Goal: Task Accomplishment & Management: Complete application form

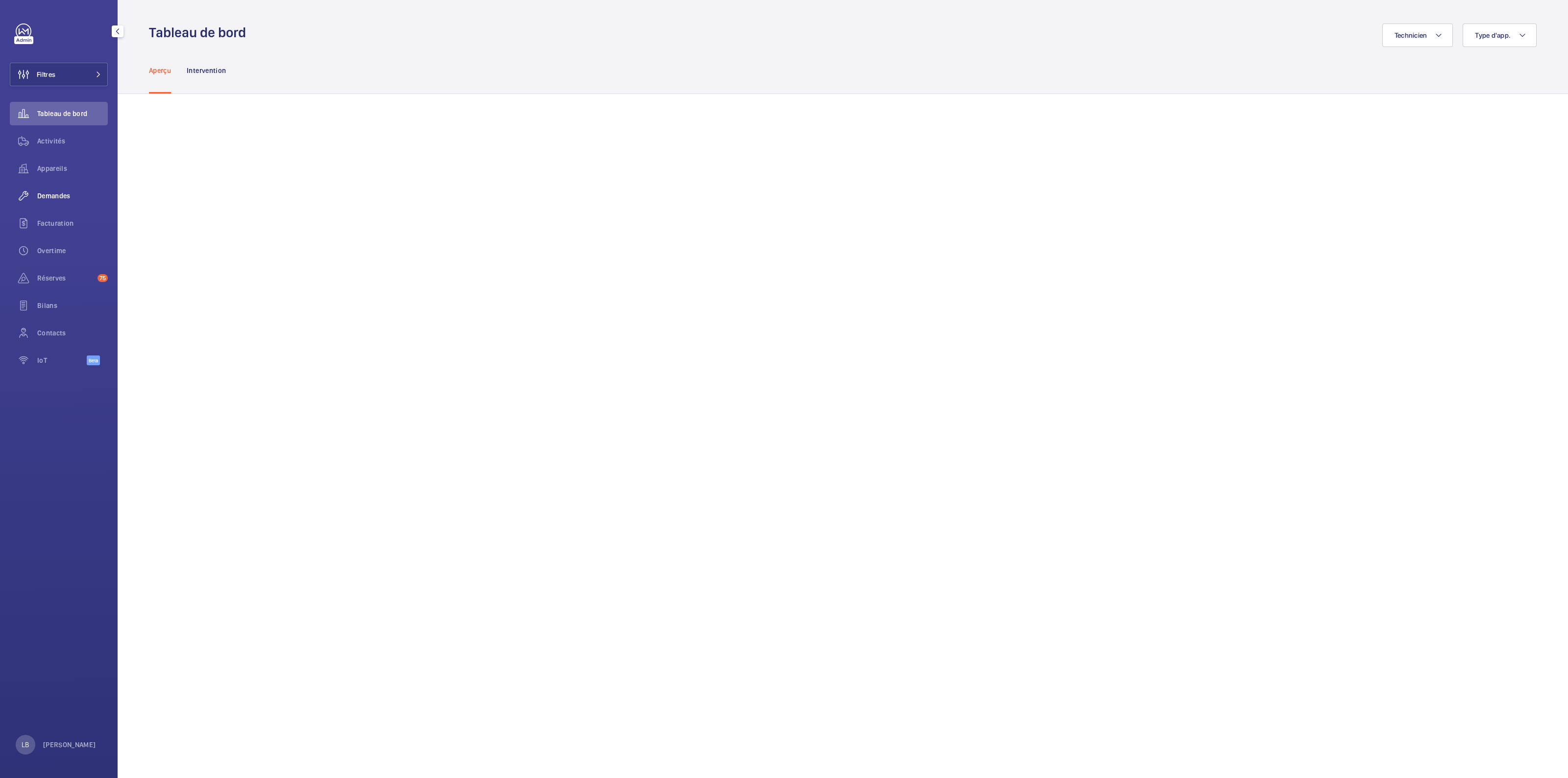
click at [63, 198] on span "Demandes" at bounding box center [72, 196] width 70 height 10
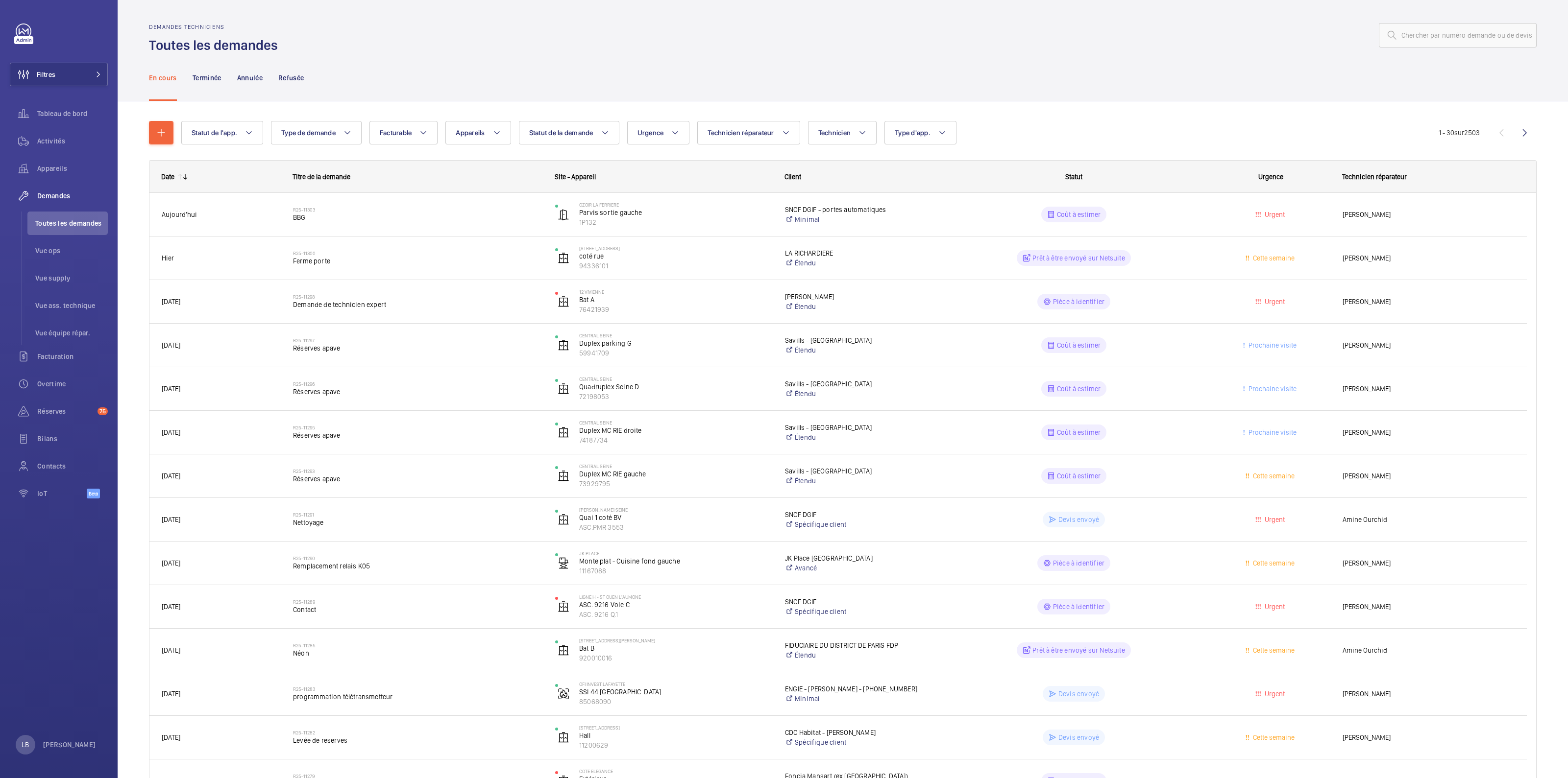
click at [415, 59] on div "En cours Terminée Annulée Refusée" at bounding box center [843, 77] width 1388 height 47
click at [934, 129] on button "Type d'app." at bounding box center [920, 133] width 72 height 24
click at [924, 232] on span "Sécurité incendie" at bounding box center [977, 233] width 135 height 10
click at [909, 232] on input "Sécurité incendie" at bounding box center [899, 233] width 19 height 19
checkbox input "true"
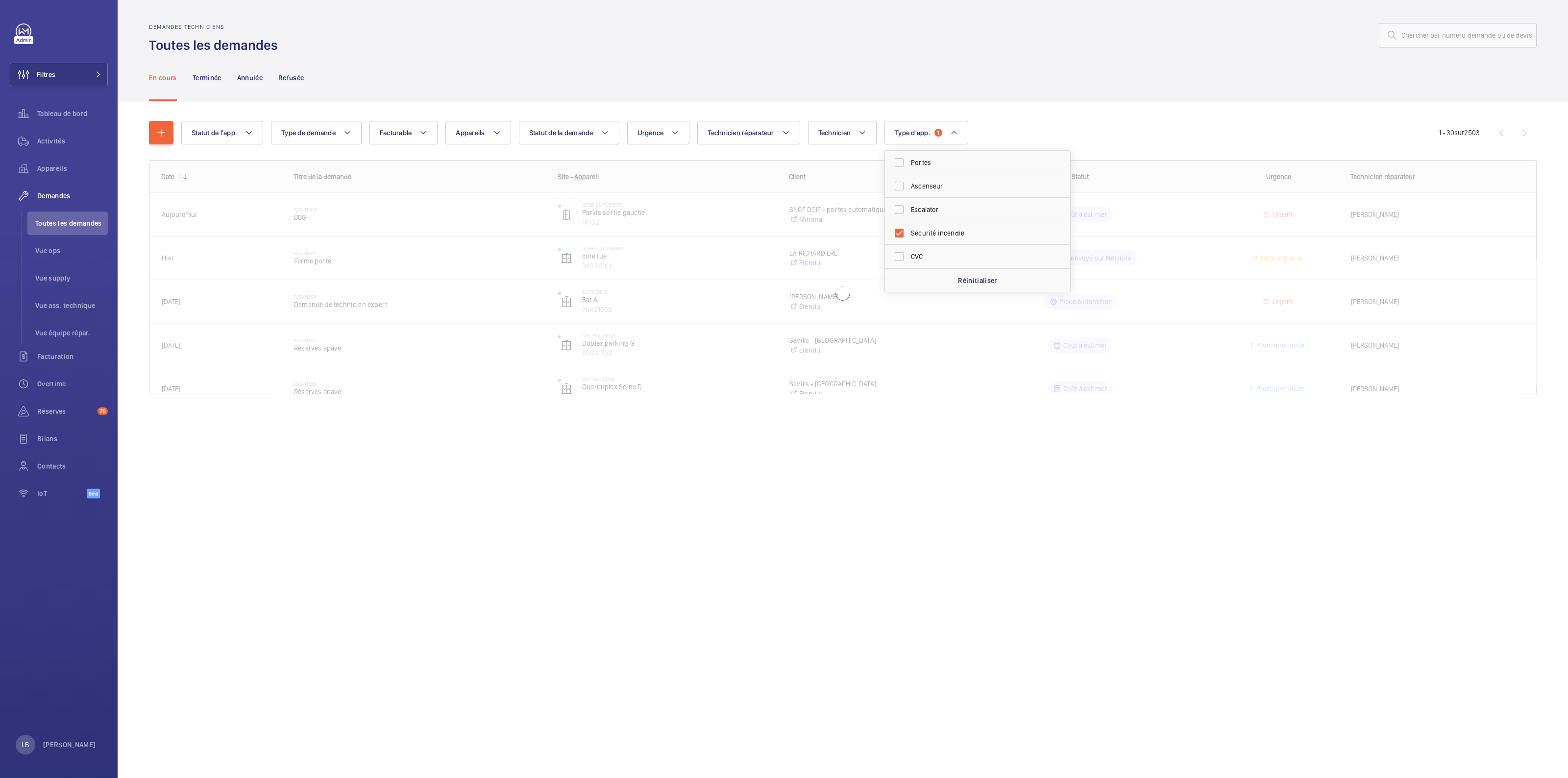
click at [432, 47] on div at bounding box center [910, 36] width 1252 height 24
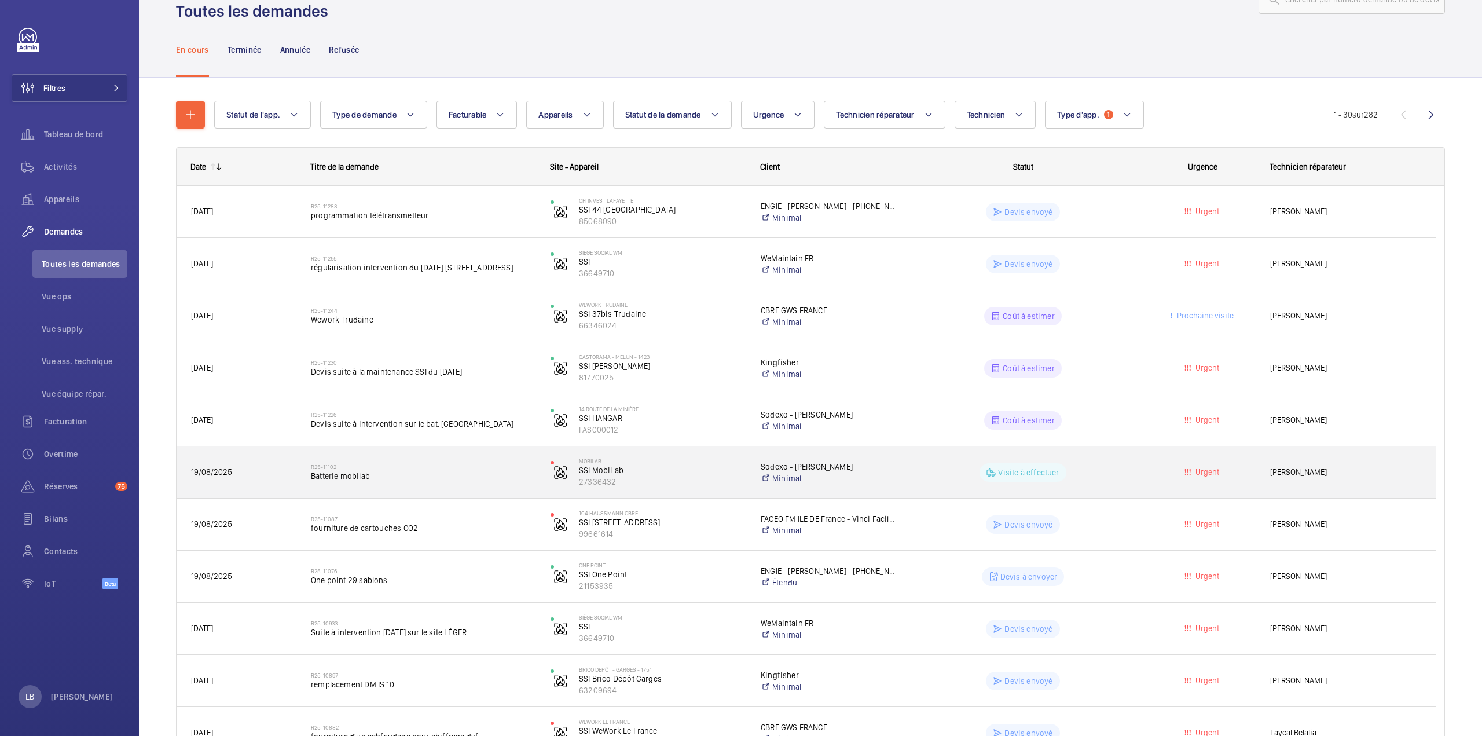
scroll to position [58, 0]
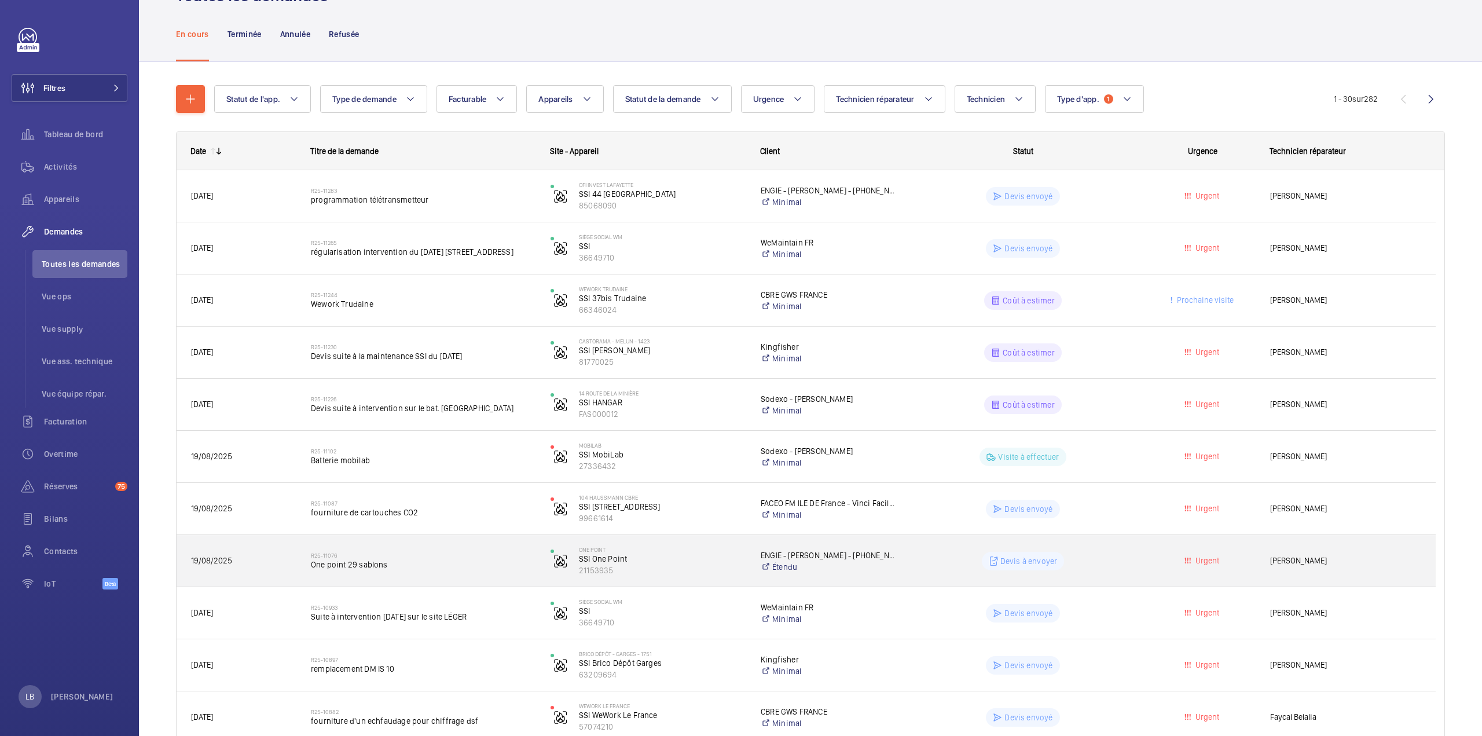
click at [1137, 544] on div "Urgent" at bounding box center [1196, 561] width 119 height 36
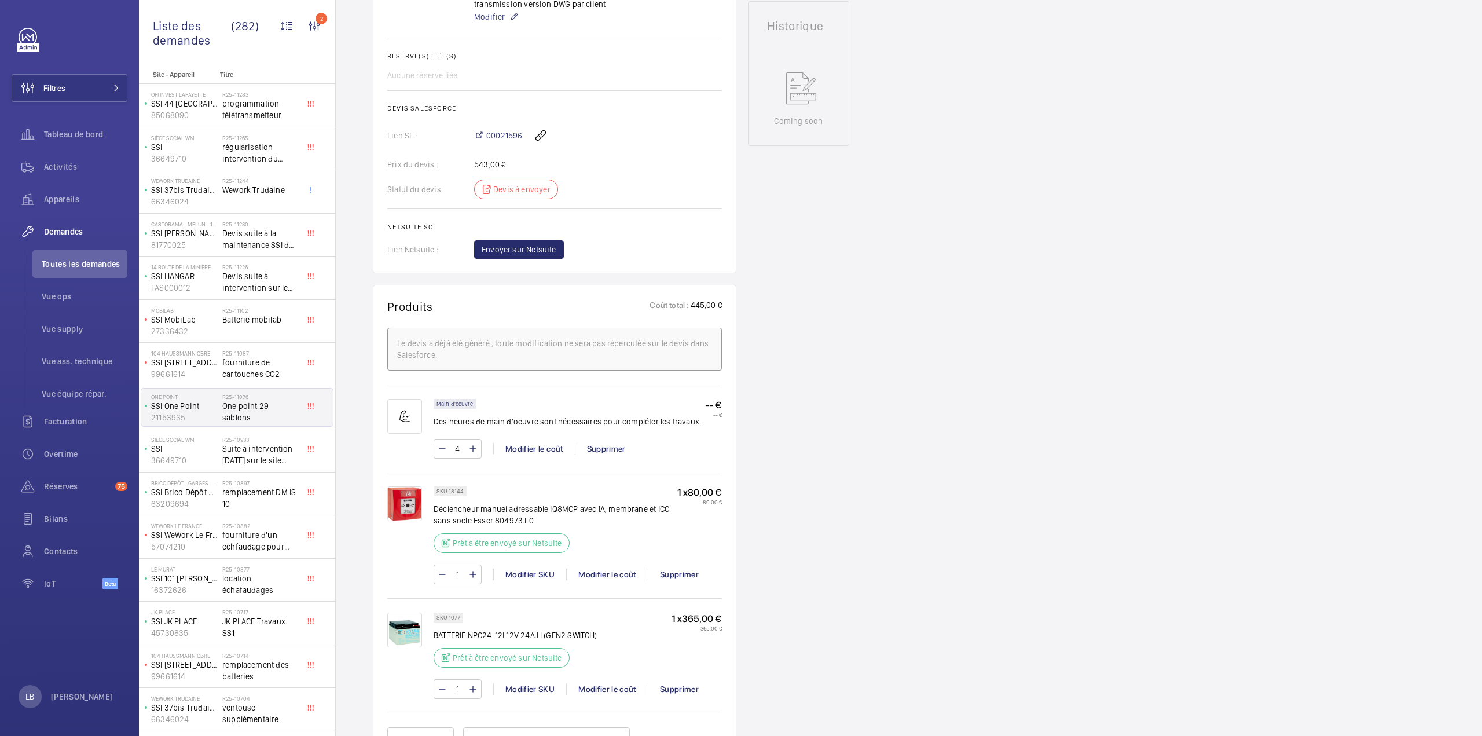
scroll to position [289, 0]
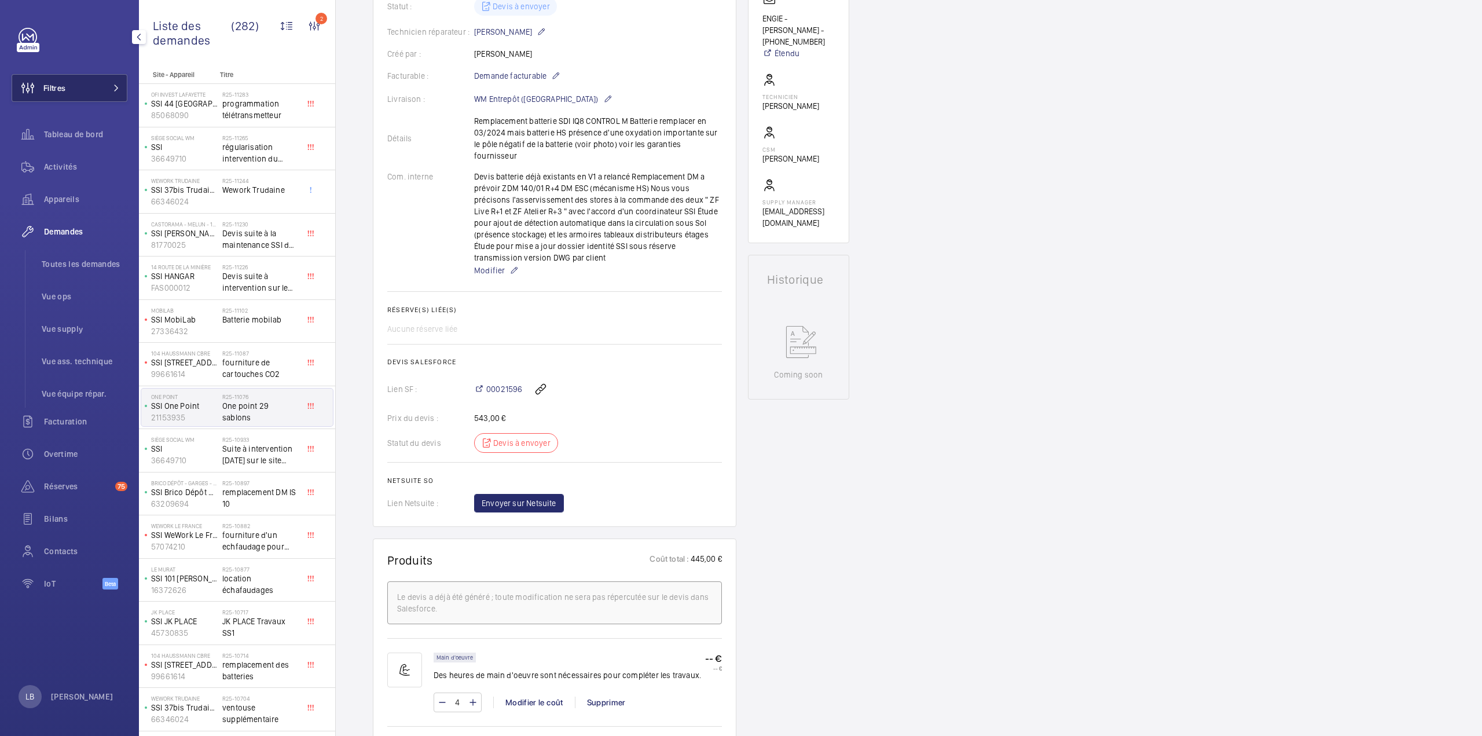
click at [87, 96] on button "Filtres" at bounding box center [70, 88] width 116 height 28
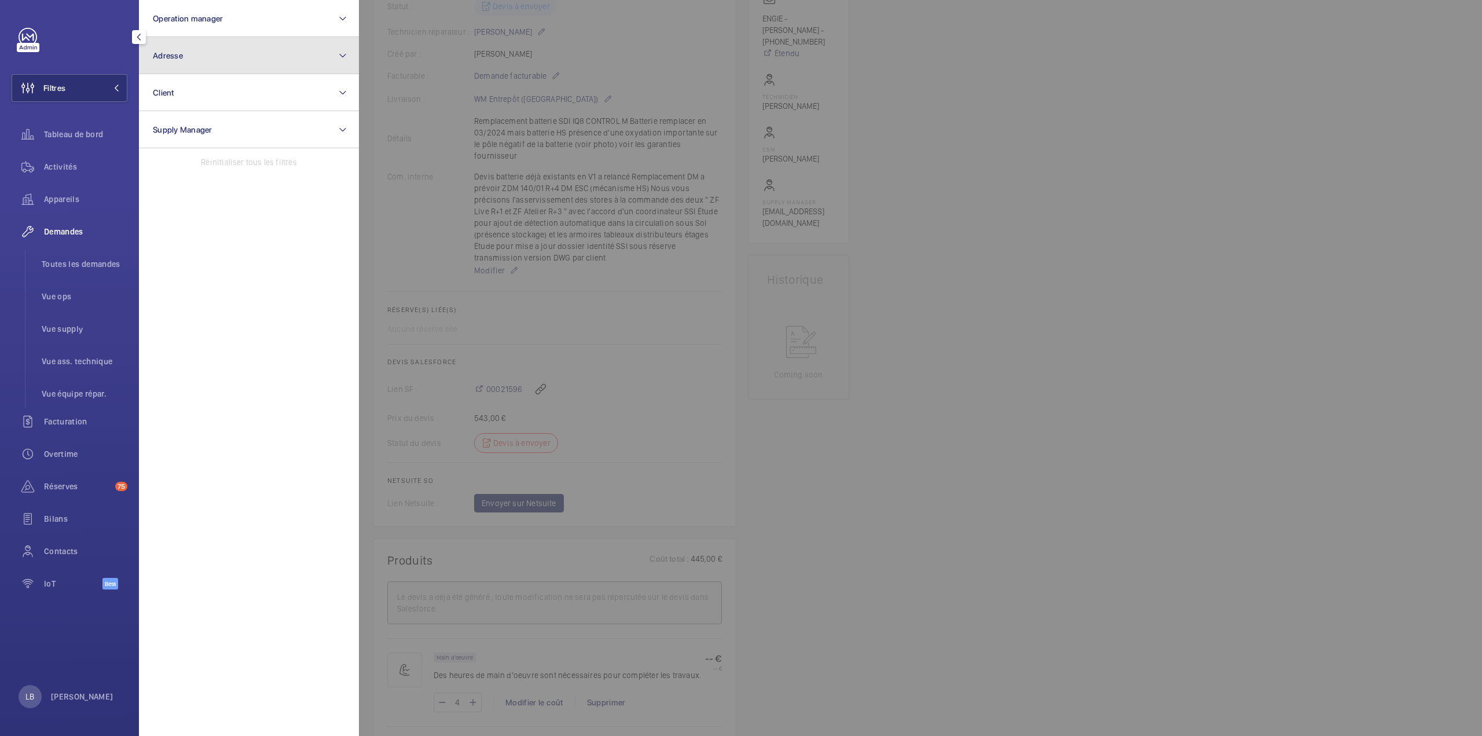
click at [186, 58] on button "Adresse" at bounding box center [249, 55] width 220 height 37
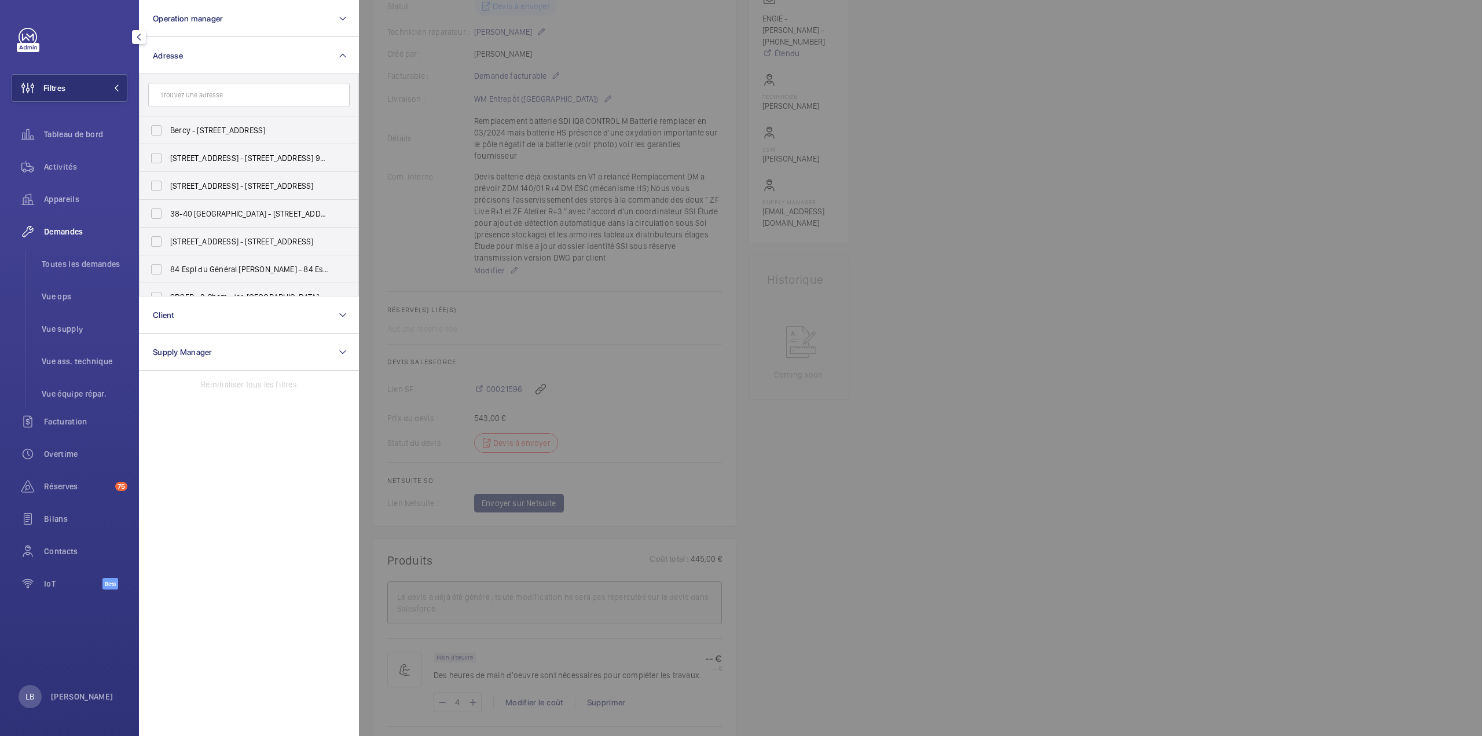
click at [214, 97] on input "text" at bounding box center [248, 95] width 201 height 24
type input "brico"
click at [139, 210] on div "brico Brico Dépôt - SARTROUVILLE - 1956 - [GEOGRAPHIC_DATA], SARTROUVILLE 78500…" at bounding box center [249, 185] width 220 height 222
click at [159, 212] on label "Brico Dépôt - VILLETANEUSE - 1937 – centre de coût P140100000 - 4 [GEOGRAPHIC_D…" at bounding box center [240, 214] width 201 height 28
click at [159, 212] on input "Brico Dépôt - VILLETANEUSE - 1937 – centre de coût P140100000 - 4 [GEOGRAPHIC_D…" at bounding box center [156, 213] width 23 height 23
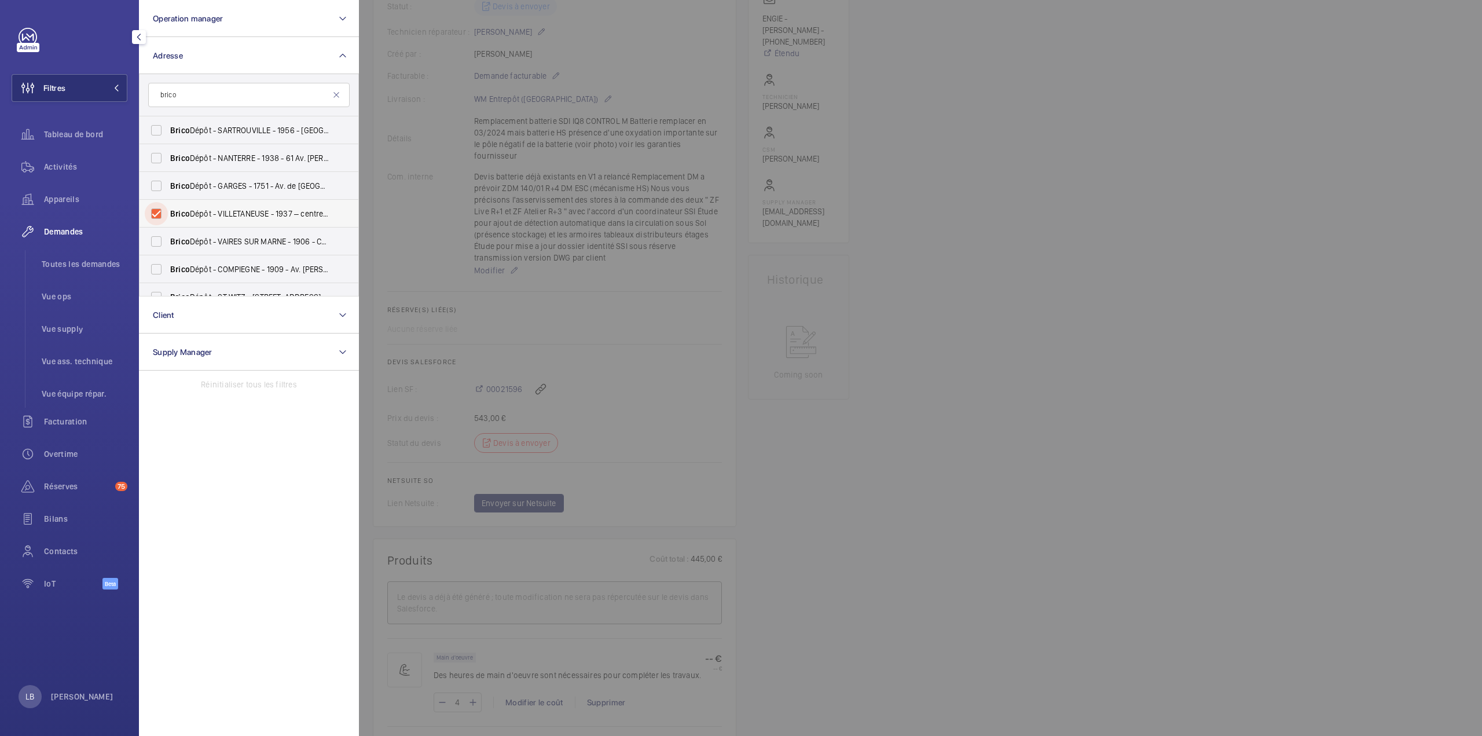
checkbox input "true"
click at [69, 267] on span "Toutes les demandes" at bounding box center [85, 264] width 86 height 12
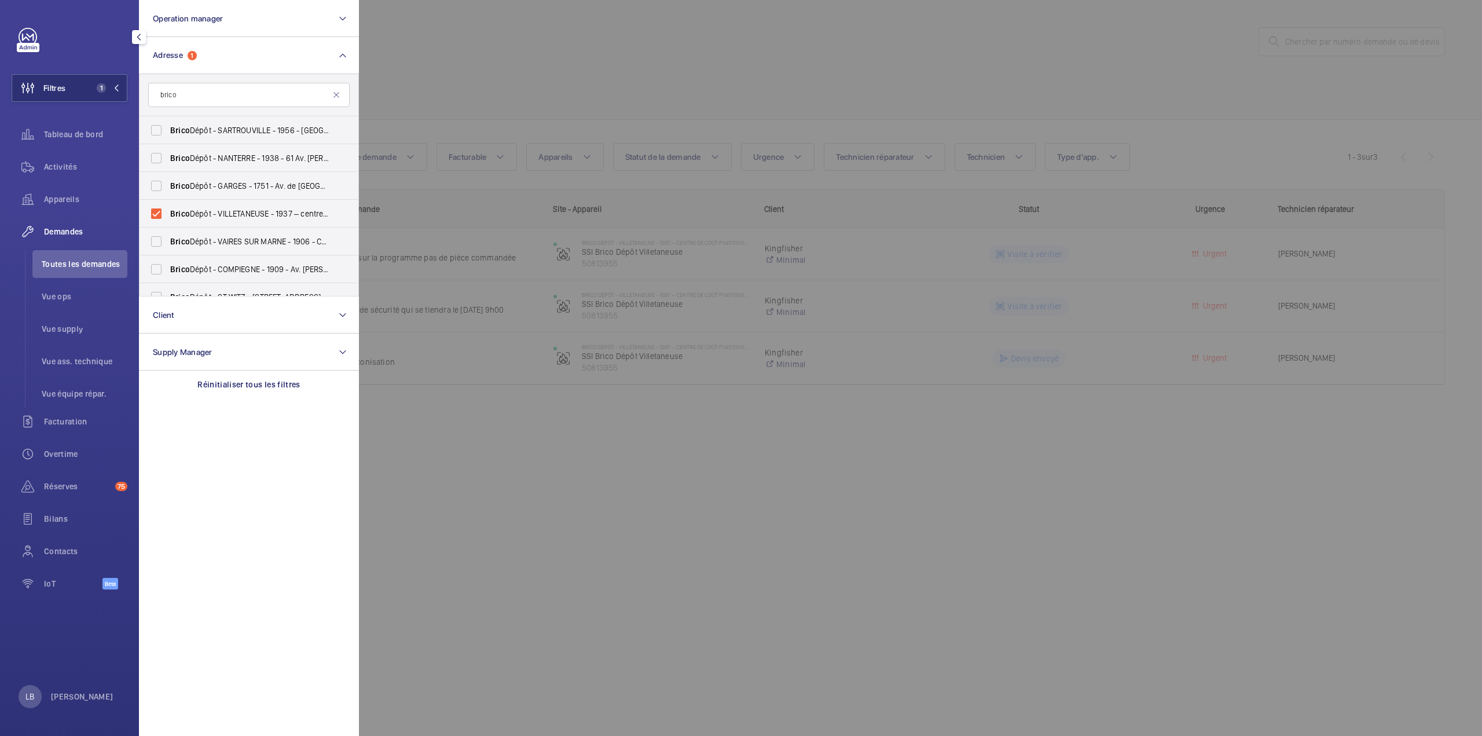
click at [683, 84] on div at bounding box center [1100, 368] width 1482 height 736
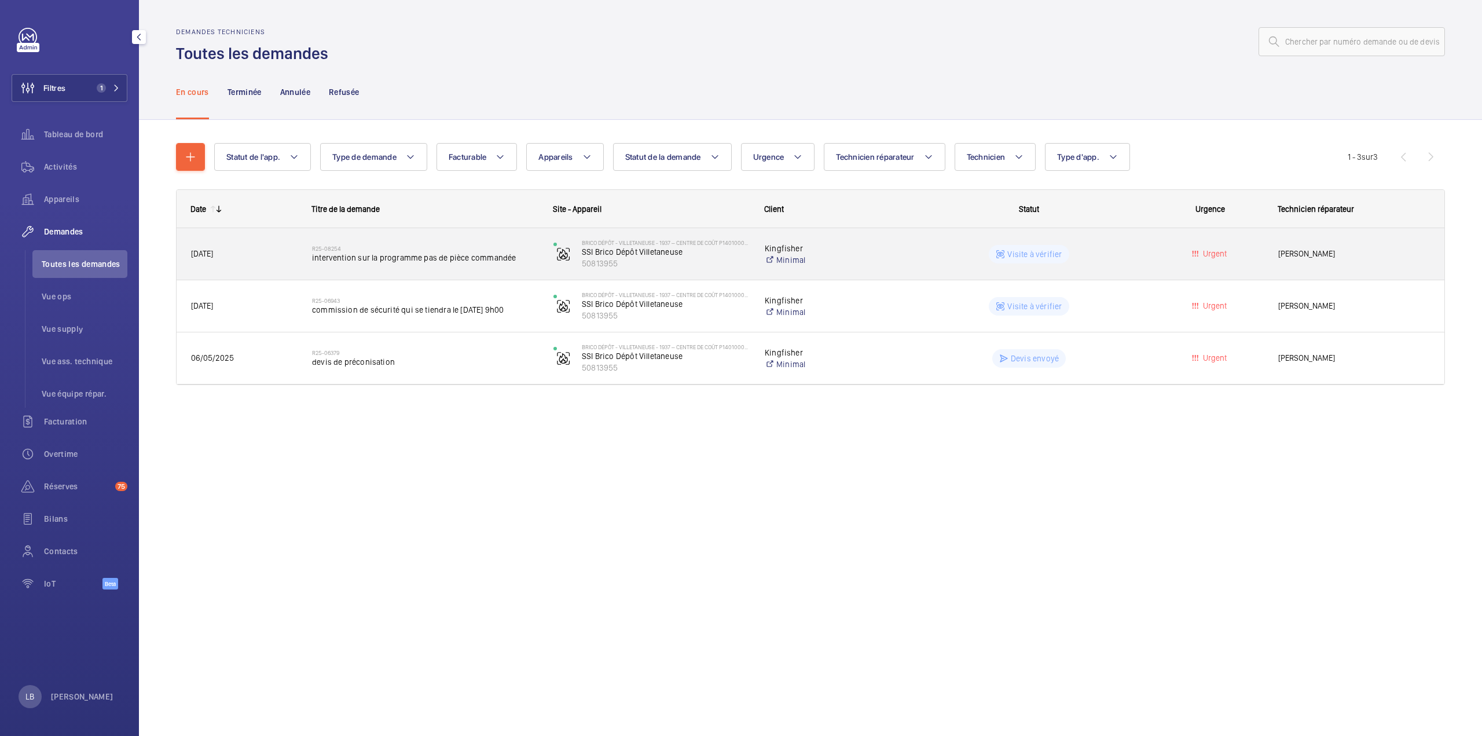
click at [1142, 259] on wm-front-pills-cell "Visite à vérifier" at bounding box center [1029, 254] width 226 height 19
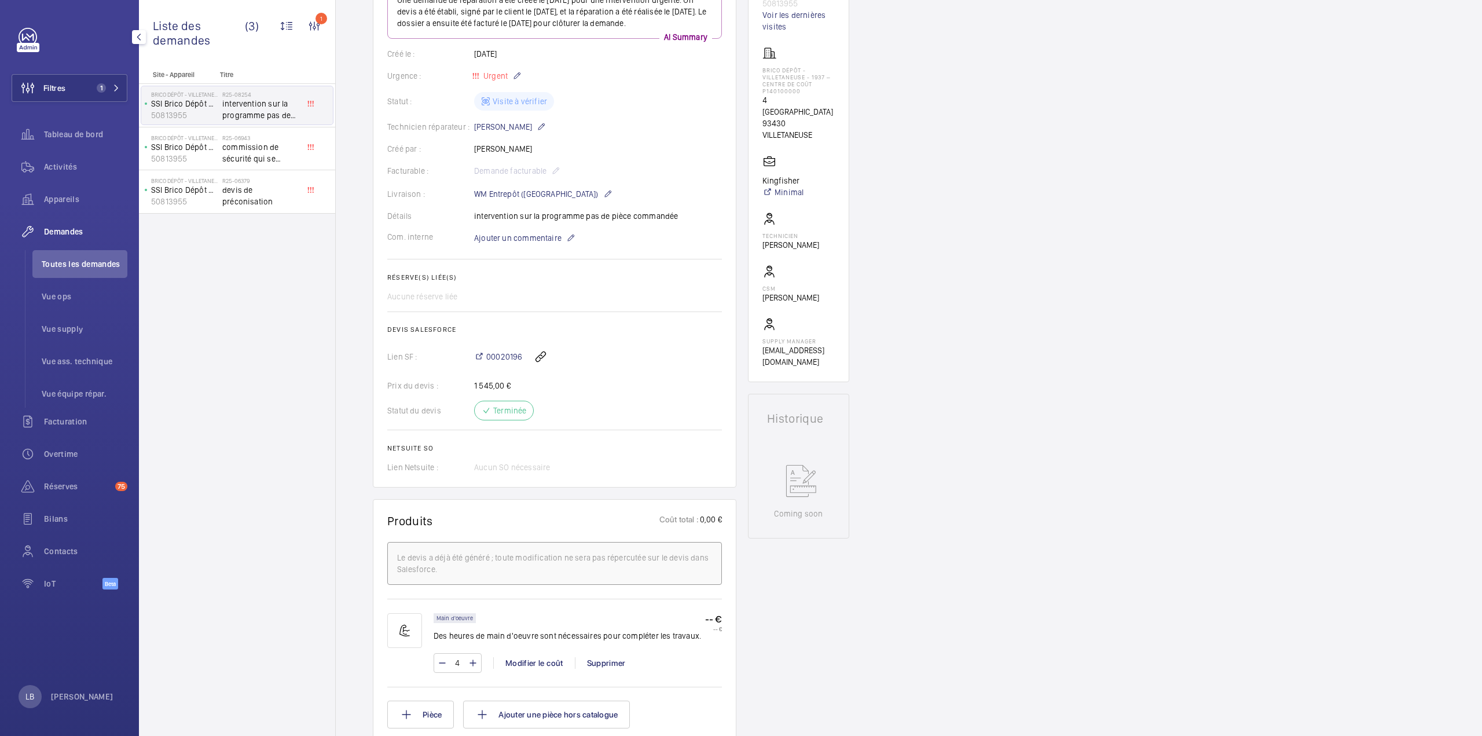
scroll to position [135, 0]
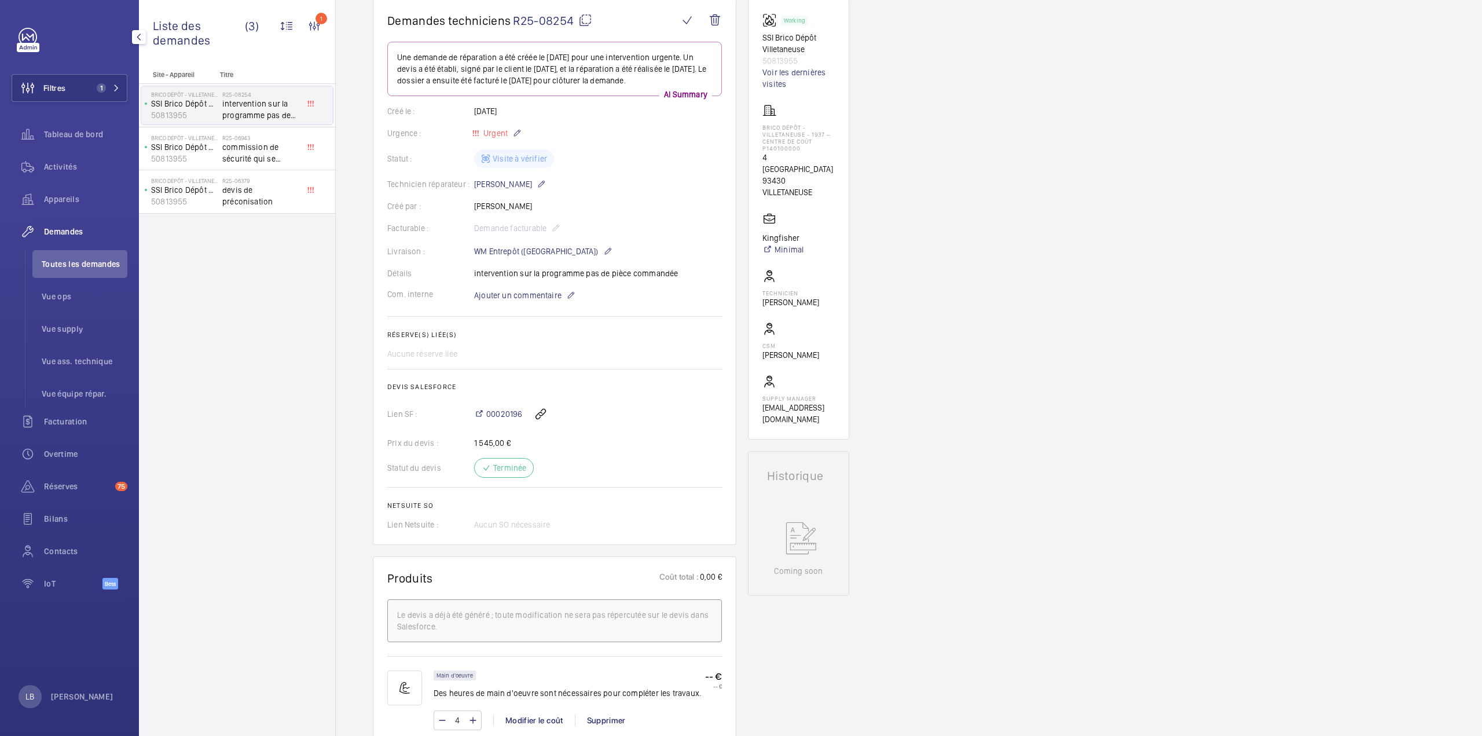
click at [490, 420] on div "00020196" at bounding box center [598, 414] width 248 height 28
click at [495, 413] on span "00020196" at bounding box center [504, 414] width 36 height 12
click at [50, 167] on span "Activités" at bounding box center [85, 167] width 83 height 12
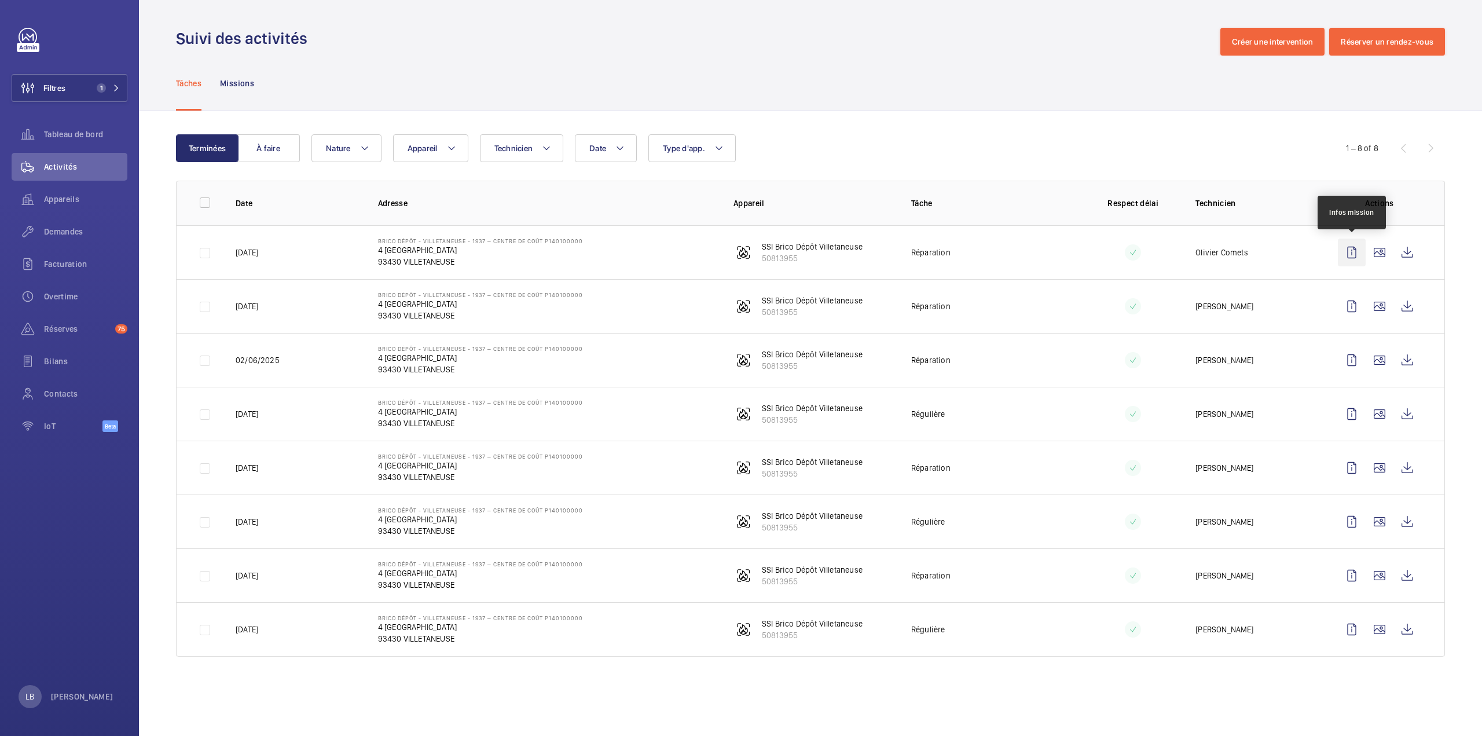
click at [1356, 256] on wm-front-icon-button at bounding box center [1352, 253] width 28 height 28
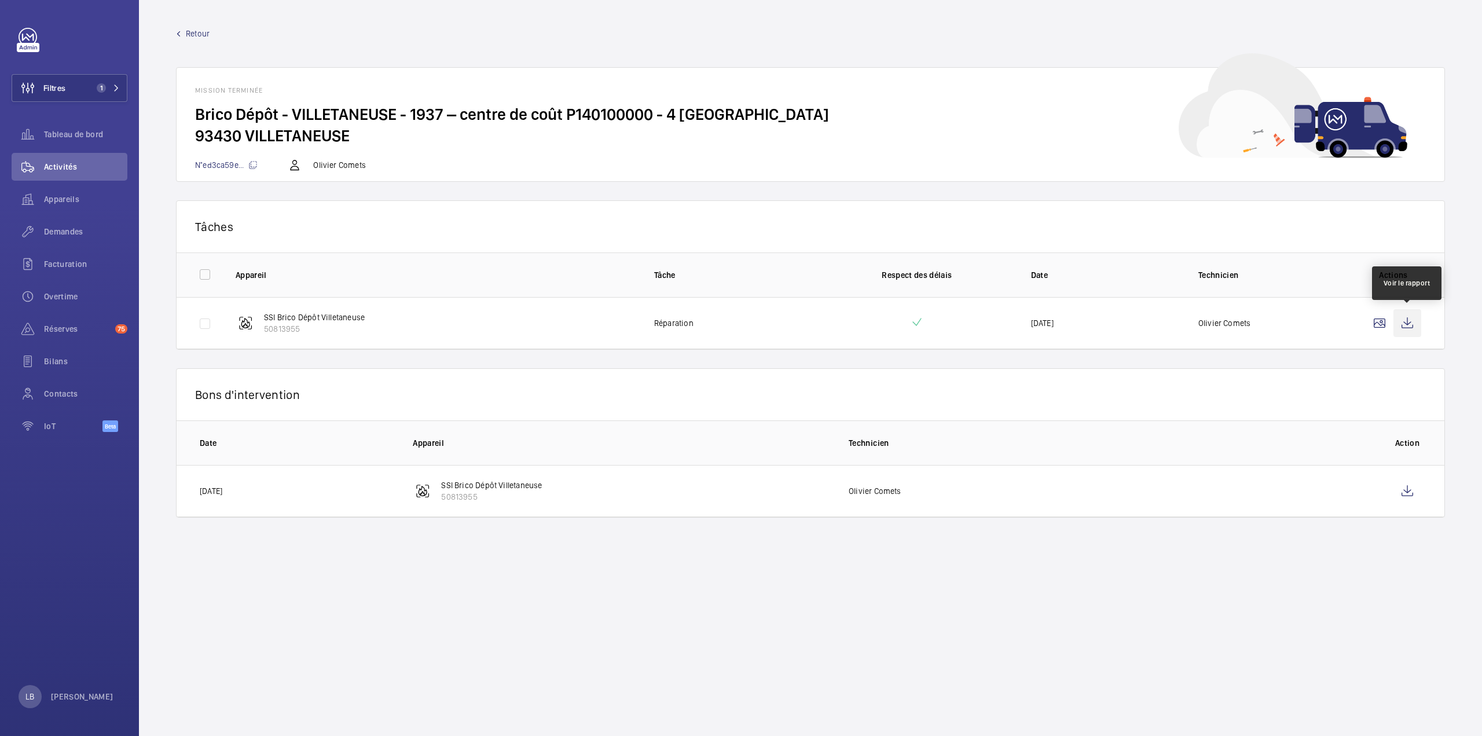
click at [1408, 326] on wm-front-icon-button at bounding box center [1408, 323] width 28 height 28
click at [198, 35] on span "Retour" at bounding box center [198, 34] width 24 height 12
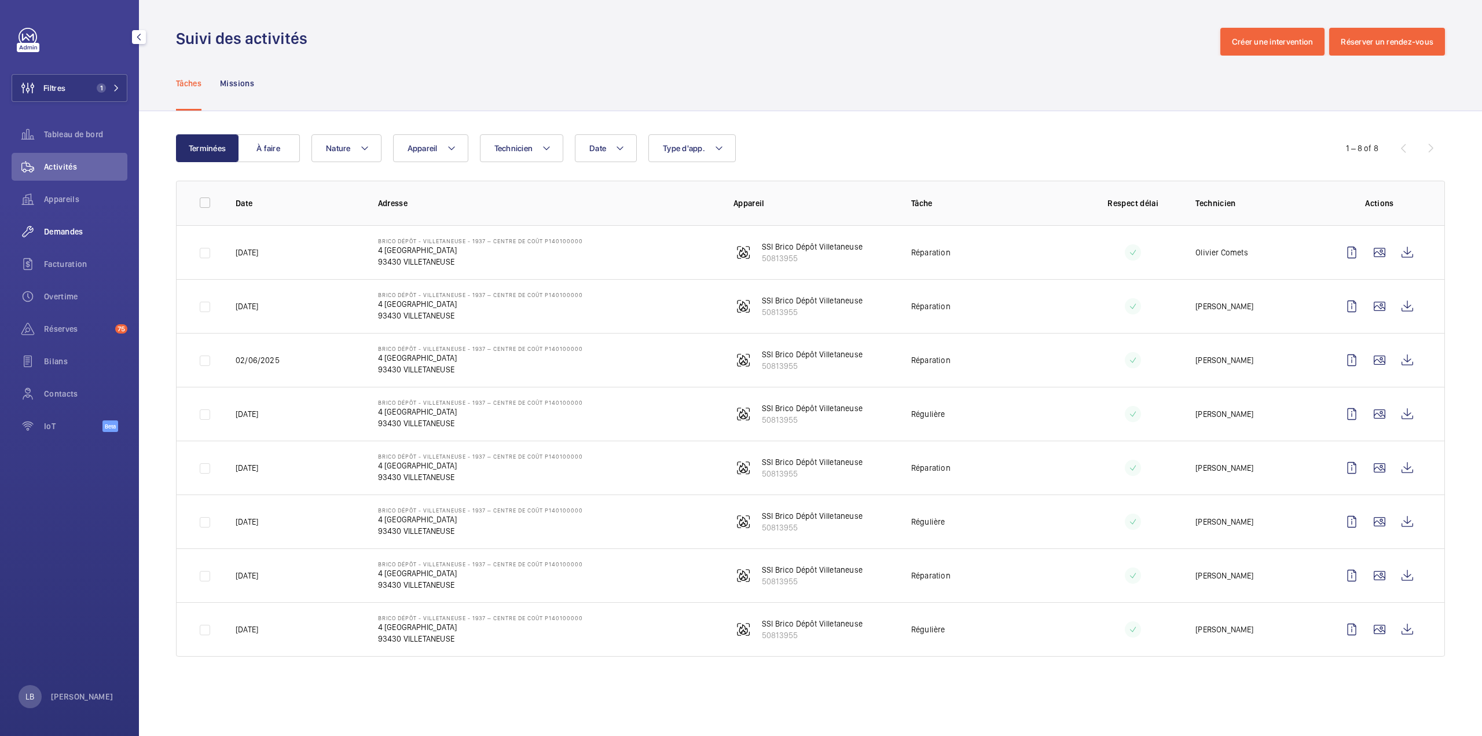
click at [46, 229] on span "Demandes" at bounding box center [85, 232] width 83 height 12
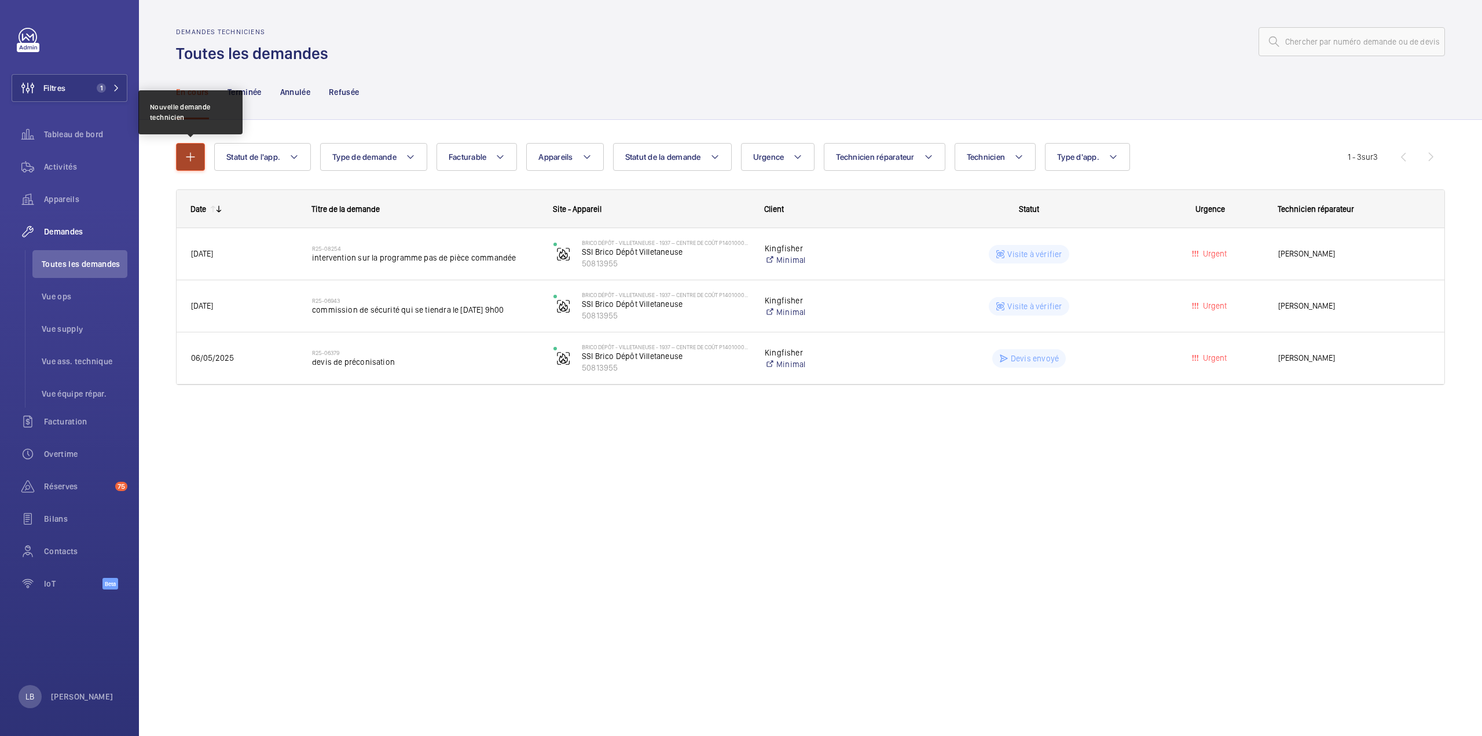
click at [190, 149] on button "button" at bounding box center [190, 157] width 29 height 28
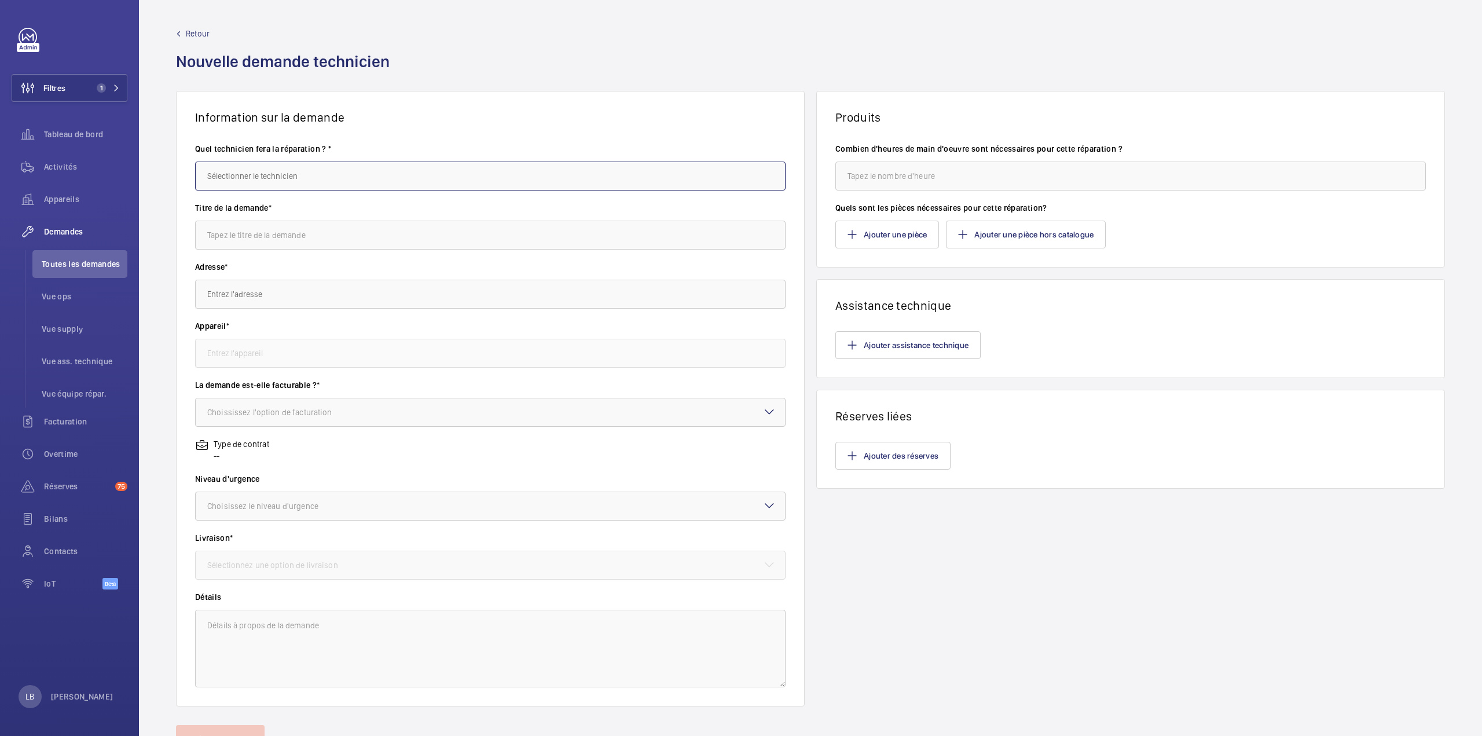
click at [283, 178] on input "text" at bounding box center [490, 176] width 591 height 29
click at [280, 214] on mat-option "[PERSON_NAME]" at bounding box center [488, 211] width 585 height 28
type input "[PERSON_NAME]"
click at [279, 230] on input "text" at bounding box center [490, 235] width 591 height 29
type input "b"
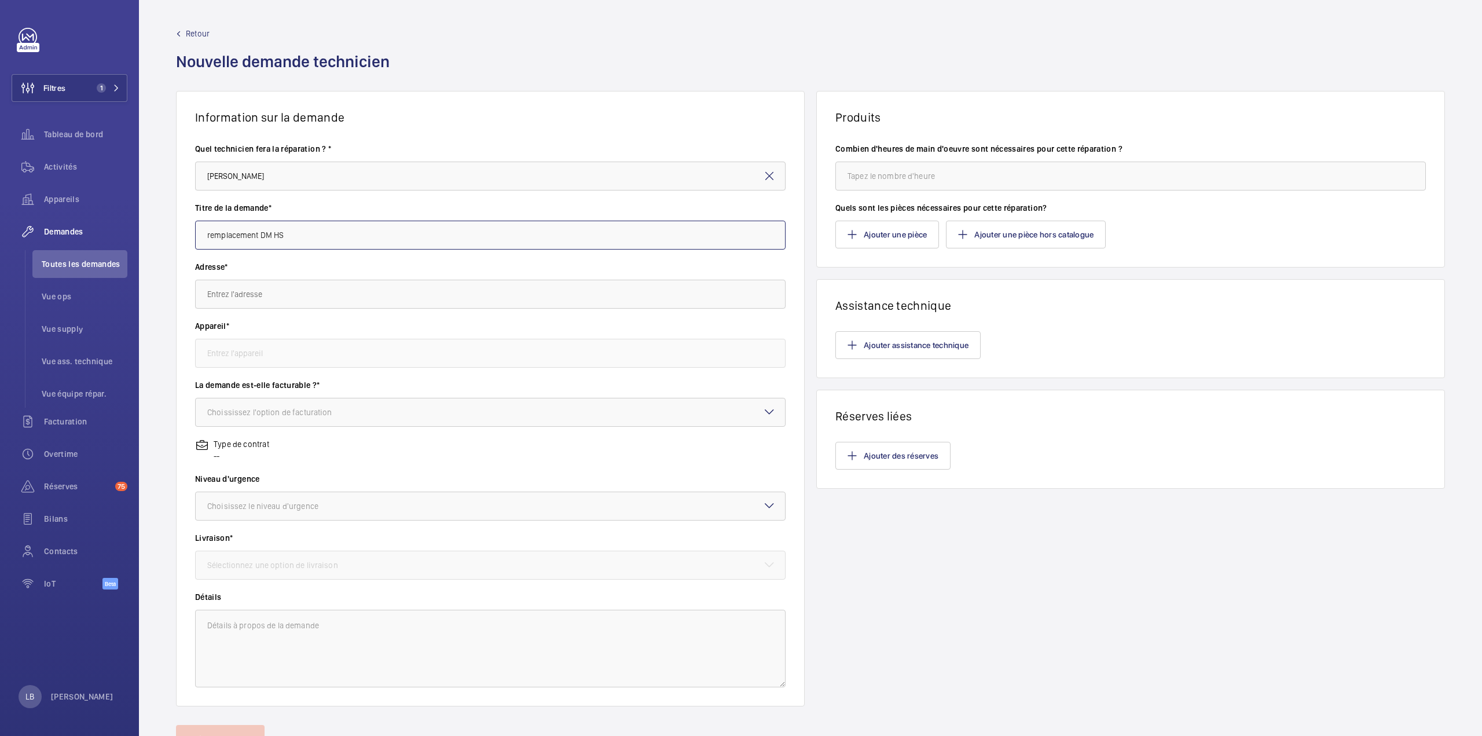
type input "remplacement DM HS"
click at [264, 285] on input "text" at bounding box center [490, 294] width 591 height 29
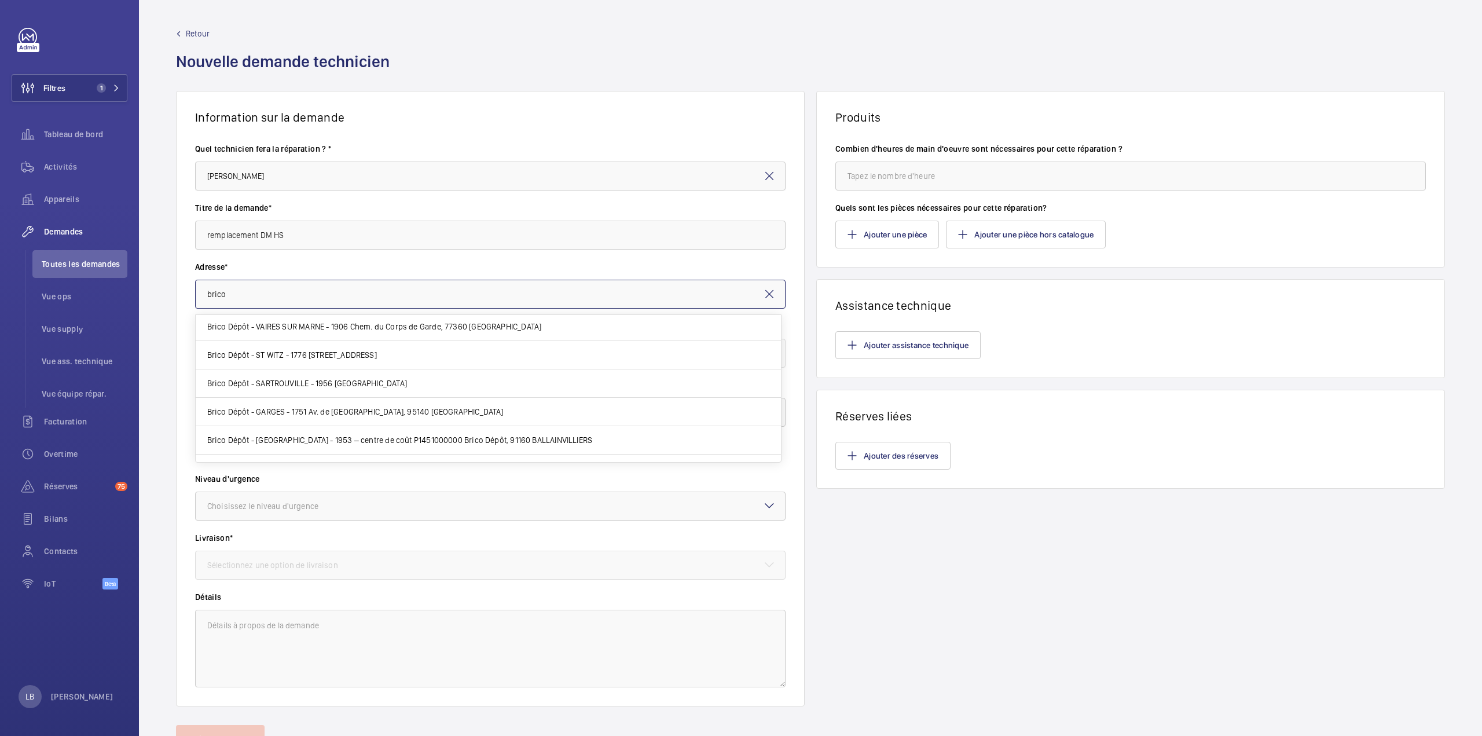
scroll to position [162, 0]
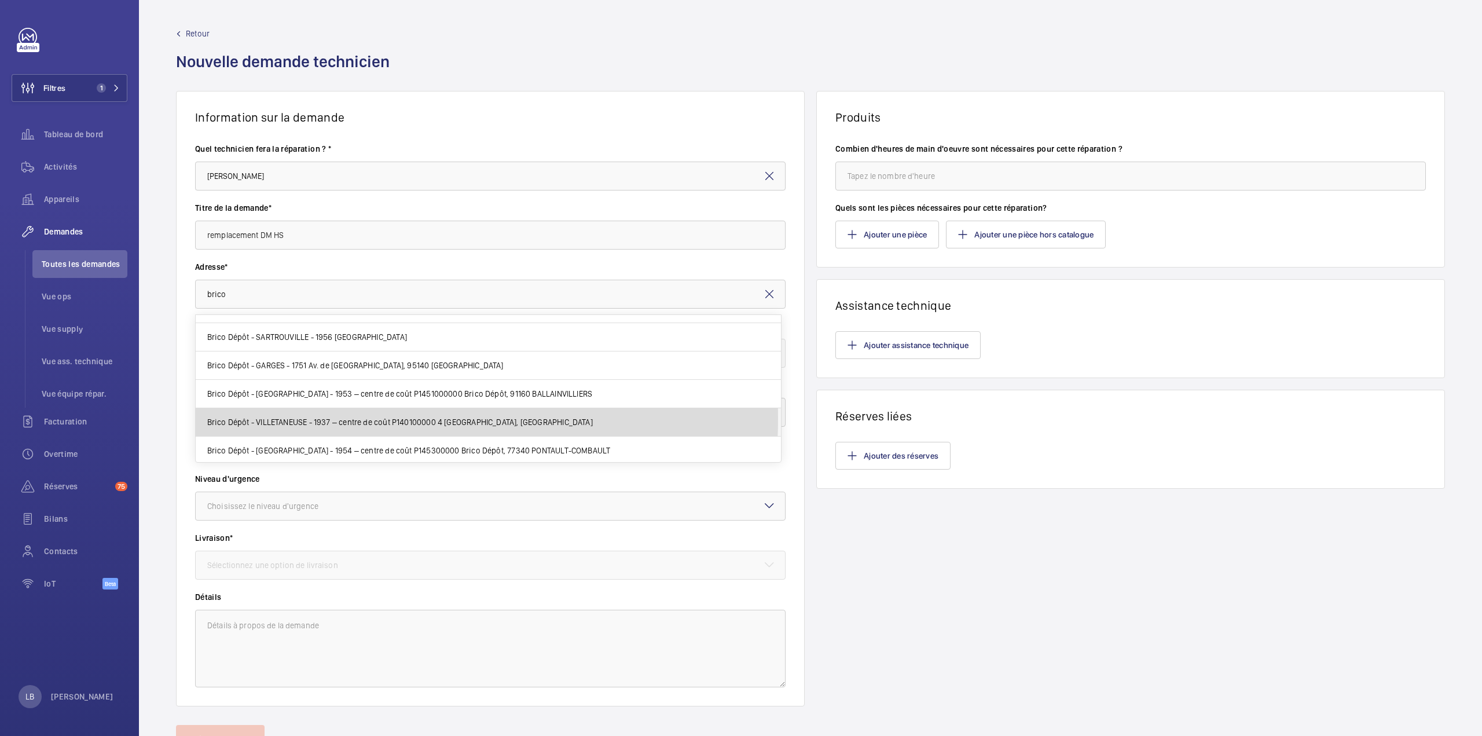
click at [316, 416] on span "Brico Dépôt - VILLETANEUSE - 1937 – centre de coût P140100000 4 [GEOGRAPHIC_DAT…" at bounding box center [400, 422] width 386 height 12
type input "Brico Dépôt - VILLETANEUSE - 1937 – centre de coût P140100000 4 [GEOGRAPHIC_DAT…"
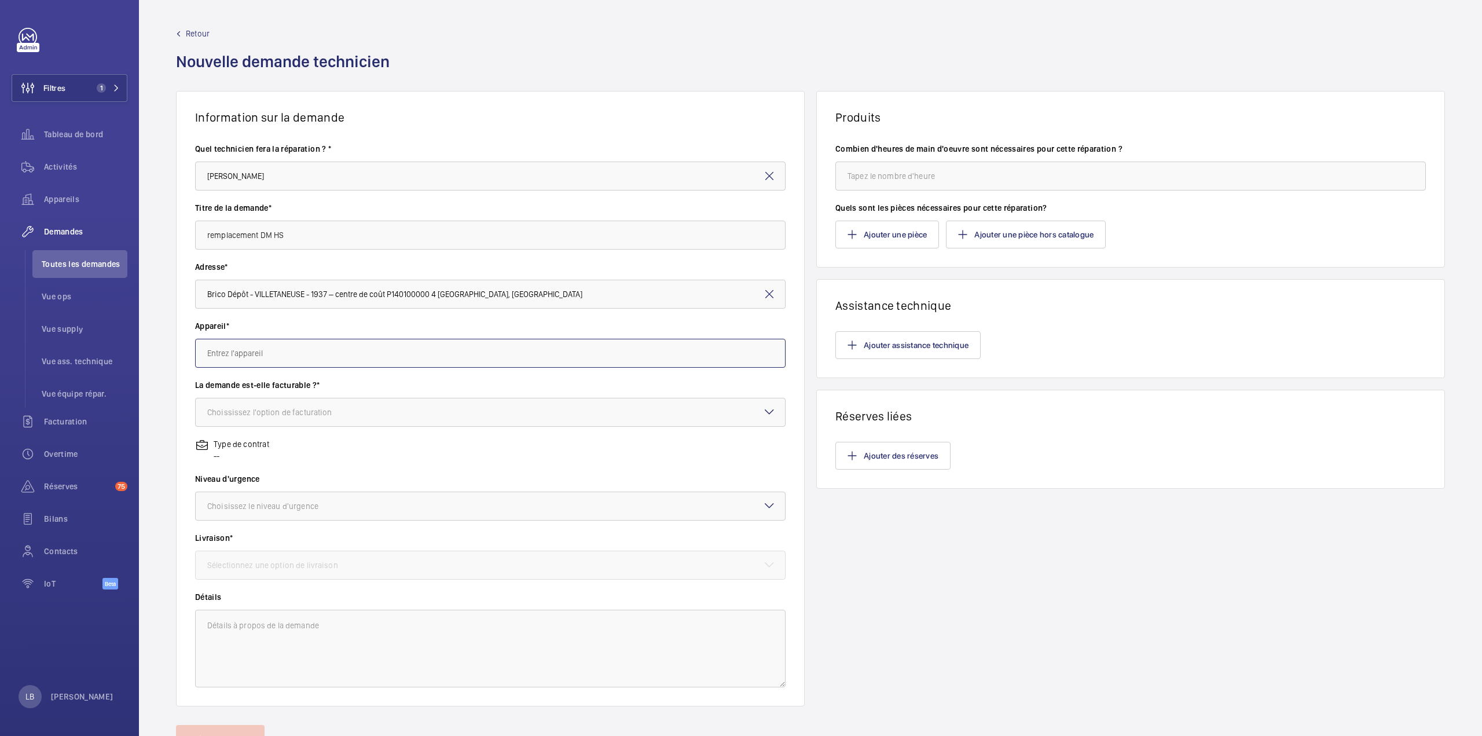
click at [247, 360] on input "text" at bounding box center [490, 353] width 591 height 29
click at [257, 386] on span "50813955 - SSI Brico Dépôt Villetaneuse" at bounding box center [279, 388] width 144 height 12
type input "50813955 - SSI Brico Dépôt Villetaneuse"
click at [307, 416] on div "Choississez l'option de facturation" at bounding box center [284, 412] width 154 height 12
click at [243, 449] on span "Facturable" at bounding box center [490, 448] width 566 height 12
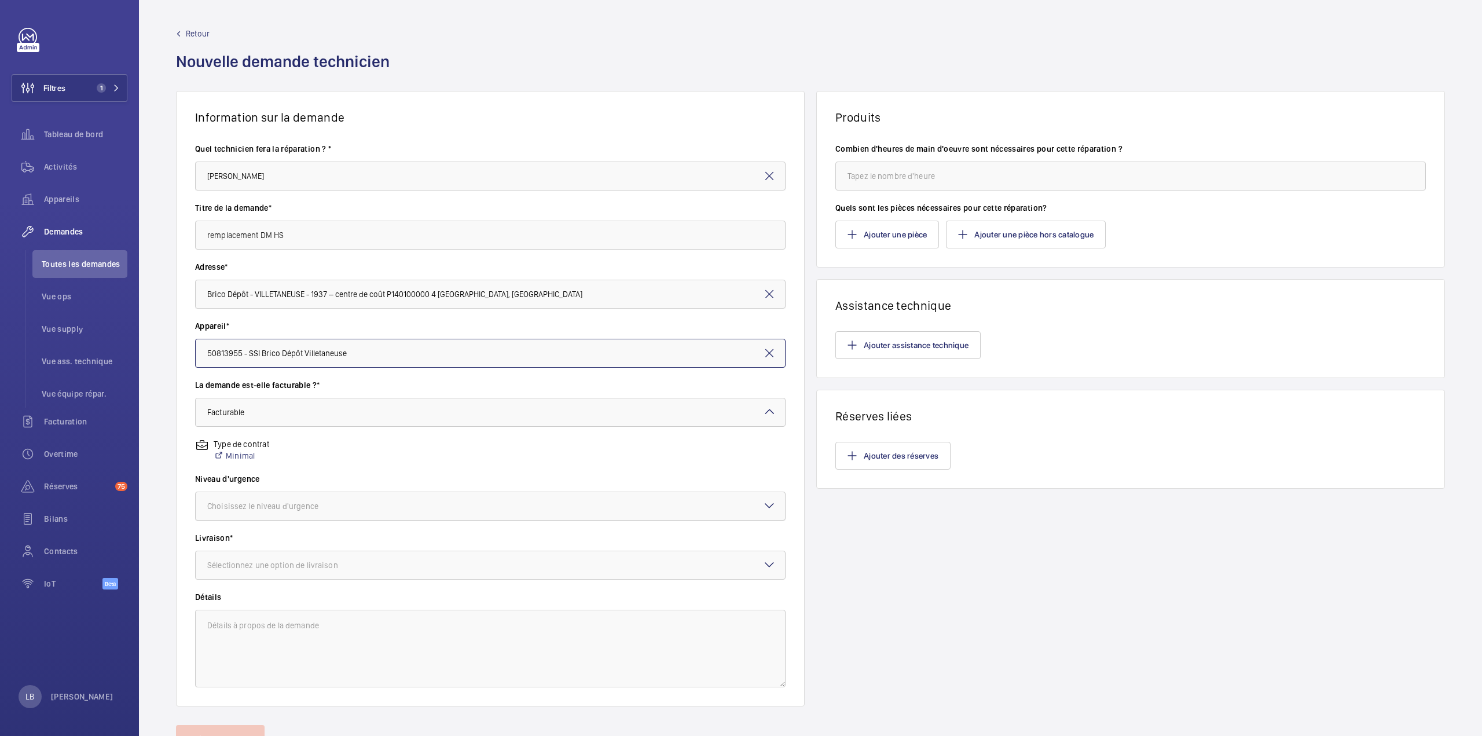
click at [287, 516] on div at bounding box center [490, 506] width 589 height 28
click at [272, 593] on span "Urgent" at bounding box center [490, 598] width 566 height 12
click at [279, 565] on div "Sélectionnez une option de livraison" at bounding box center [287, 565] width 160 height 12
click at [276, 656] on span "WM Entrepôt ([GEOGRAPHIC_DATA])" at bounding box center [490, 657] width 566 height 12
click at [285, 637] on textarea at bounding box center [490, 649] width 591 height 78
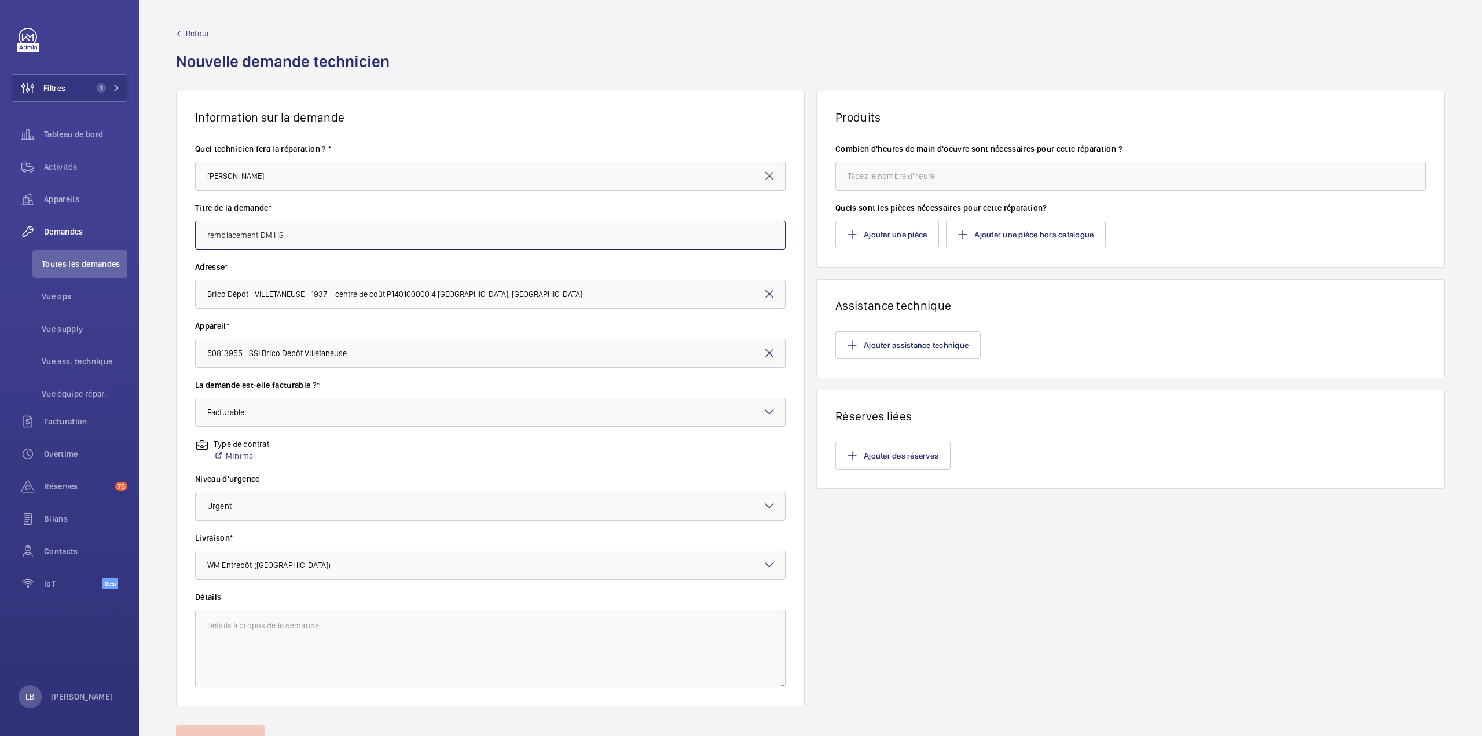
click at [329, 226] on input "remplacement DM HS" at bounding box center [490, 235] width 591 height 29
click at [328, 226] on input "remplacement DM HS" at bounding box center [490, 235] width 591 height 29
click at [251, 633] on textarea at bounding box center [490, 649] width 591 height 78
paste textarea "remplacement DM HS"
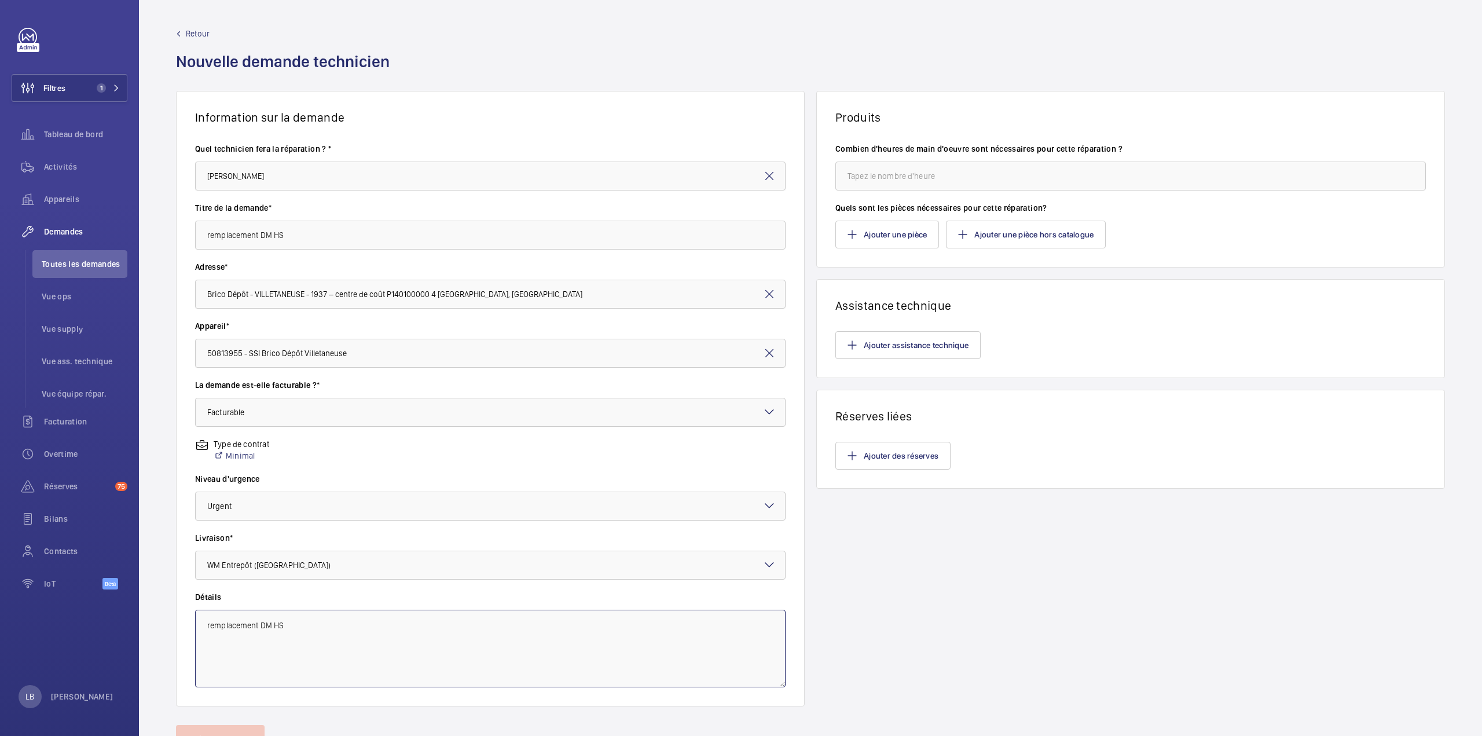
type textarea "remplacement DM HS"
click at [912, 175] on input "number" at bounding box center [1130, 176] width 591 height 29
type input "2"
click at [1106, 315] on wm-front-card-body "Ajouter assistance technique" at bounding box center [1131, 345] width 628 height 65
click at [907, 233] on button "Ajouter une pièce" at bounding box center [887, 235] width 104 height 28
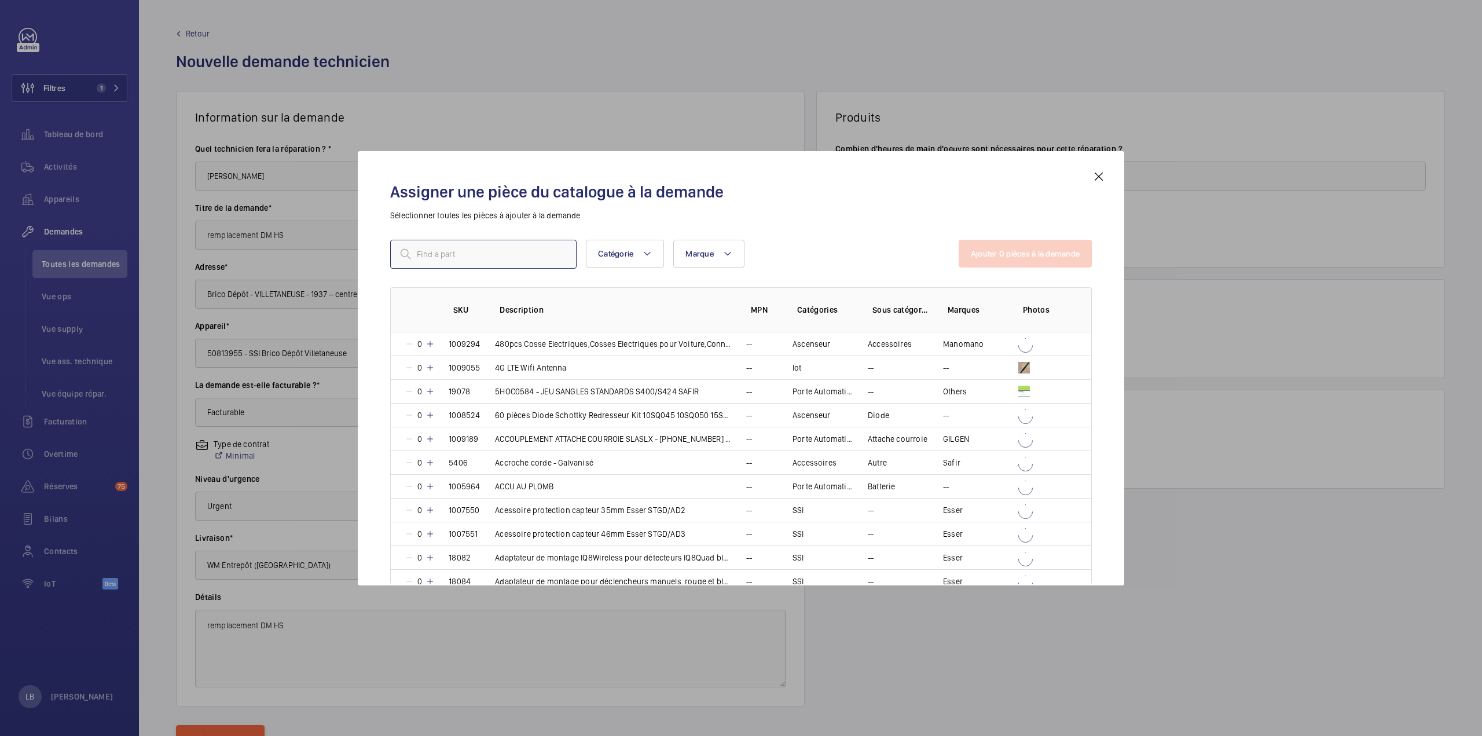
click at [470, 256] on input "text" at bounding box center [483, 254] width 186 height 29
click at [848, 192] on h2 "Assigner une pièce du catalogue à la demande" at bounding box center [741, 191] width 702 height 21
click at [513, 256] on input "text" at bounding box center [483, 254] width 186 height 29
click at [857, 231] on div "Assigner une pièce du catalogue à la demande Sélectionner toutes les pièces à a…" at bounding box center [741, 378] width 730 height 416
click at [486, 250] on input "text" at bounding box center [483, 254] width 186 height 29
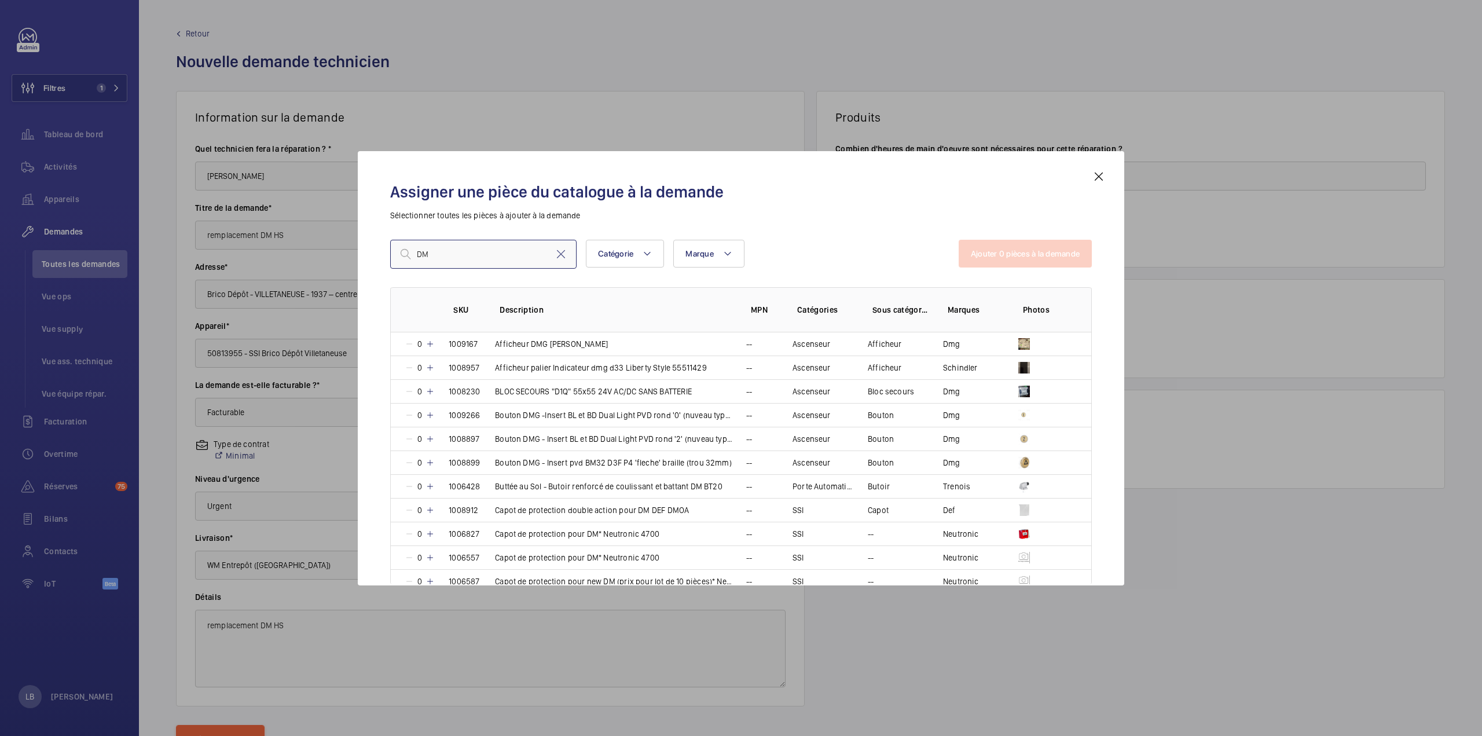
click at [452, 254] on input "DM" at bounding box center [483, 254] width 186 height 29
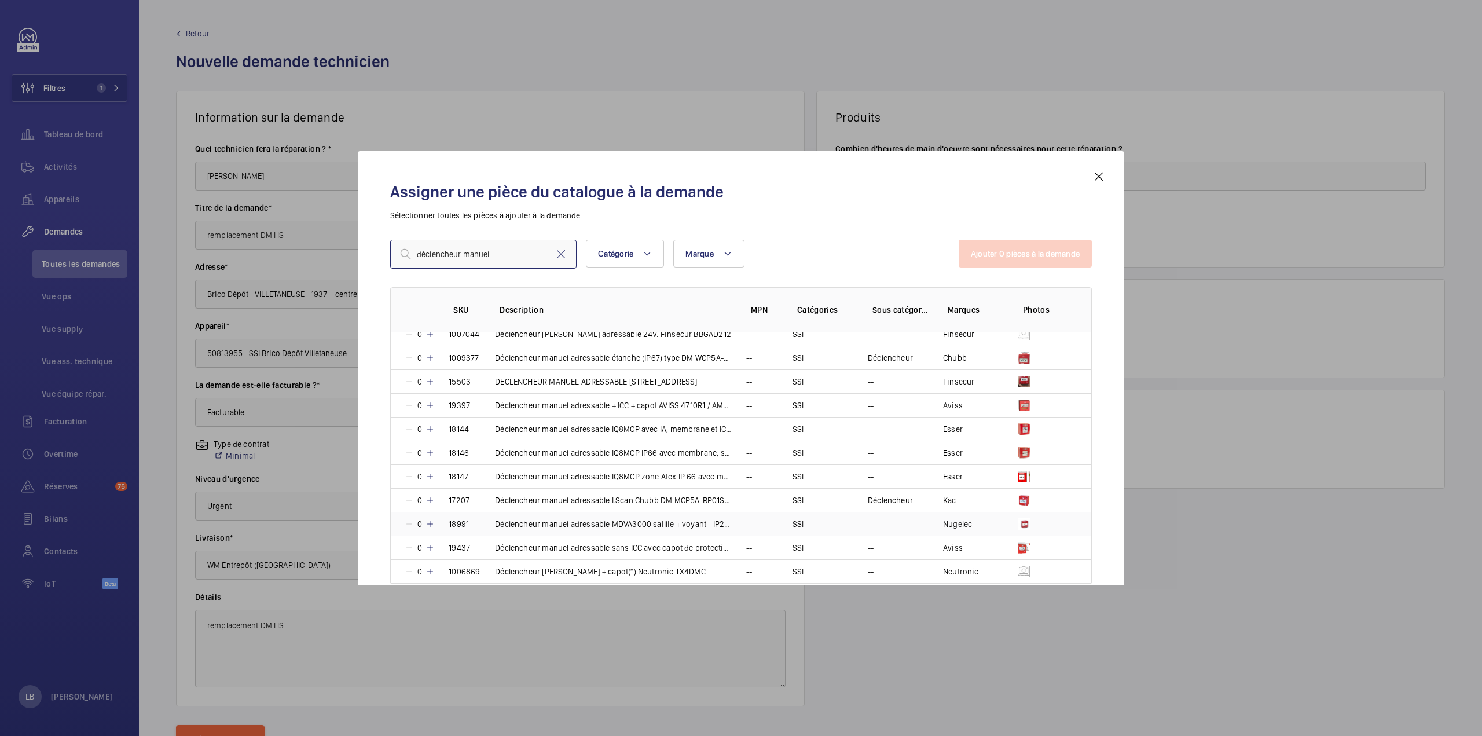
scroll to position [232, 0]
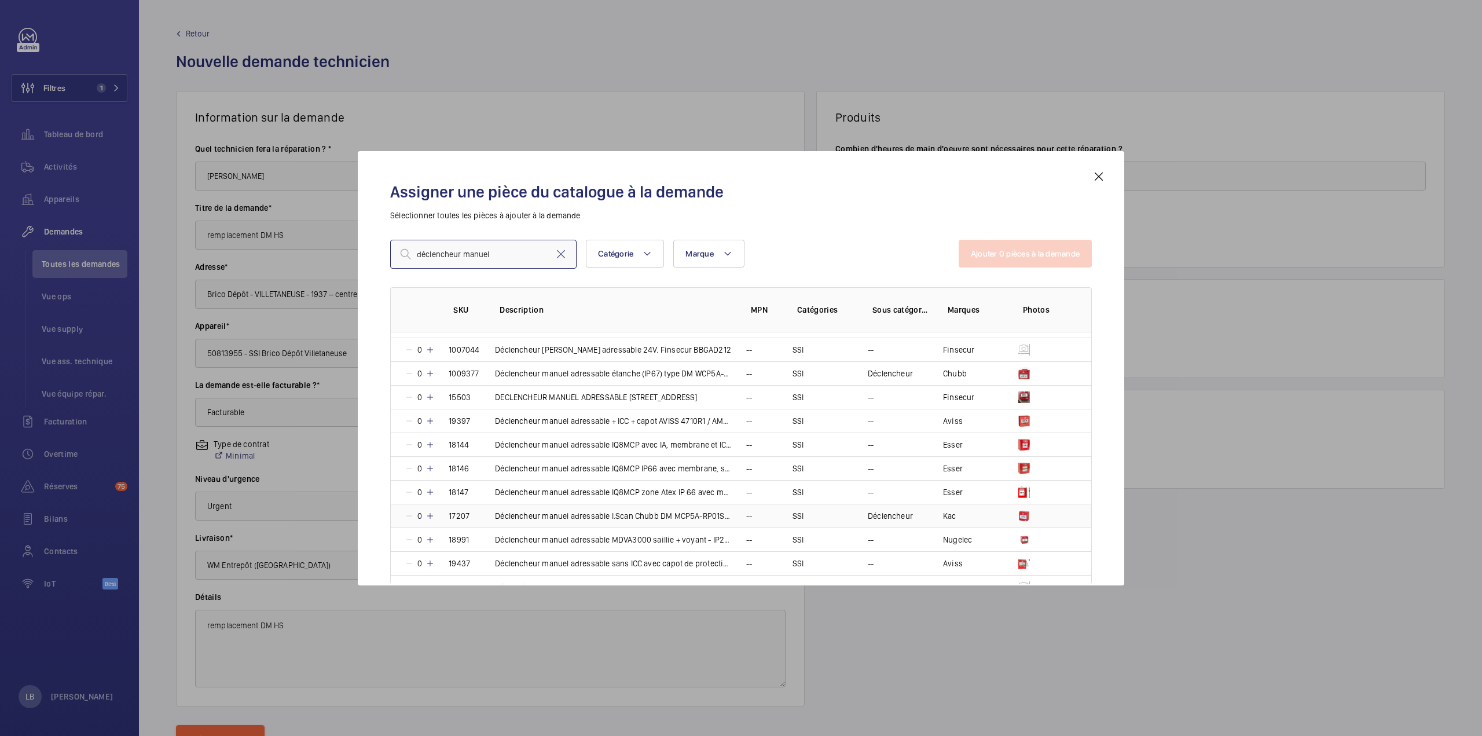
type input "déclencheur manuel"
click at [769, 510] on td "--" at bounding box center [755, 516] width 46 height 24
click at [1055, 261] on button "Ajouter 1 pièces à la demande" at bounding box center [1026, 254] width 131 height 28
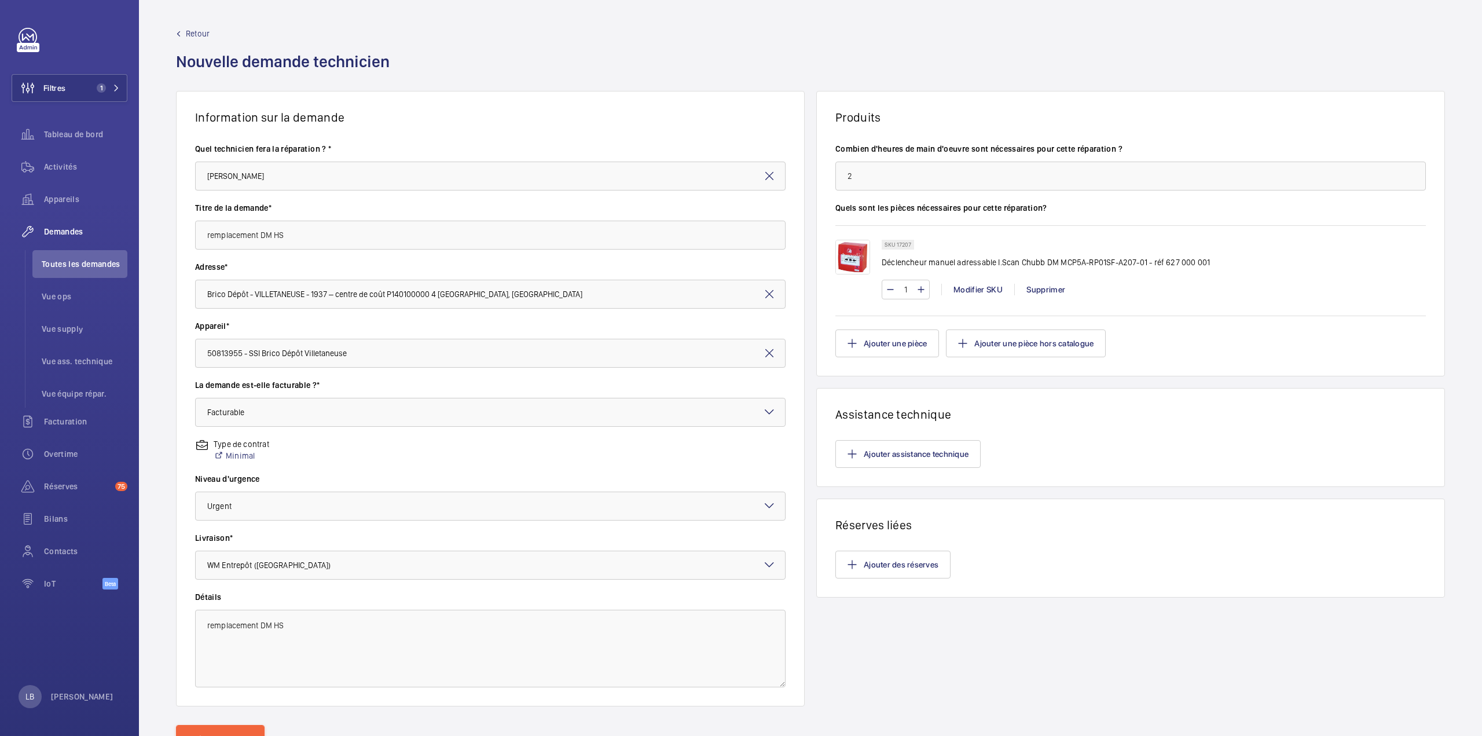
drag, startPoint x: 1056, startPoint y: 260, endPoint x: 1188, endPoint y: 266, distance: 132.7
click at [1206, 265] on div "SKU 17207 Déclencheur manuel adressable I.Scan Chubb DM MCP5A-RP01SF-A207-01 - …" at bounding box center [1154, 257] width 544 height 35
click at [1139, 247] on div "SKU 17207 Déclencheur manuel adressable I.Scan Chubb DM MCP5A-RP01SF-A207-01 - …" at bounding box center [1046, 257] width 328 height 35
drag, startPoint x: 1143, startPoint y: 265, endPoint x: 1060, endPoint y: 268, distance: 82.8
click at [1060, 268] on div "SKU 17207 Déclencheur manuel adressable I.Scan Chubb DM MCP5A-RP01SF-A207-01 - …" at bounding box center [1046, 257] width 328 height 35
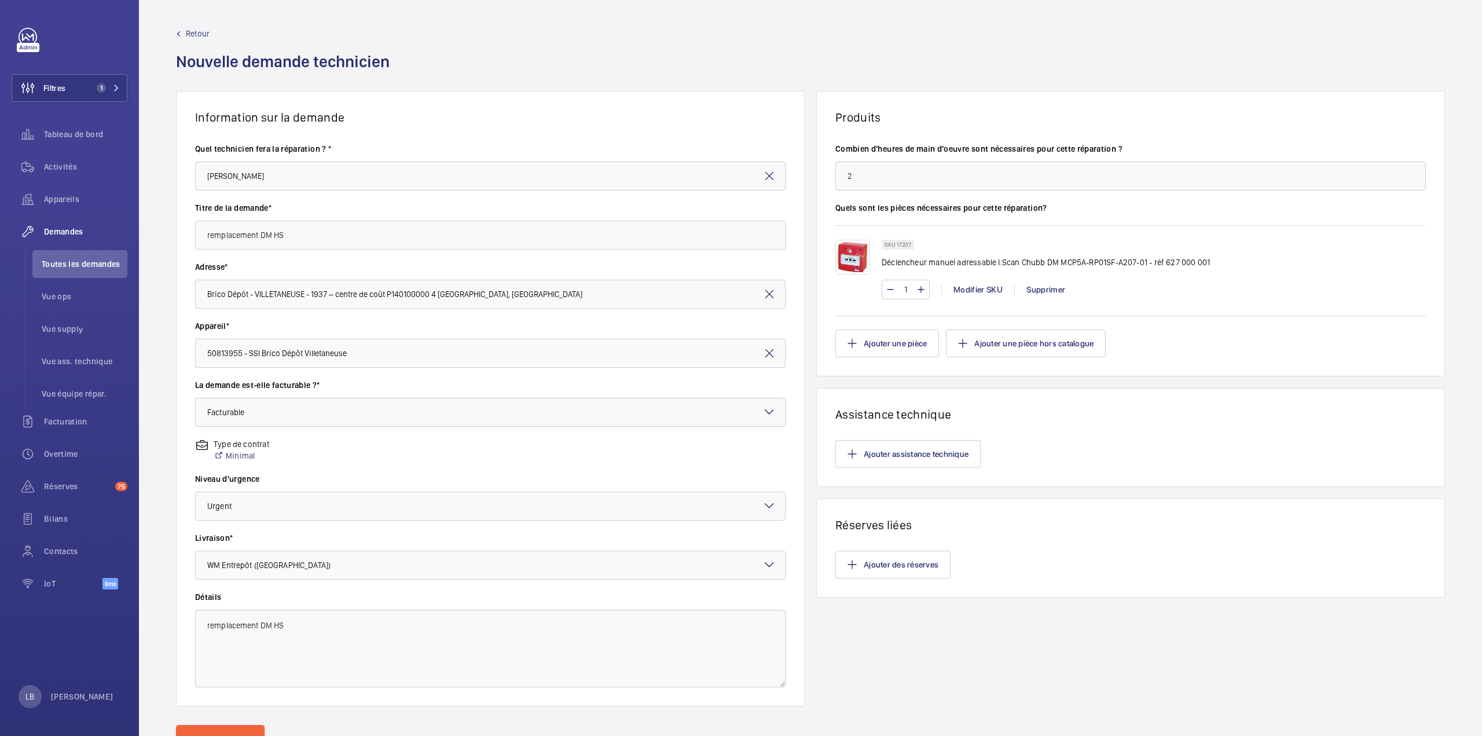
drag, startPoint x: 878, startPoint y: 263, endPoint x: 1039, endPoint y: 261, distance: 161.0
click at [1039, 261] on p "Déclencheur manuel adressable I.Scan Chubb DM MCP5A-RP01SF-A207-01 - réf 627 00…" at bounding box center [1046, 262] width 328 height 12
copy p "Déclencheur manuel adressable I.Scan Chubb"
click at [895, 342] on button "Ajouter une pièce" at bounding box center [887, 343] width 104 height 28
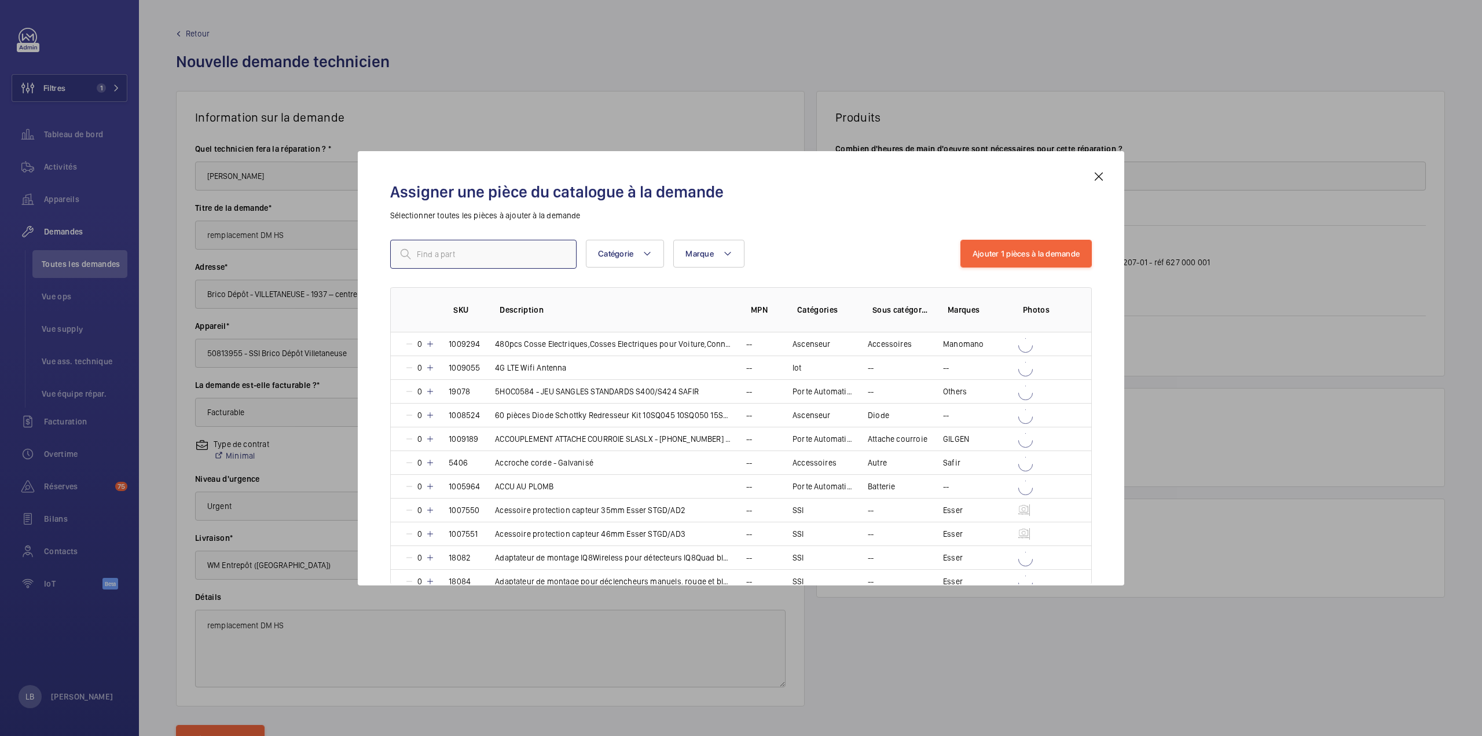
click at [463, 253] on input "text" at bounding box center [483, 254] width 186 height 29
paste input "Déclencheur manuel adressable I.Scan Chubb"
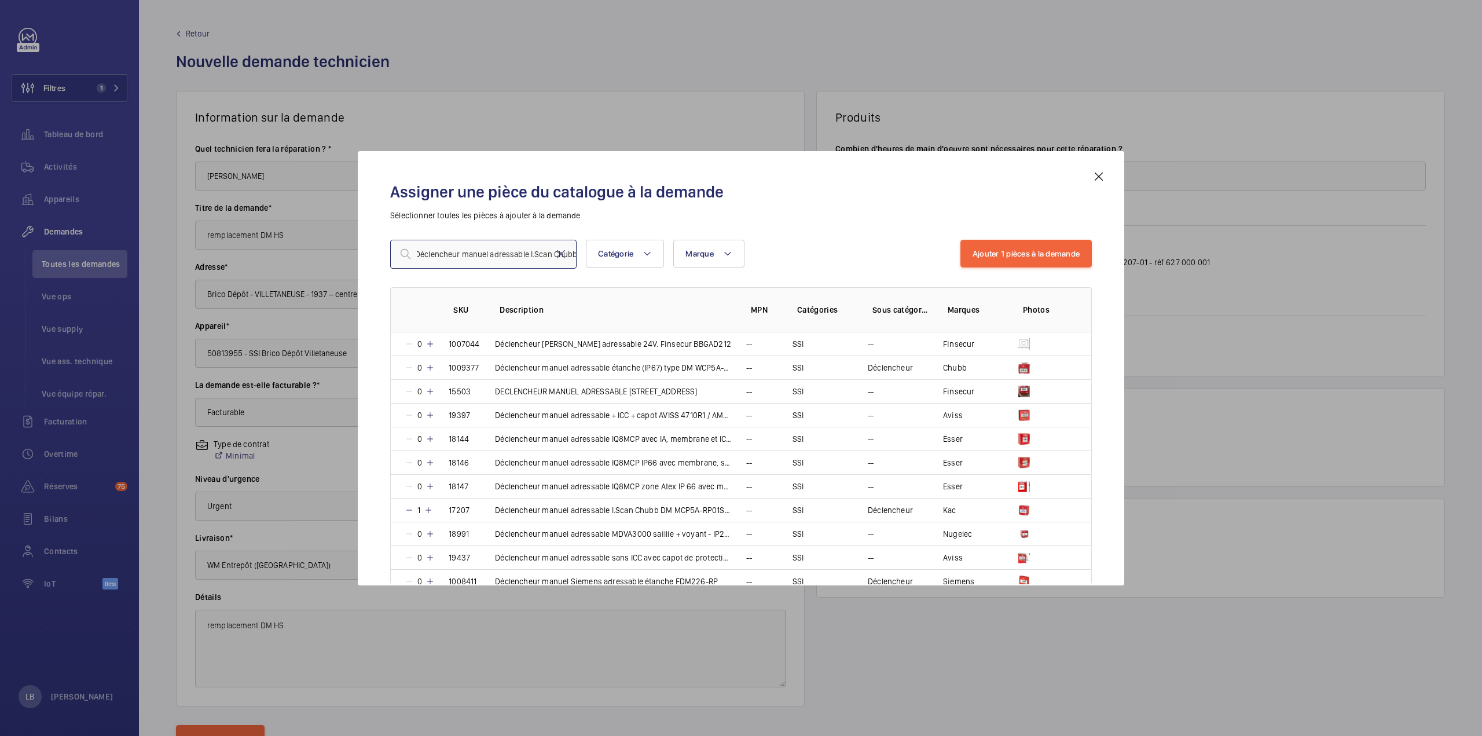
scroll to position [0, 0]
type input "Déclencheur manuel adressable I.Scan Chubb"
click at [1096, 179] on mat-icon at bounding box center [1099, 177] width 14 height 14
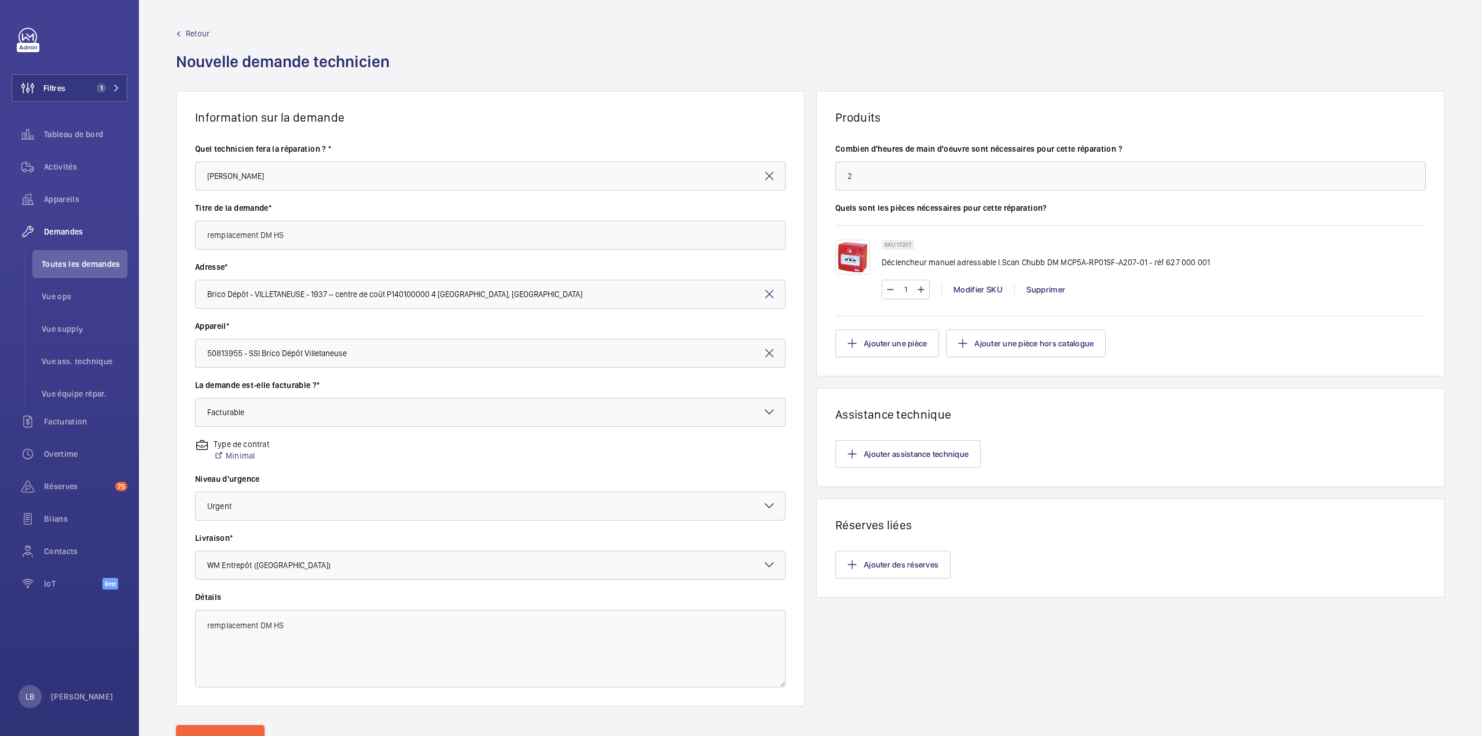
drag, startPoint x: 1056, startPoint y: 261, endPoint x: 1142, endPoint y: 266, distance: 85.8
click at [1142, 266] on p "Déclencheur manuel adressable I.Scan Chubb DM MCP5A-RP01SF-A207-01 - réf 627 00…" at bounding box center [1046, 262] width 328 height 12
copy p "MCP5A-RP01SF-A207-01"
click at [912, 354] on button "Ajouter une pièce" at bounding box center [887, 343] width 104 height 28
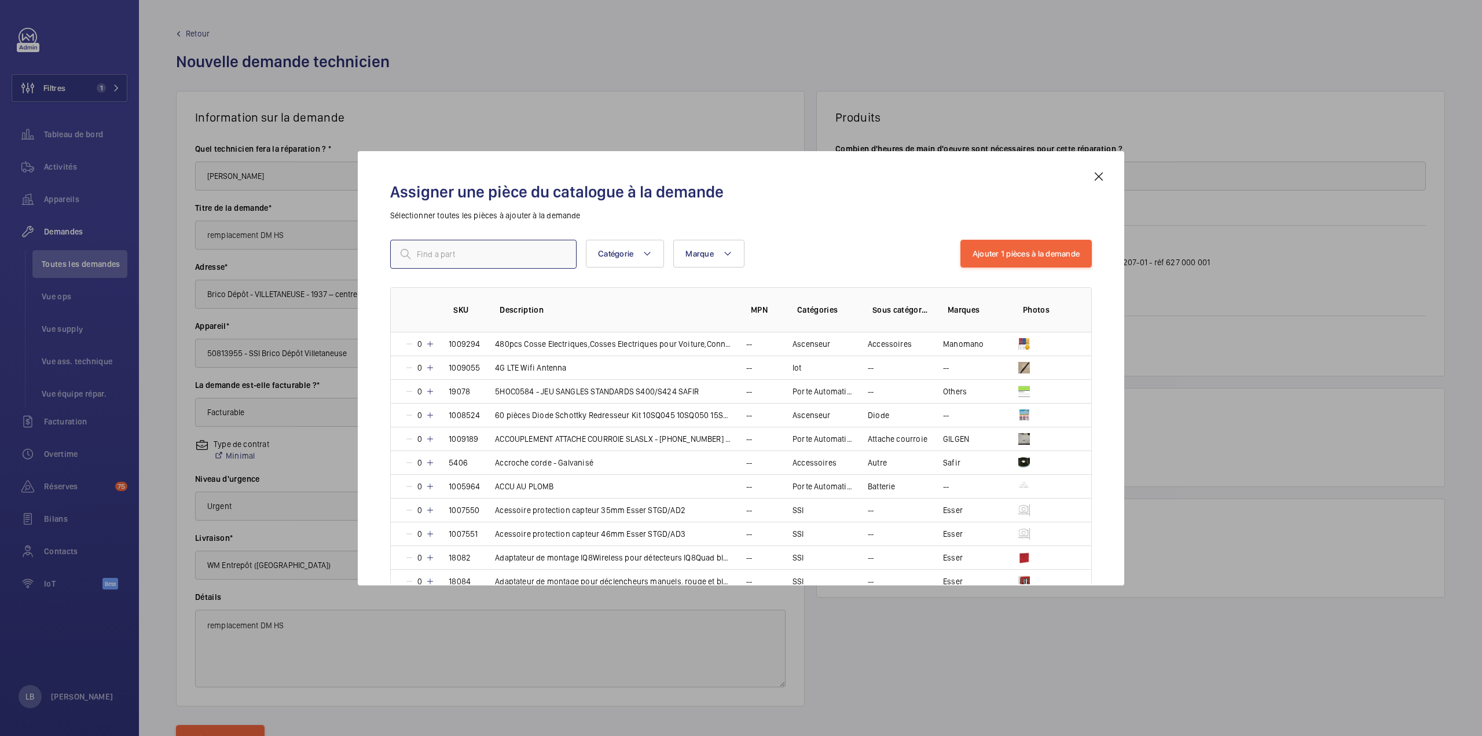
click at [534, 254] on input "text" at bounding box center [483, 254] width 186 height 29
paste input "MCP5A-RP01SF-A207-01"
type input "MCP5A-RP01SF-A207-01"
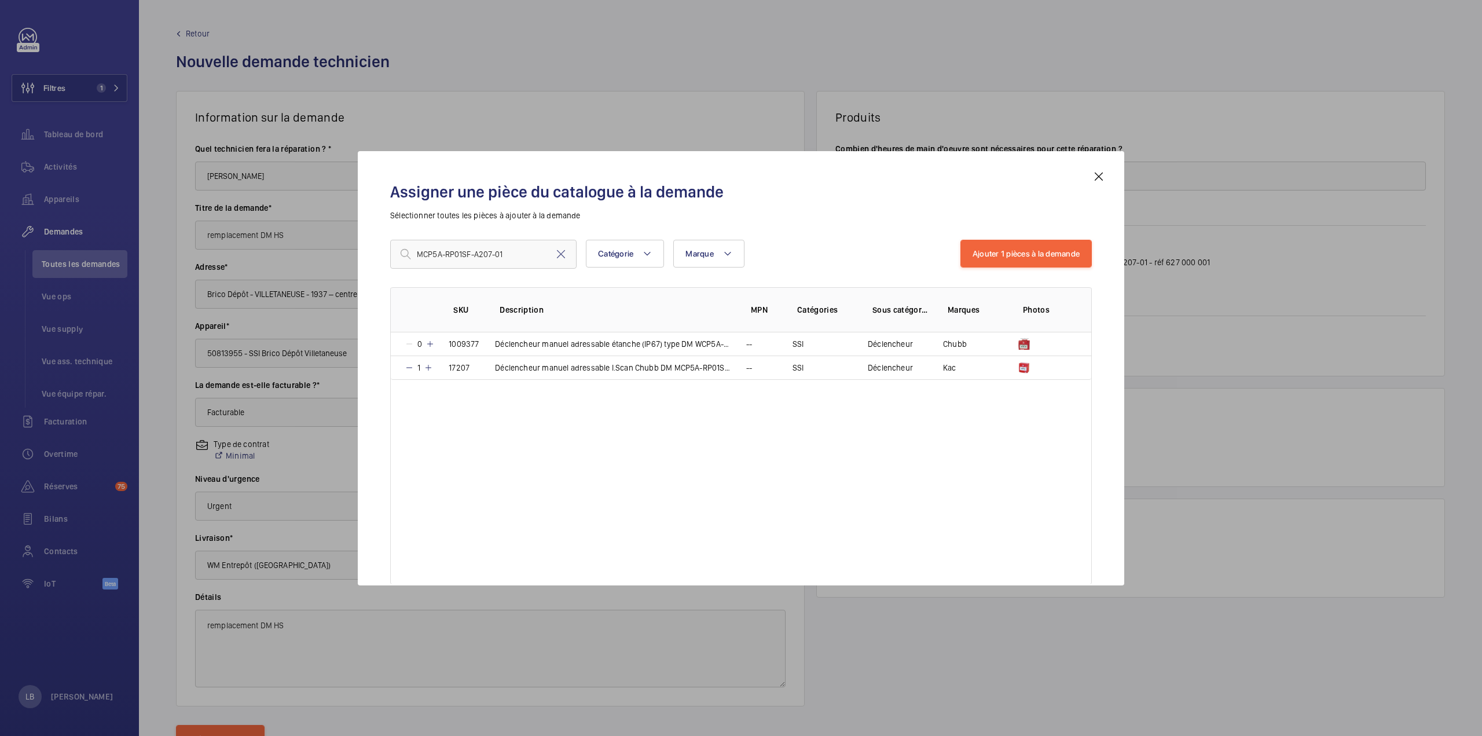
click at [627, 444] on div "SKU Description MPN Catégories Sous catégories Marques Photos 0 1009377 Déclenc…" at bounding box center [741, 435] width 702 height 297
click at [1095, 181] on mat-icon at bounding box center [1099, 177] width 14 height 14
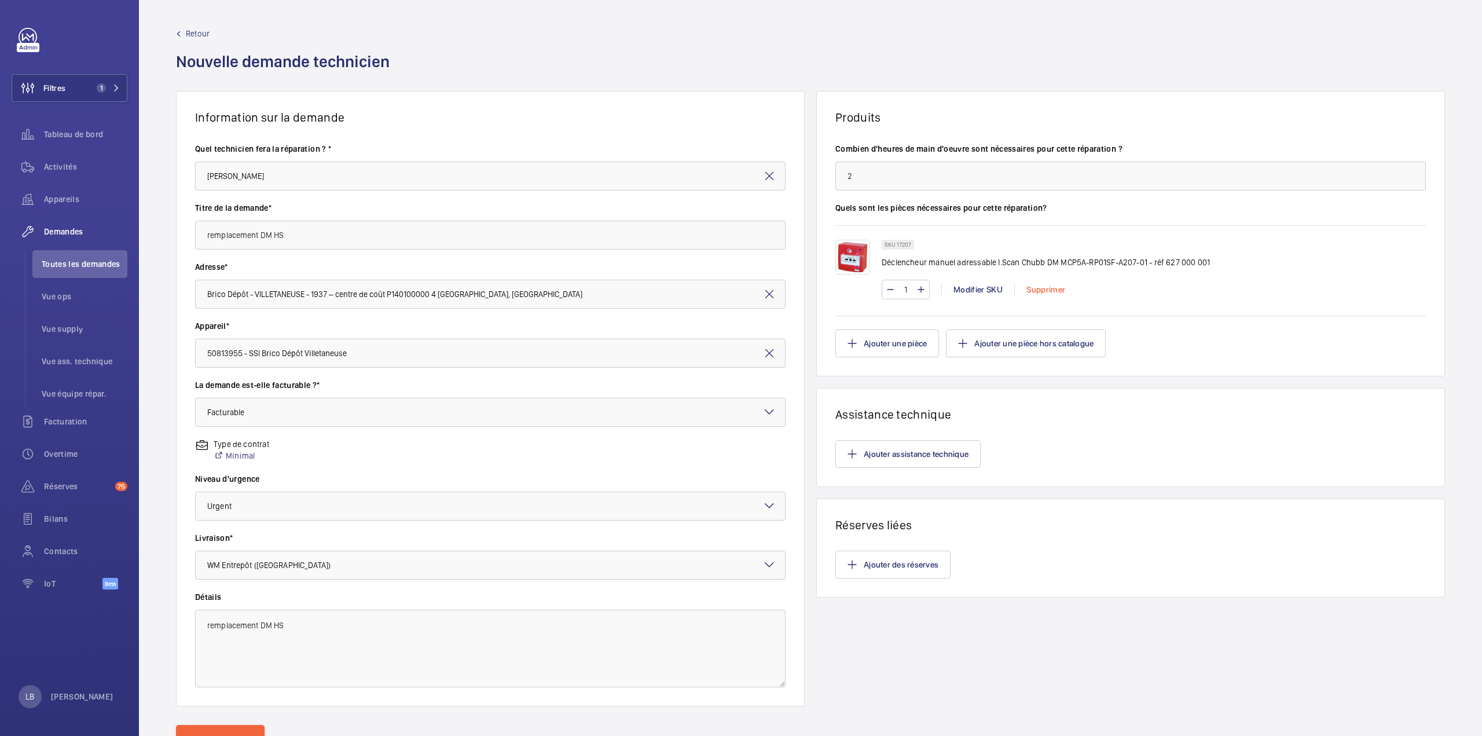
click at [1045, 287] on div "Supprimer" at bounding box center [1045, 290] width 63 height 12
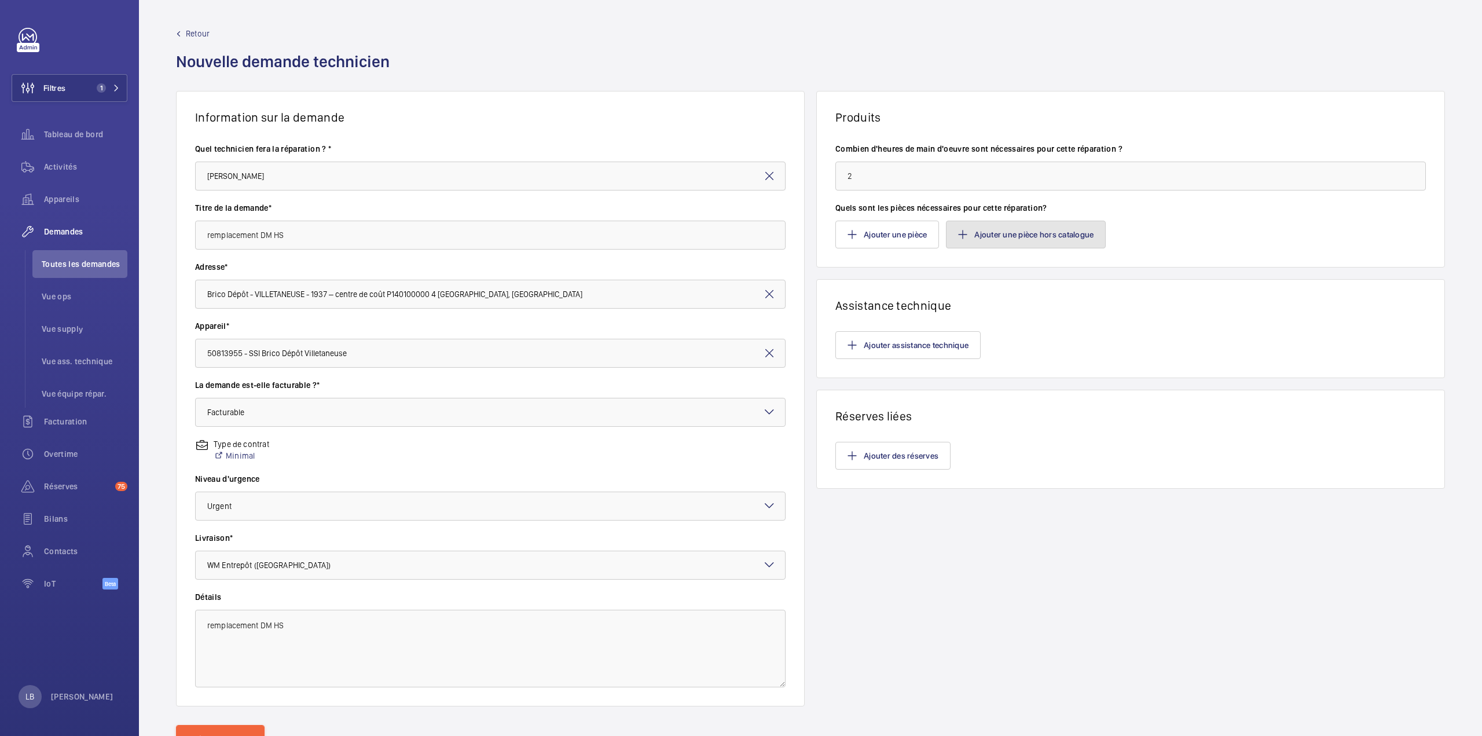
click at [1014, 239] on button "Ajouter une pièce hors catalogue" at bounding box center [1026, 235] width 160 height 28
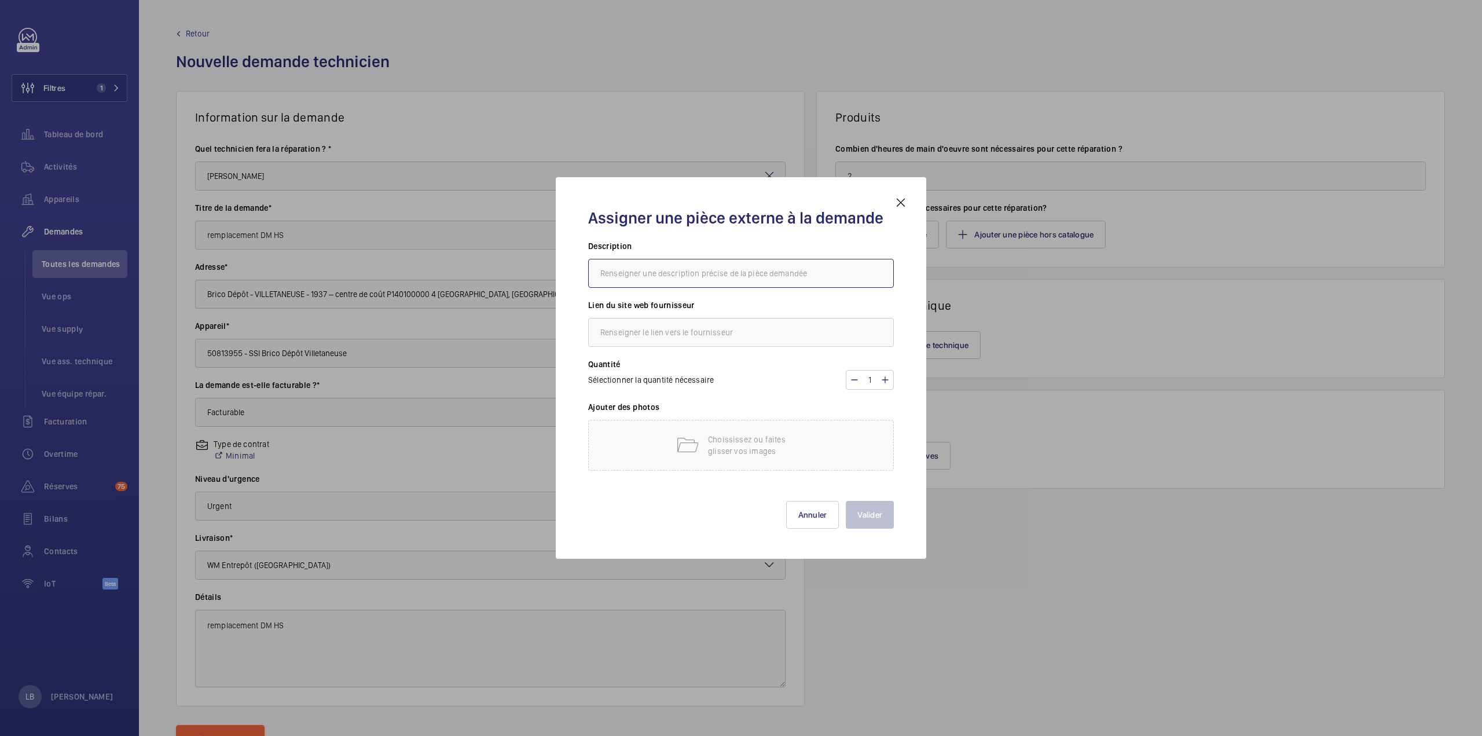
click at [674, 276] on input "text" at bounding box center [741, 273] width 306 height 29
click at [642, 276] on input "text" at bounding box center [741, 273] width 306 height 29
paste input "DM CHUBB MCP5A-RP02SF-A207-01C avec ICC capot et led"
type input "DM CHUBB MCP5A-RP02SF-A207-01C avec ICC capot et led"
click at [690, 338] on input "text" at bounding box center [741, 332] width 306 height 29
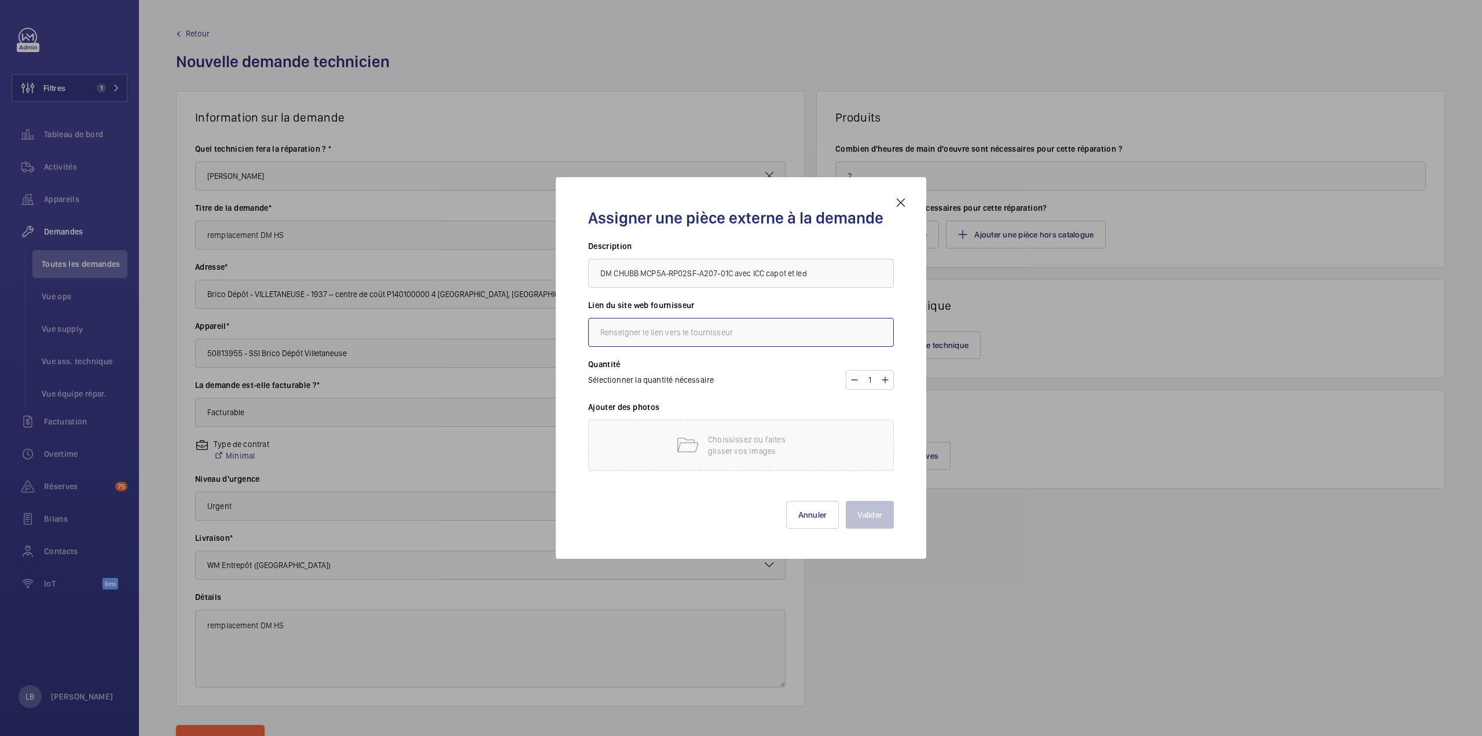
click at [654, 343] on input "text" at bounding box center [741, 332] width 306 height 29
type input "D"
type input "SSI SOLUTION et CHUBB"
click at [658, 449] on div "Choississez ou faites glisser vos images" at bounding box center [741, 445] width 306 height 51
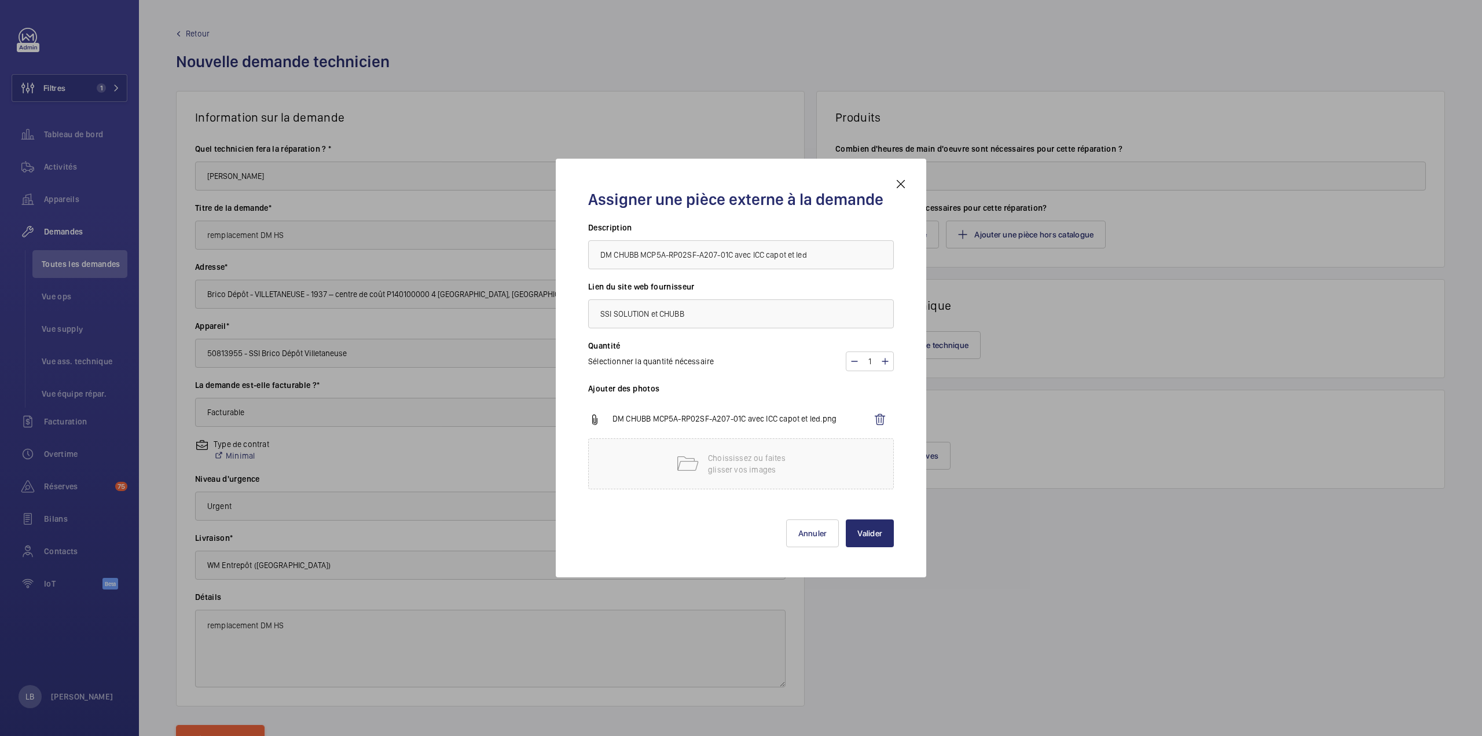
click at [725, 515] on div "[PERSON_NAME]" at bounding box center [741, 524] width 306 height 46
click at [874, 529] on button "Valider" at bounding box center [870, 533] width 48 height 28
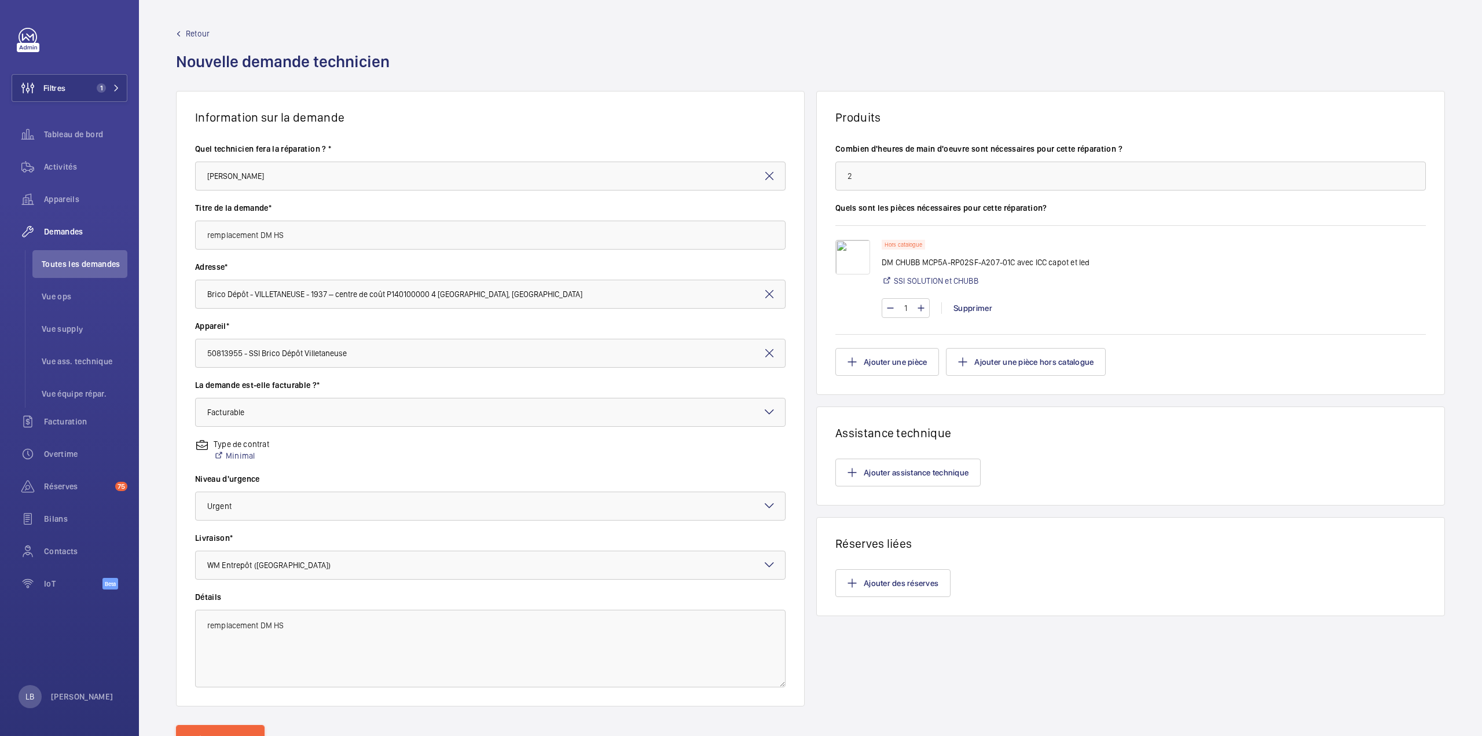
click at [1270, 262] on div "Hors catalogue DM CHUBB MCP5A-RP02SF-A207-01C avec ICC capot et led SSI SOLUTIO…" at bounding box center [1154, 267] width 544 height 54
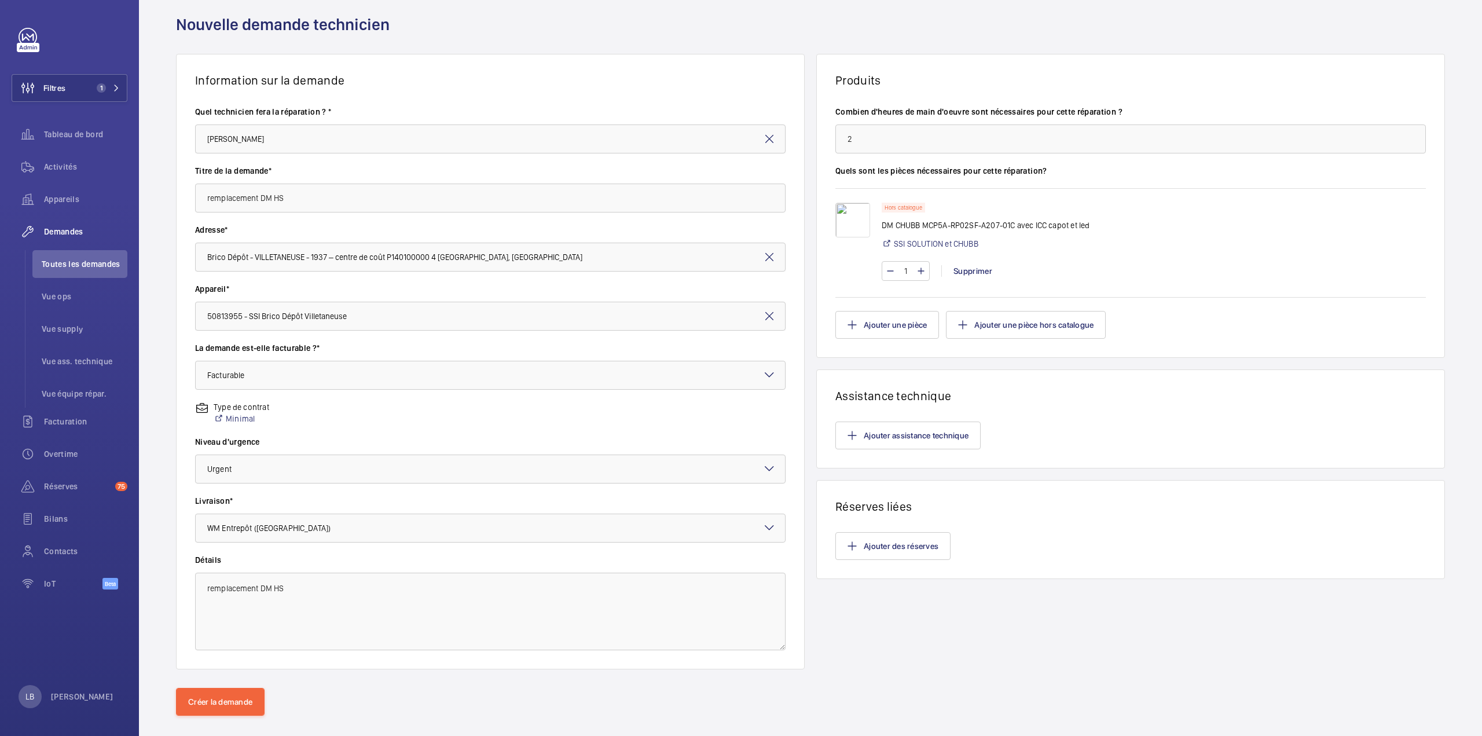
scroll to position [53, 0]
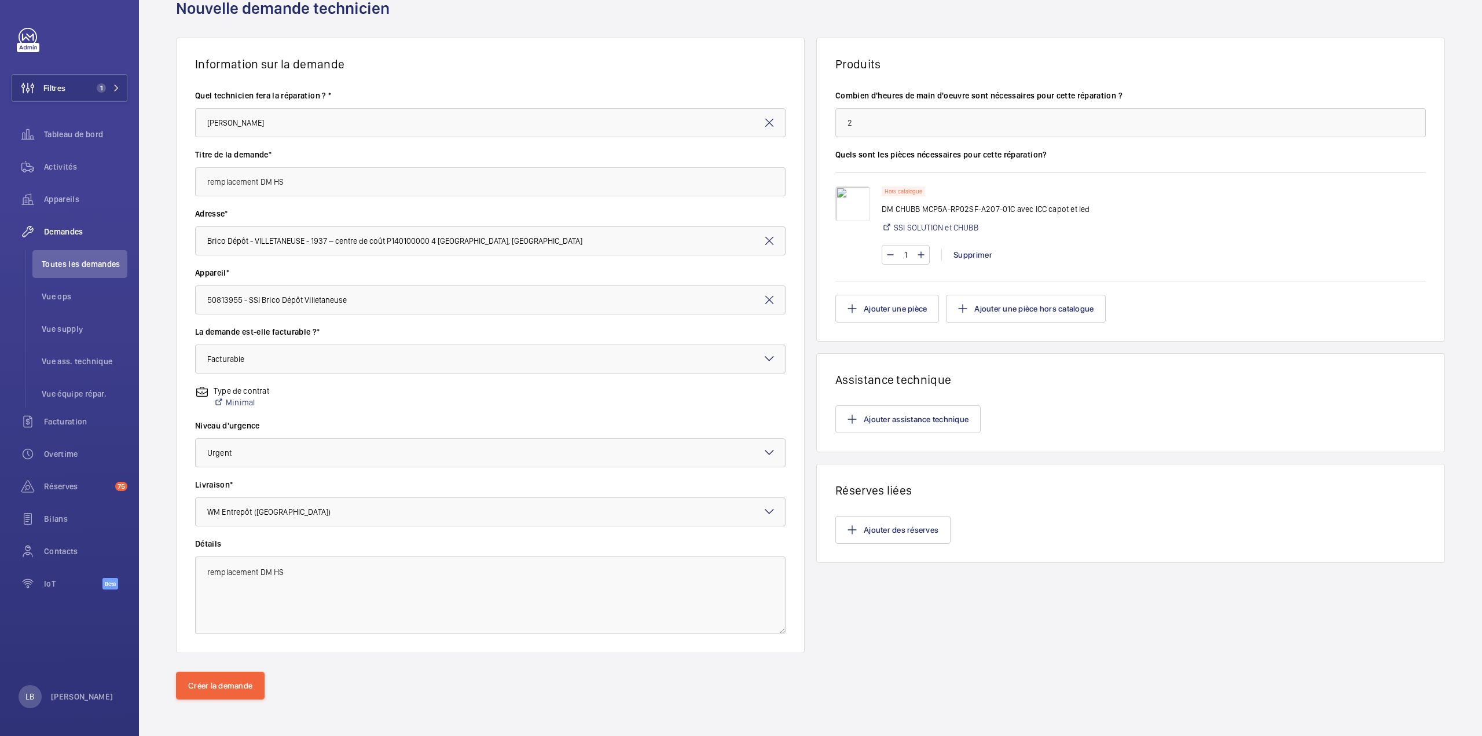
click at [841, 199] on img at bounding box center [852, 203] width 35 height 35
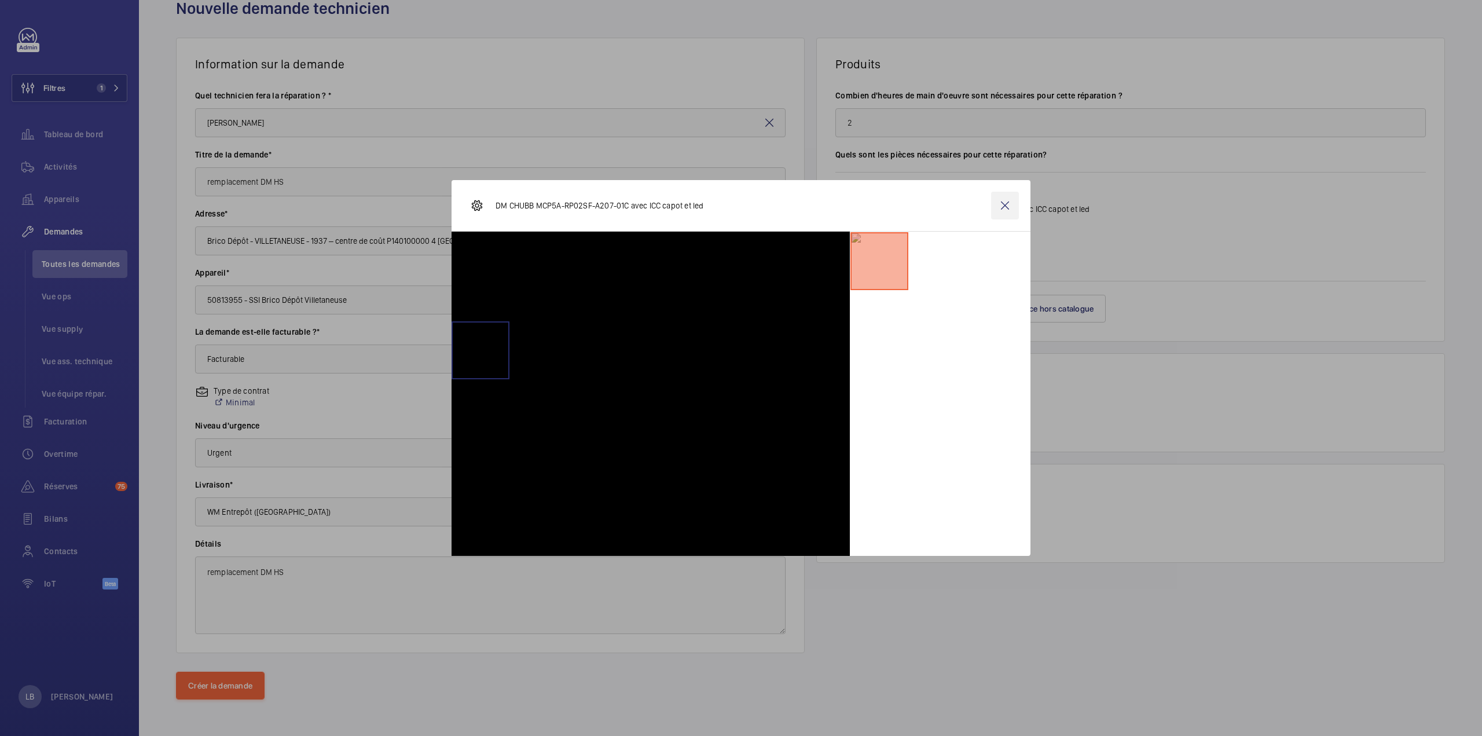
click at [1001, 211] on wm-front-icon-button at bounding box center [1005, 206] width 28 height 28
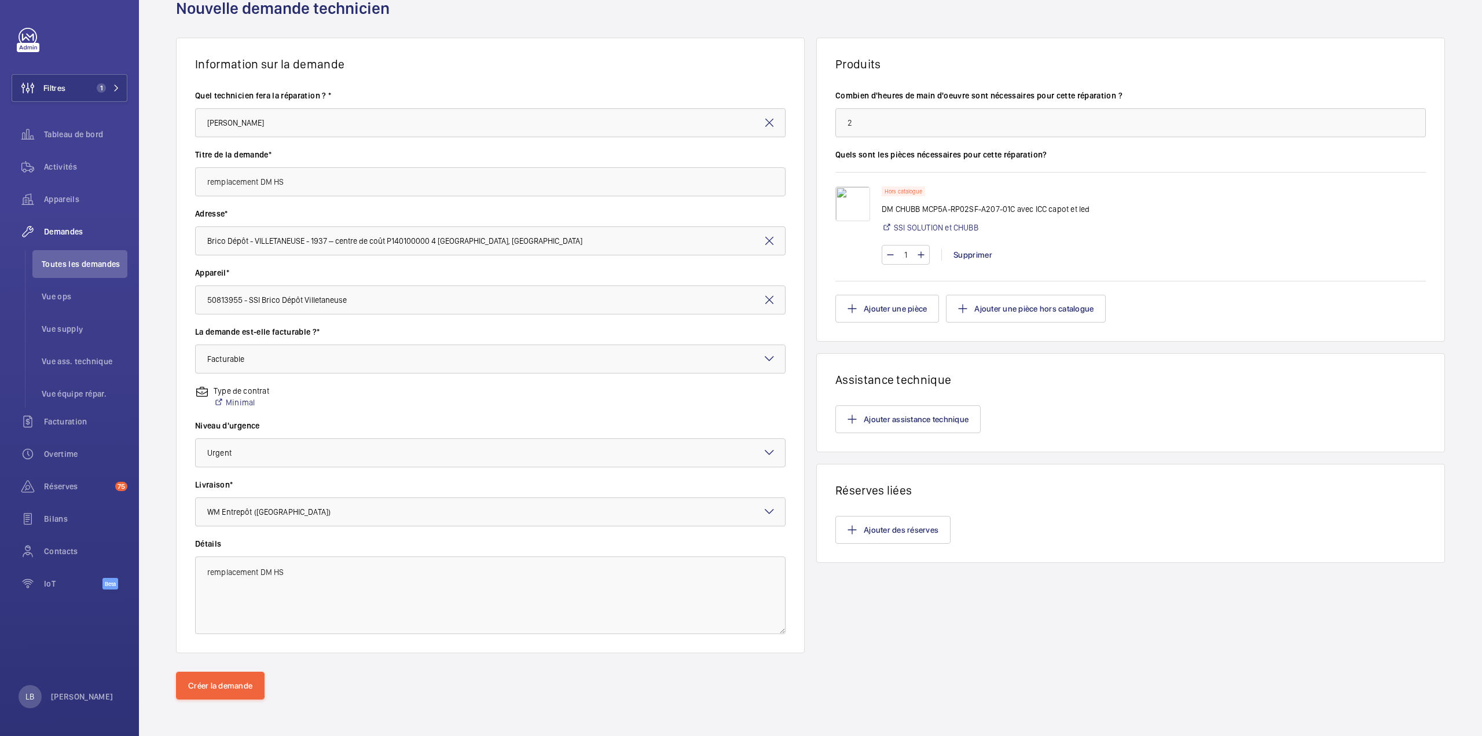
click at [1181, 251] on div "1 Supprimer" at bounding box center [1154, 255] width 544 height 20
click at [221, 687] on button "Créer la demande" at bounding box center [220, 686] width 89 height 28
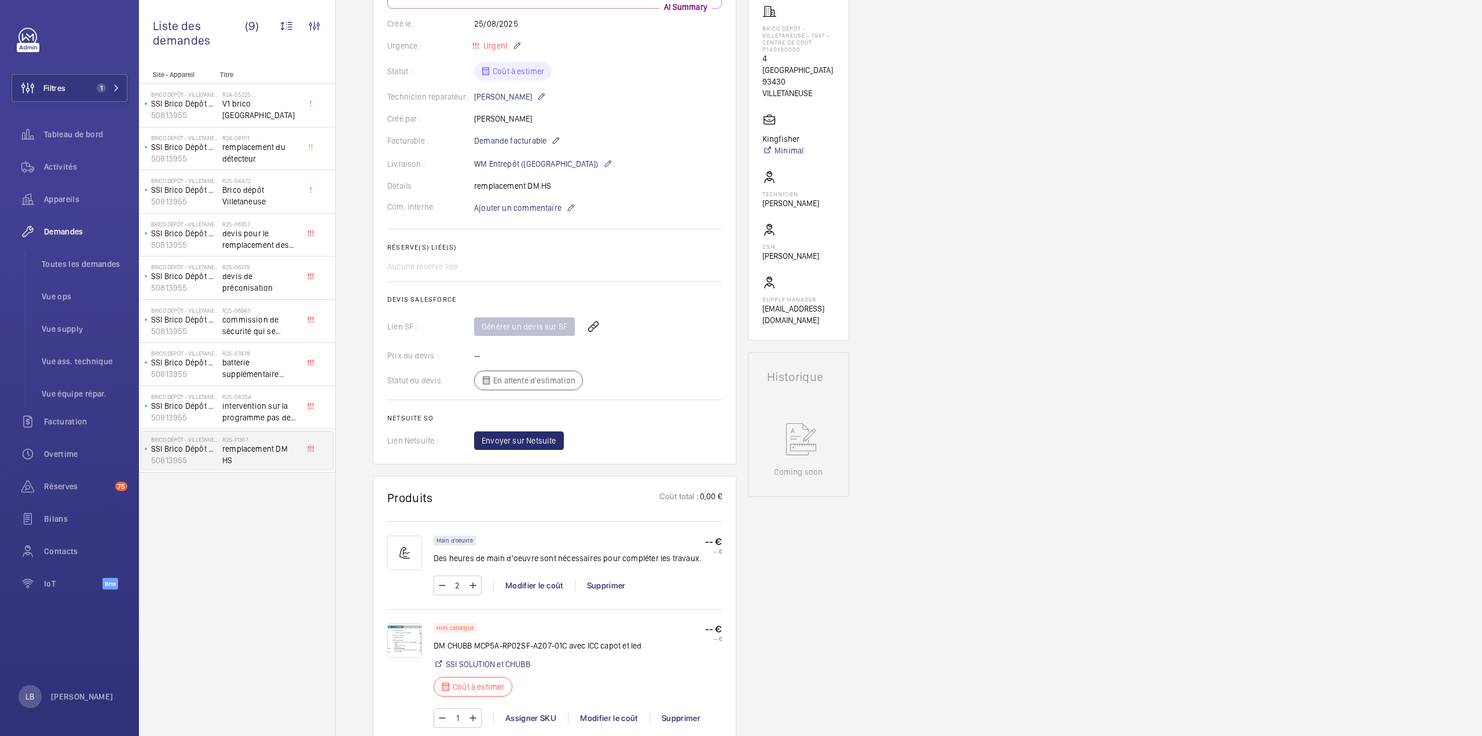
scroll to position [405, 0]
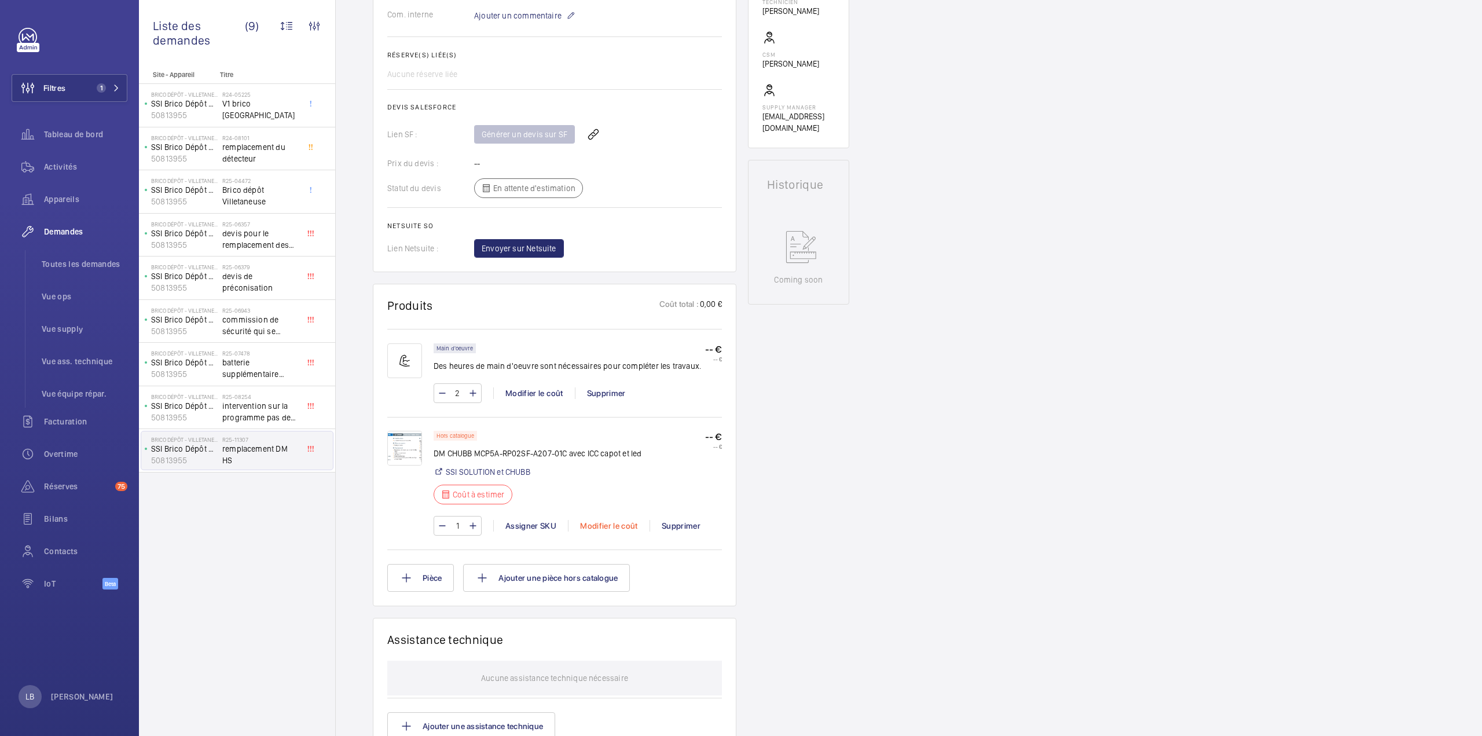
click at [602, 529] on div "Modifier le coût" at bounding box center [609, 526] width 82 height 12
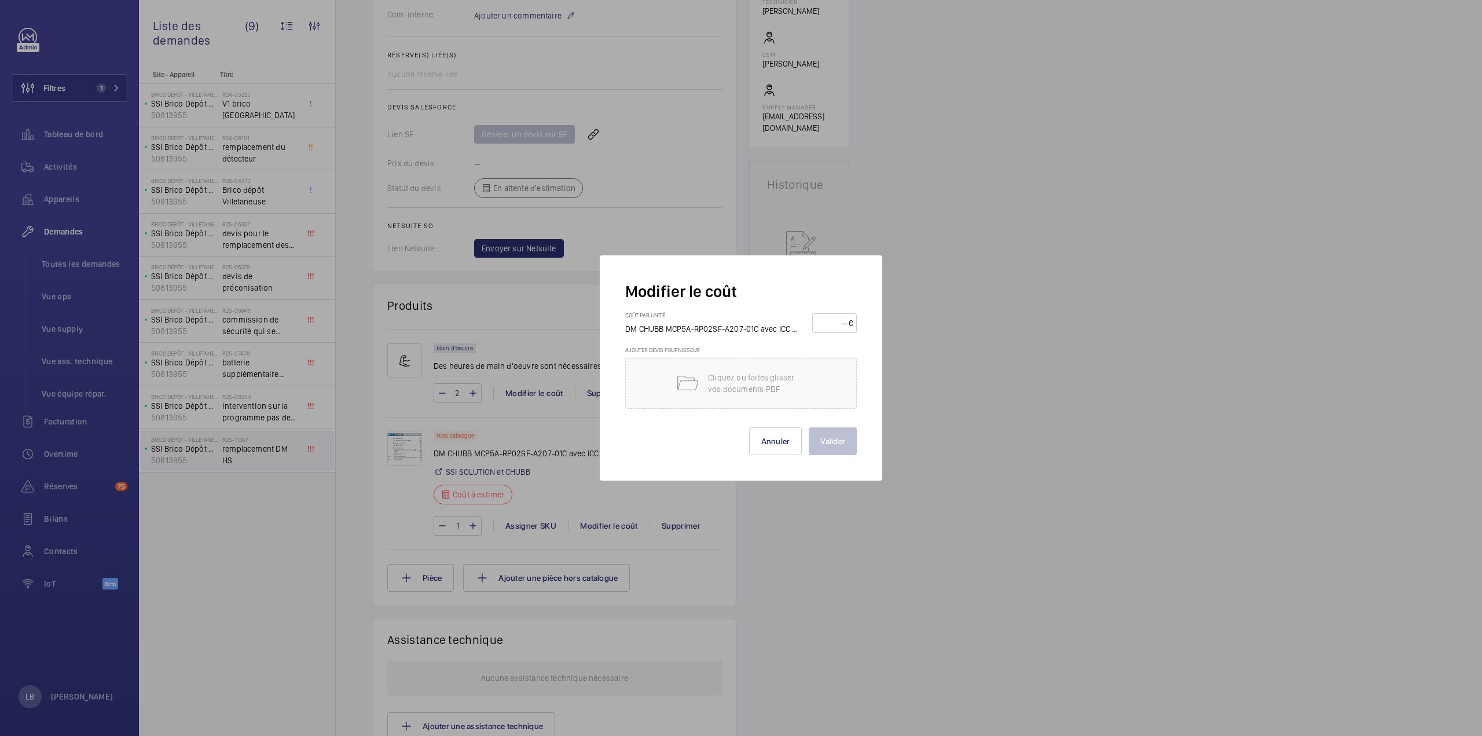
click at [844, 316] on input "number" at bounding box center [832, 323] width 32 height 19
type input "80"
click at [832, 442] on button "Valider" at bounding box center [833, 441] width 48 height 28
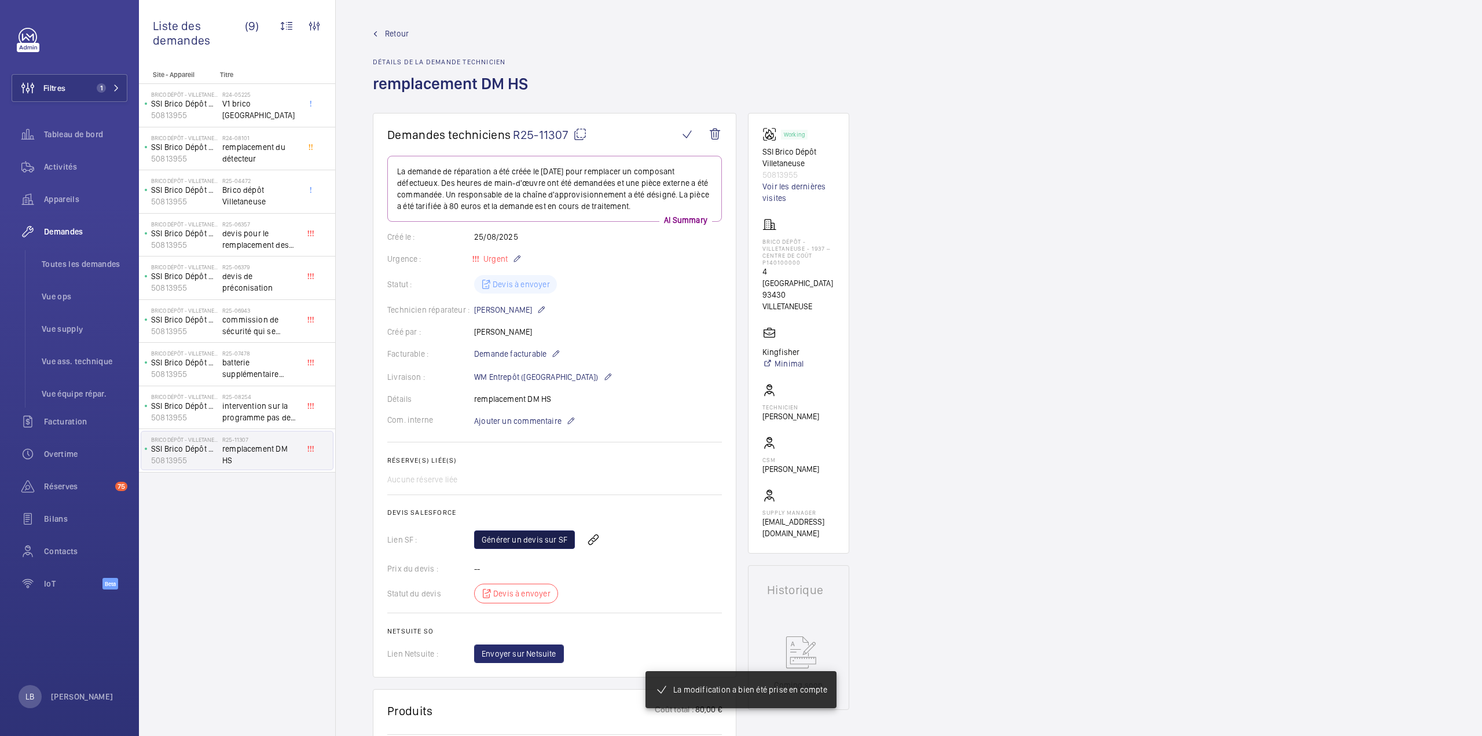
drag, startPoint x: 541, startPoint y: 541, endPoint x: 551, endPoint y: 539, distance: 10.7
click at [541, 541] on link "Générer un devis sur SF" at bounding box center [524, 539] width 101 height 19
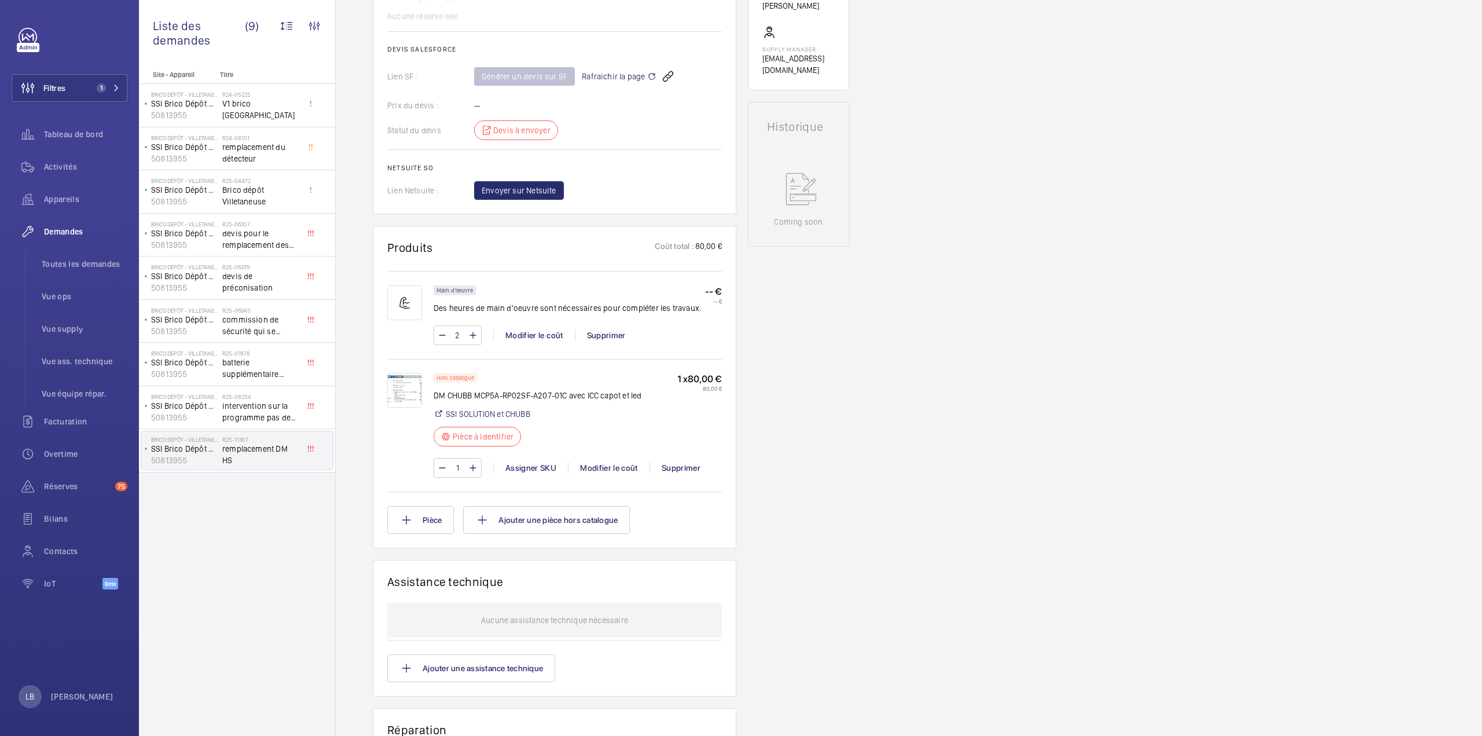
scroll to position [521, 0]
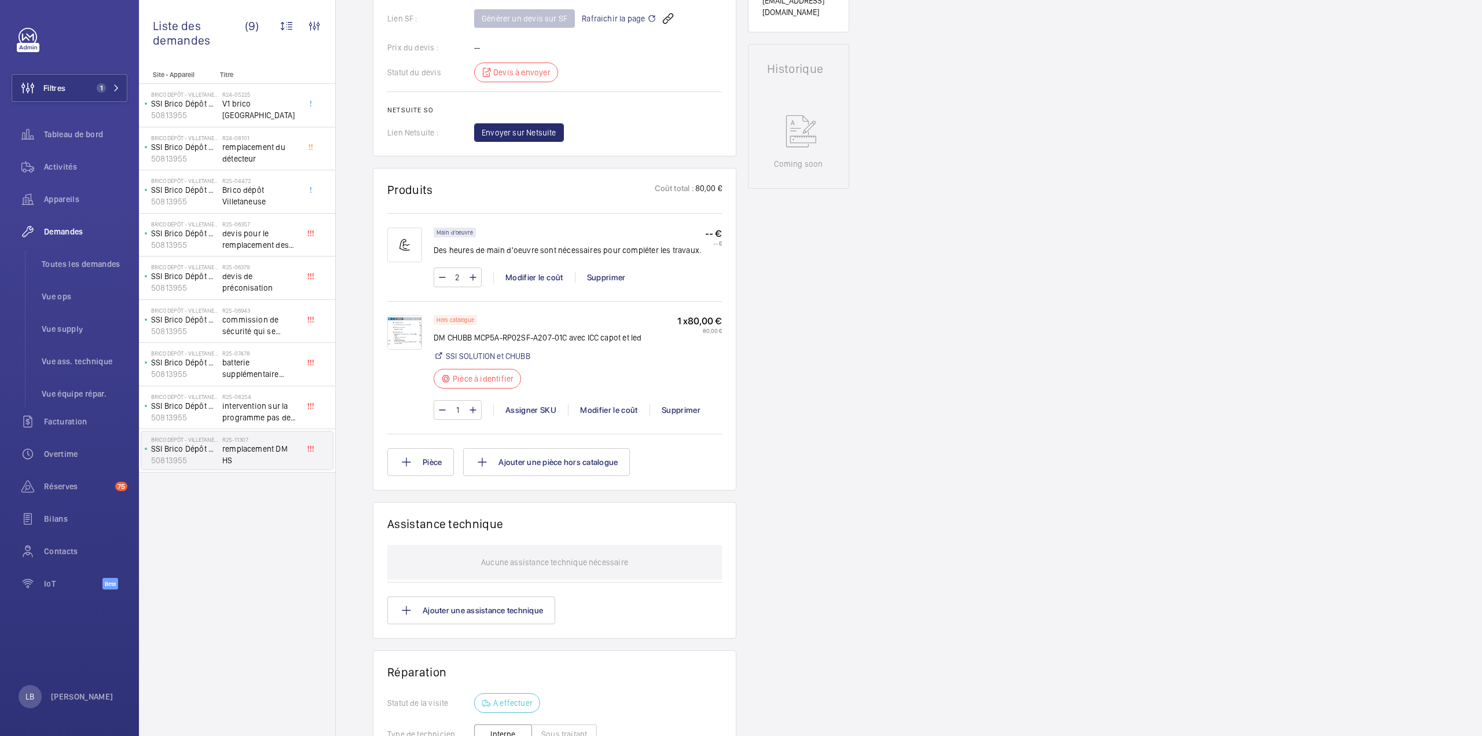
drag, startPoint x: 437, startPoint y: 339, endPoint x: 521, endPoint y: 336, distance: 84.6
click at [521, 336] on div "Hors catalogue DM CHUBB MCP5A-RP02SF-A207-01C avec ICC capot et led SSI SOLUTIO…" at bounding box center [554, 373] width 335 height 116
click at [519, 315] on div "Hors catalogue DM CHUBB MCP5A-RP02SF-A207-01C avec ICC capot et led SSI SOLUTIO…" at bounding box center [538, 355] width 208 height 80
drag, startPoint x: 566, startPoint y: 338, endPoint x: 435, endPoint y: 336, distance: 131.4
click at [435, 336] on p "DM CHUBB MCP5A-RP02SF-A207-01C avec ICC capot et led" at bounding box center [538, 338] width 208 height 12
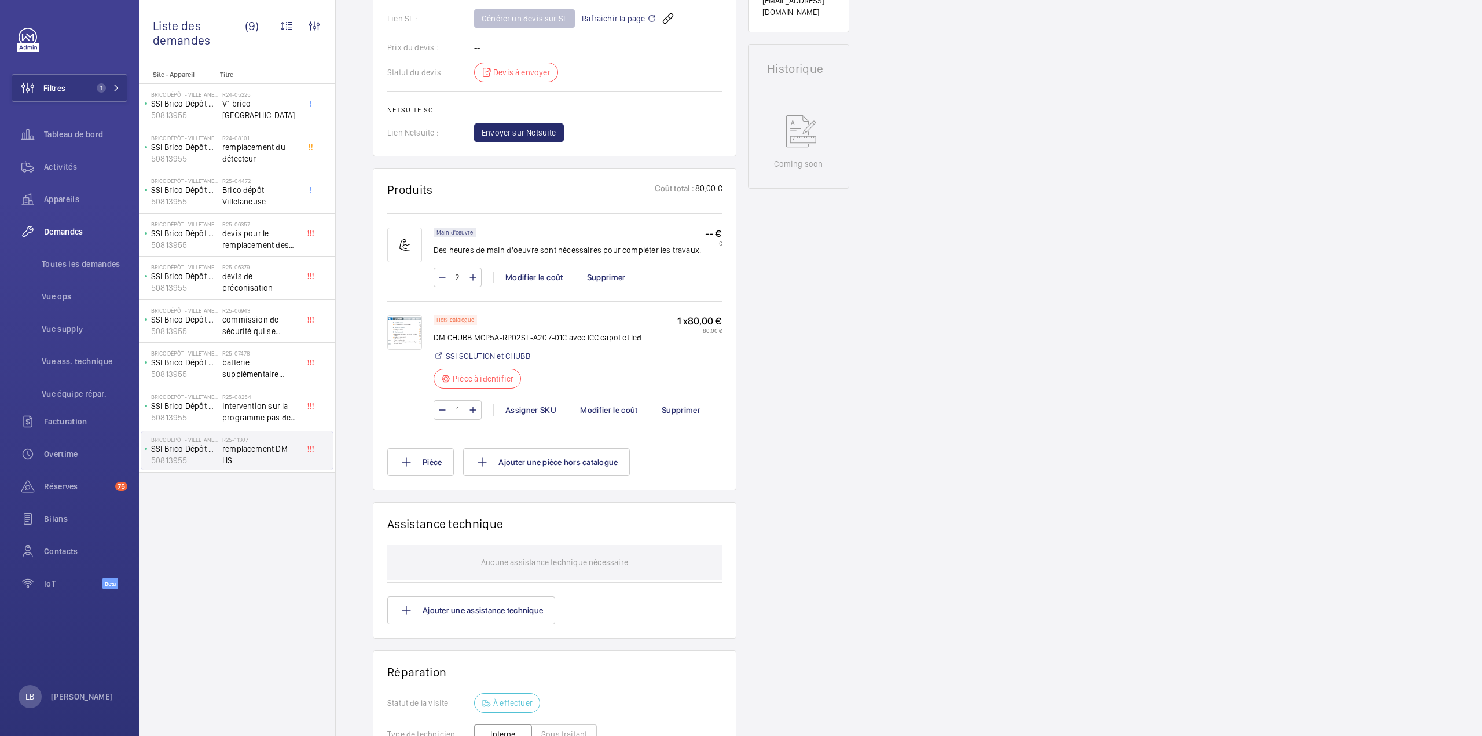
copy p "DM CHUBB MCP5A-RP02SF-A207-01C"
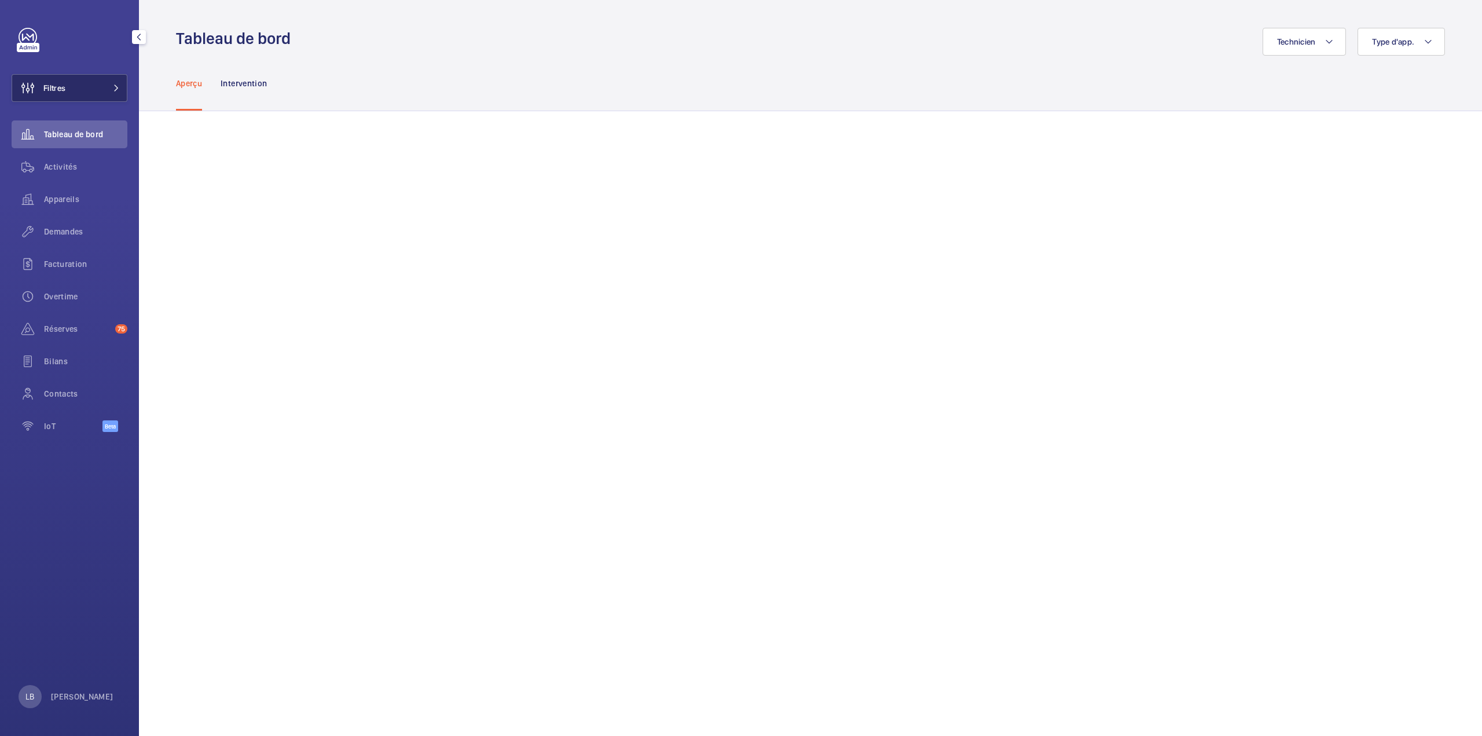
click at [76, 85] on button "Filtres" at bounding box center [70, 88] width 116 height 28
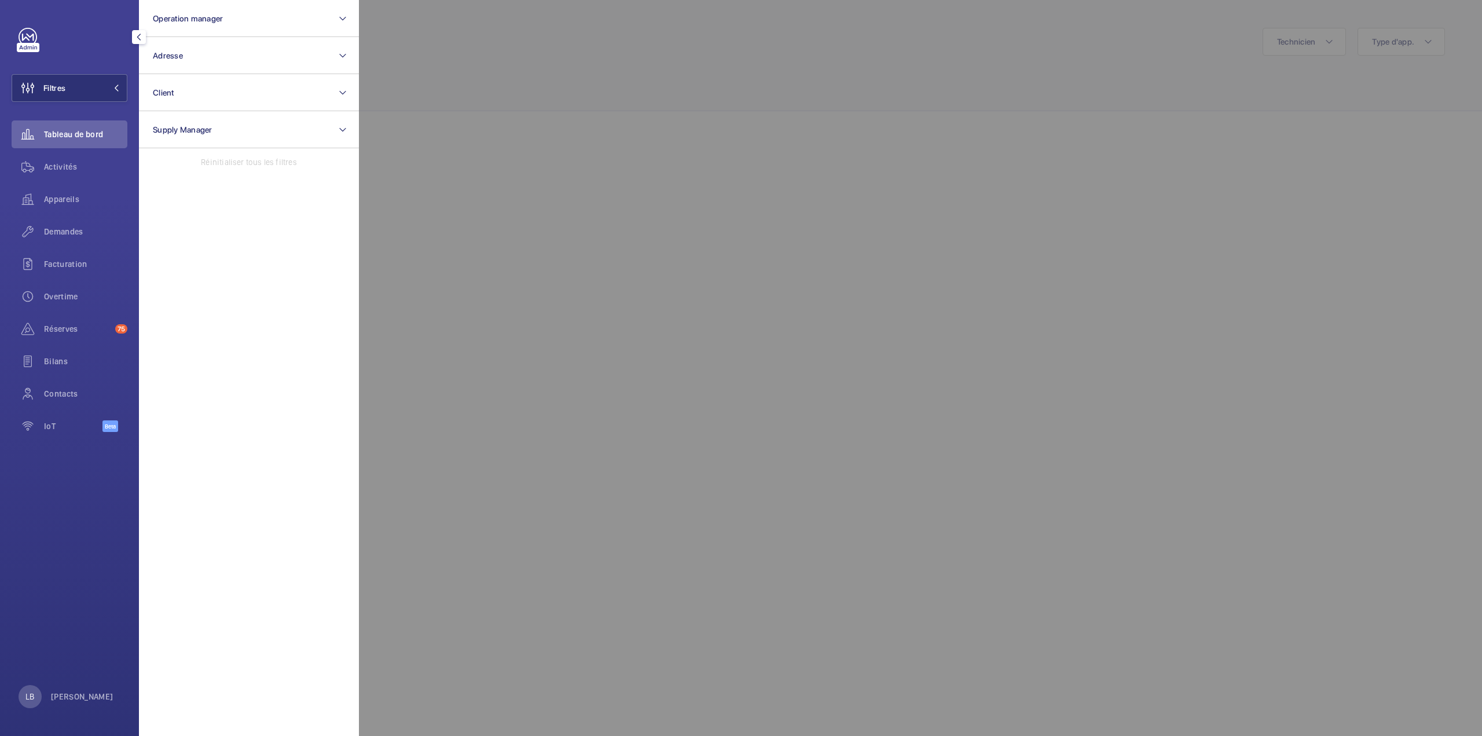
drag, startPoint x: 56, startPoint y: 228, endPoint x: 373, endPoint y: 193, distance: 319.8
click at [56, 228] on span "Demandes" at bounding box center [85, 232] width 83 height 12
click at [1308, 45] on div at bounding box center [1100, 368] width 1482 height 736
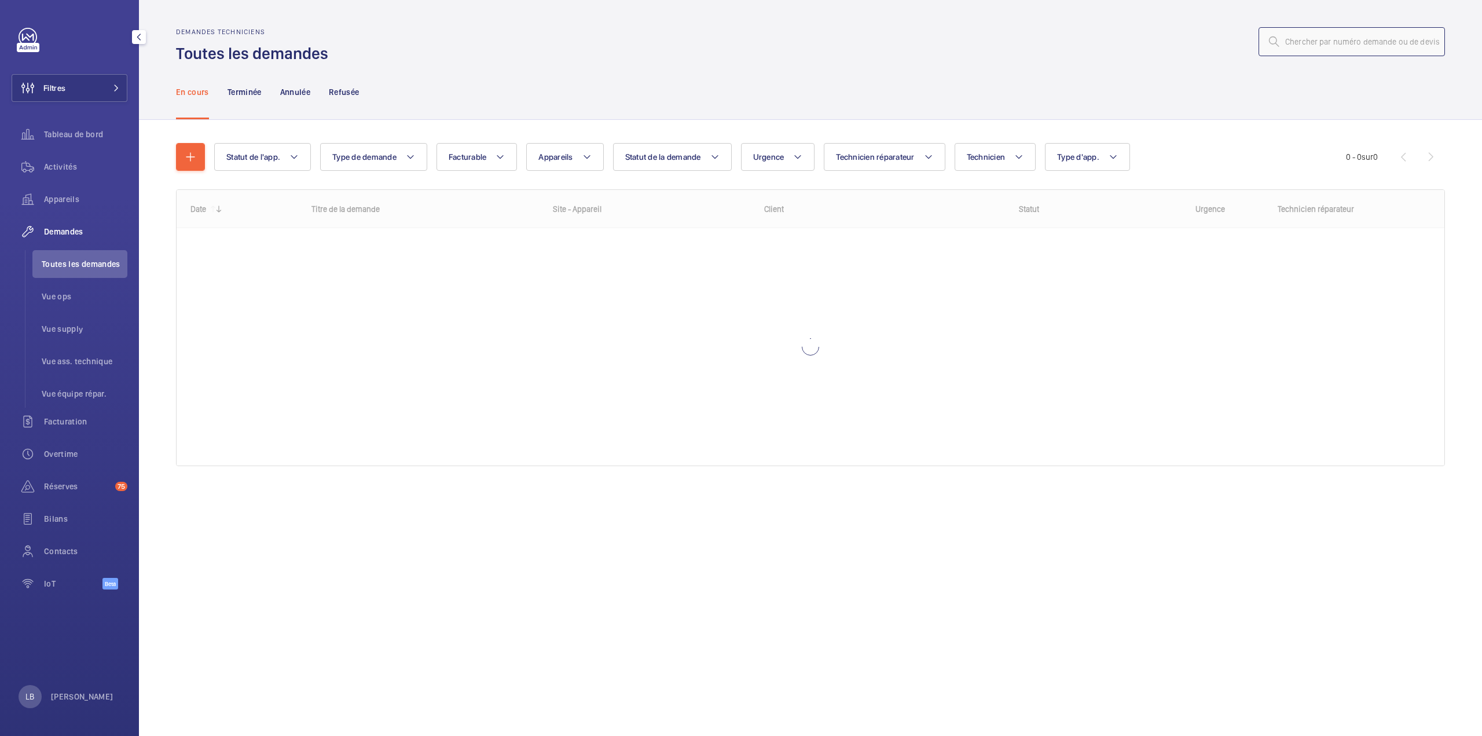
click at [1314, 47] on input "text" at bounding box center [1352, 41] width 186 height 29
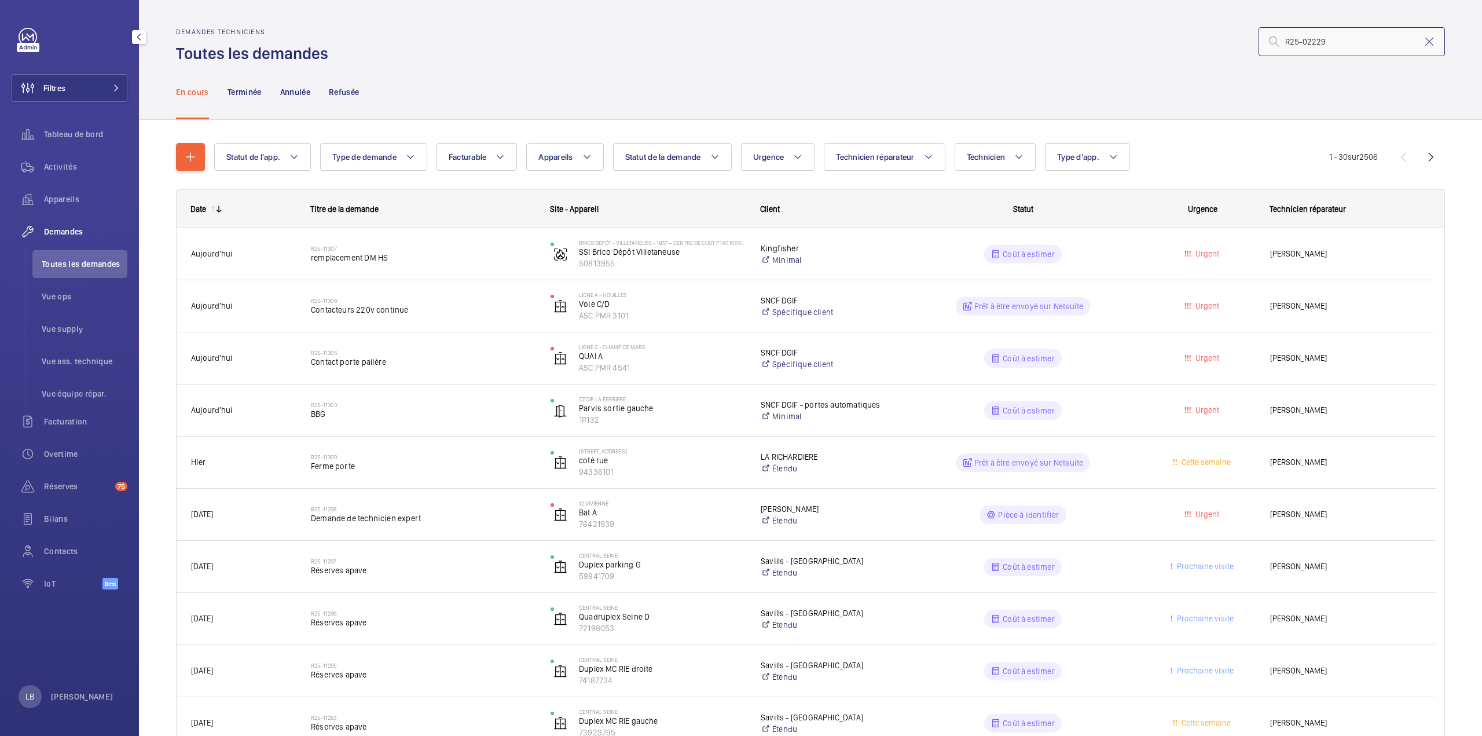
type input "R25-02229"
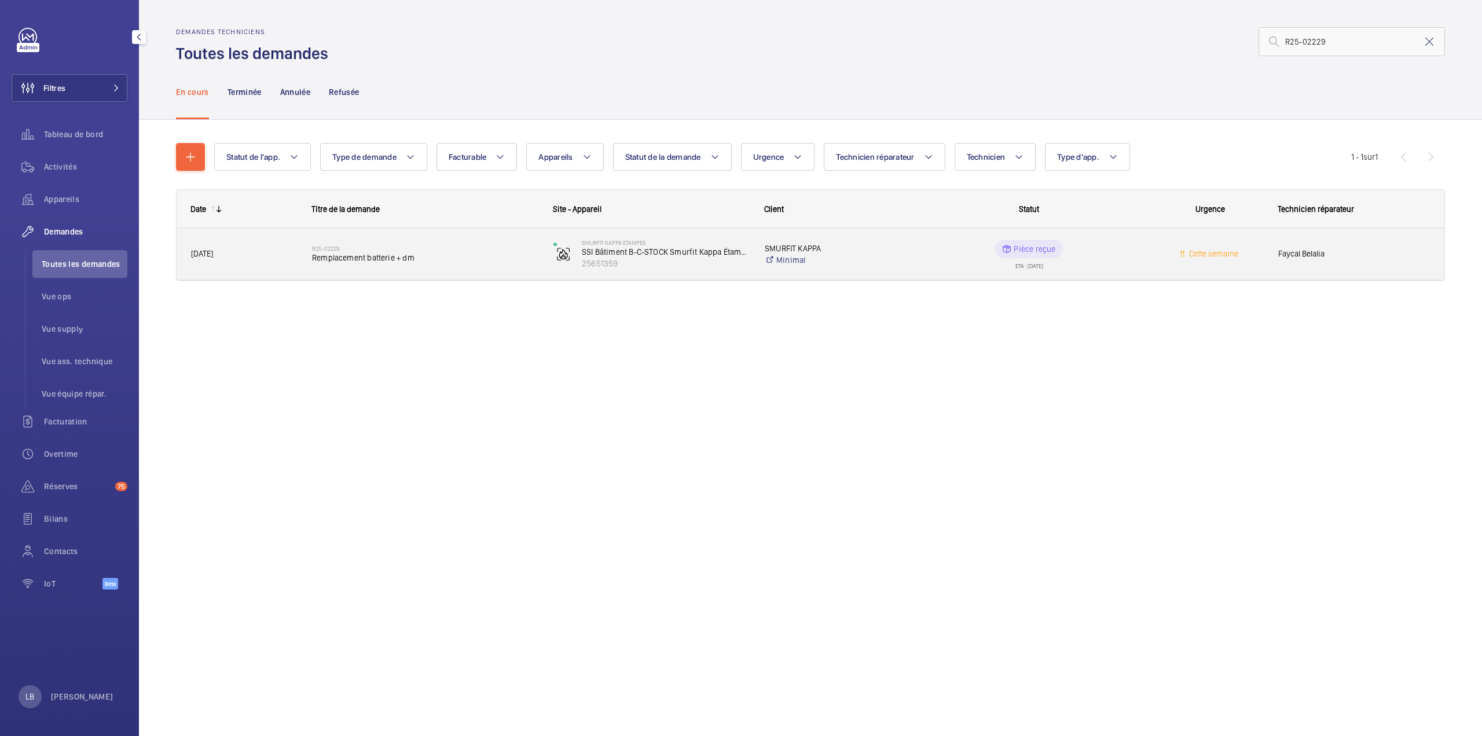
click at [1113, 260] on wm-front-pills-cell "Pièce reçue ETA : 09/06/2025" at bounding box center [1029, 254] width 226 height 29
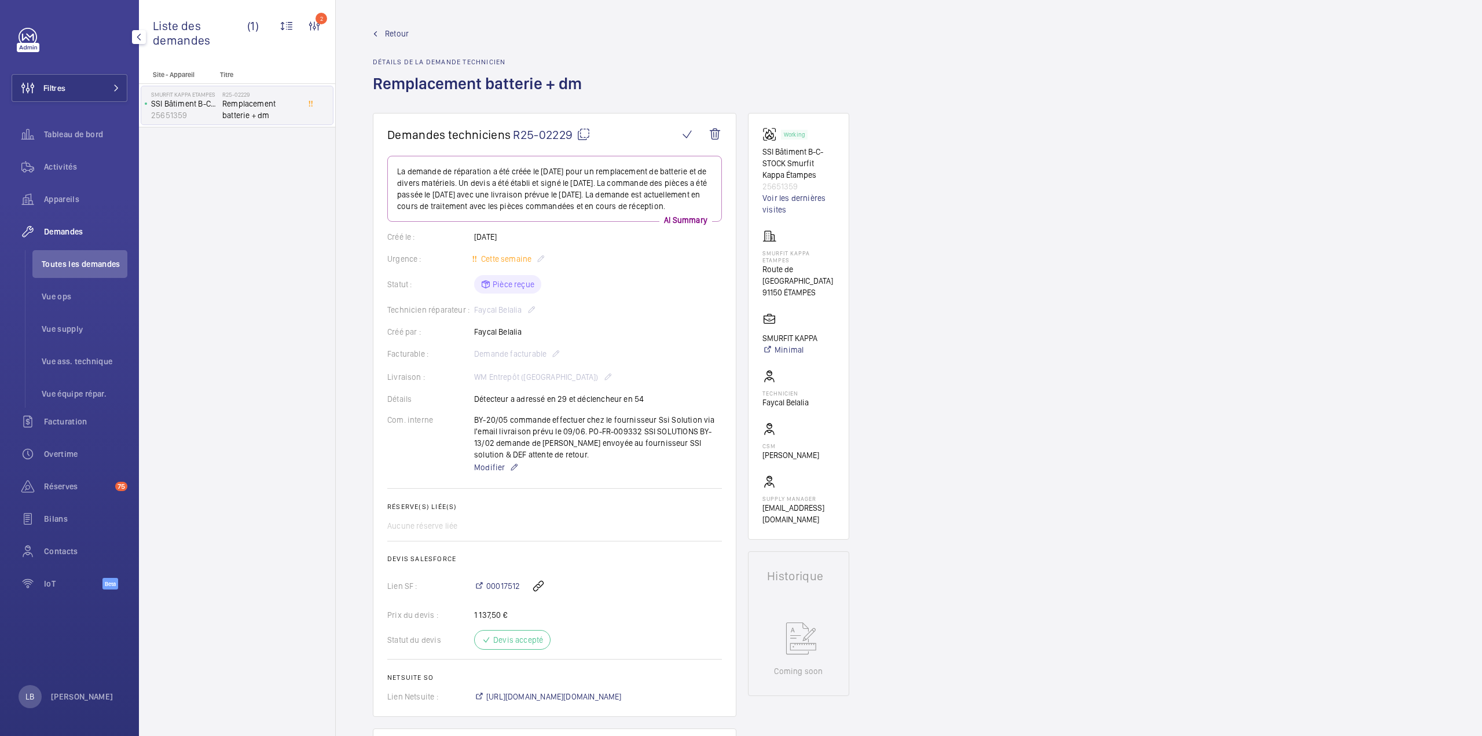
click at [687, 84] on div "Retour Détails de la demande technicien Remplacement batterie + dm" at bounding box center [909, 70] width 1072 height 85
click at [784, 194] on link "Voir les dernières visites" at bounding box center [799, 203] width 72 height 23
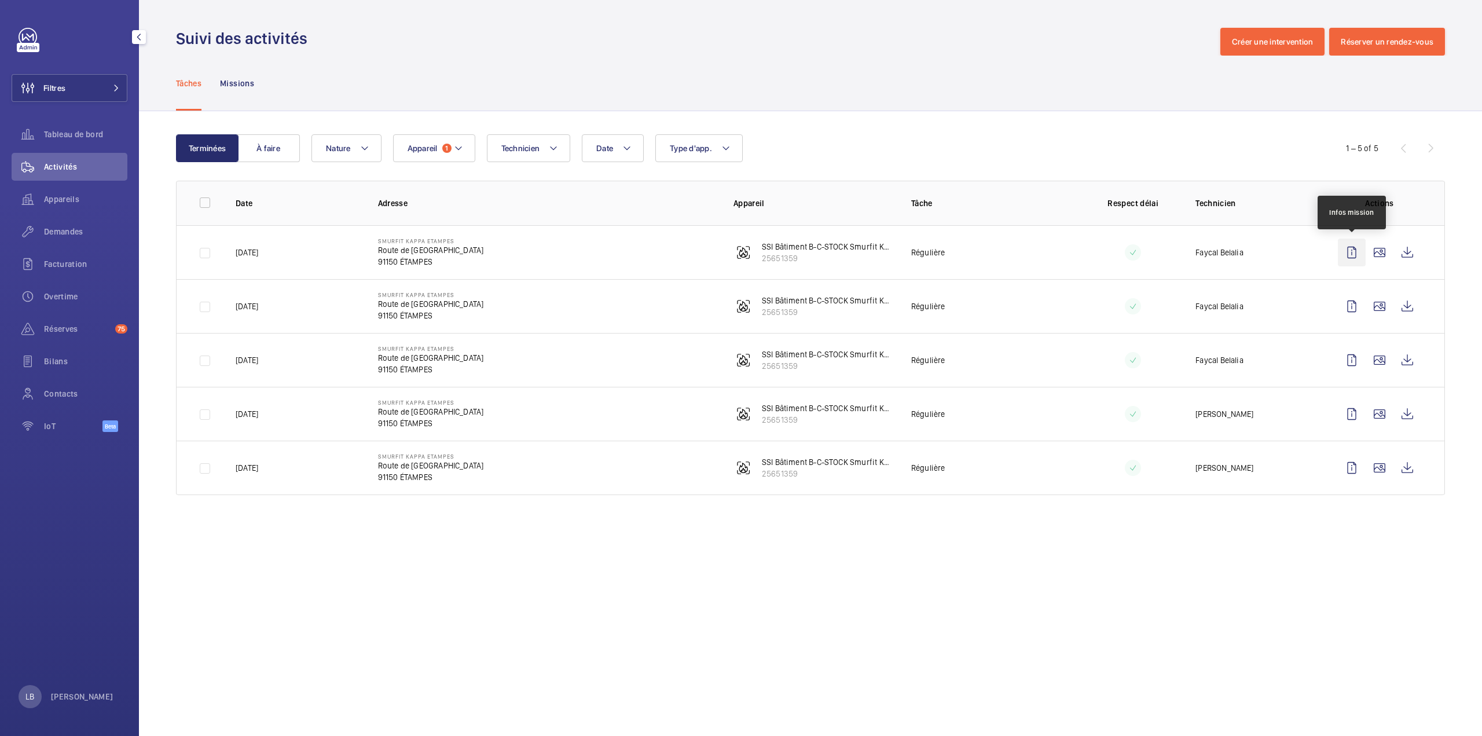
click at [1345, 254] on wm-front-icon-button at bounding box center [1352, 253] width 28 height 28
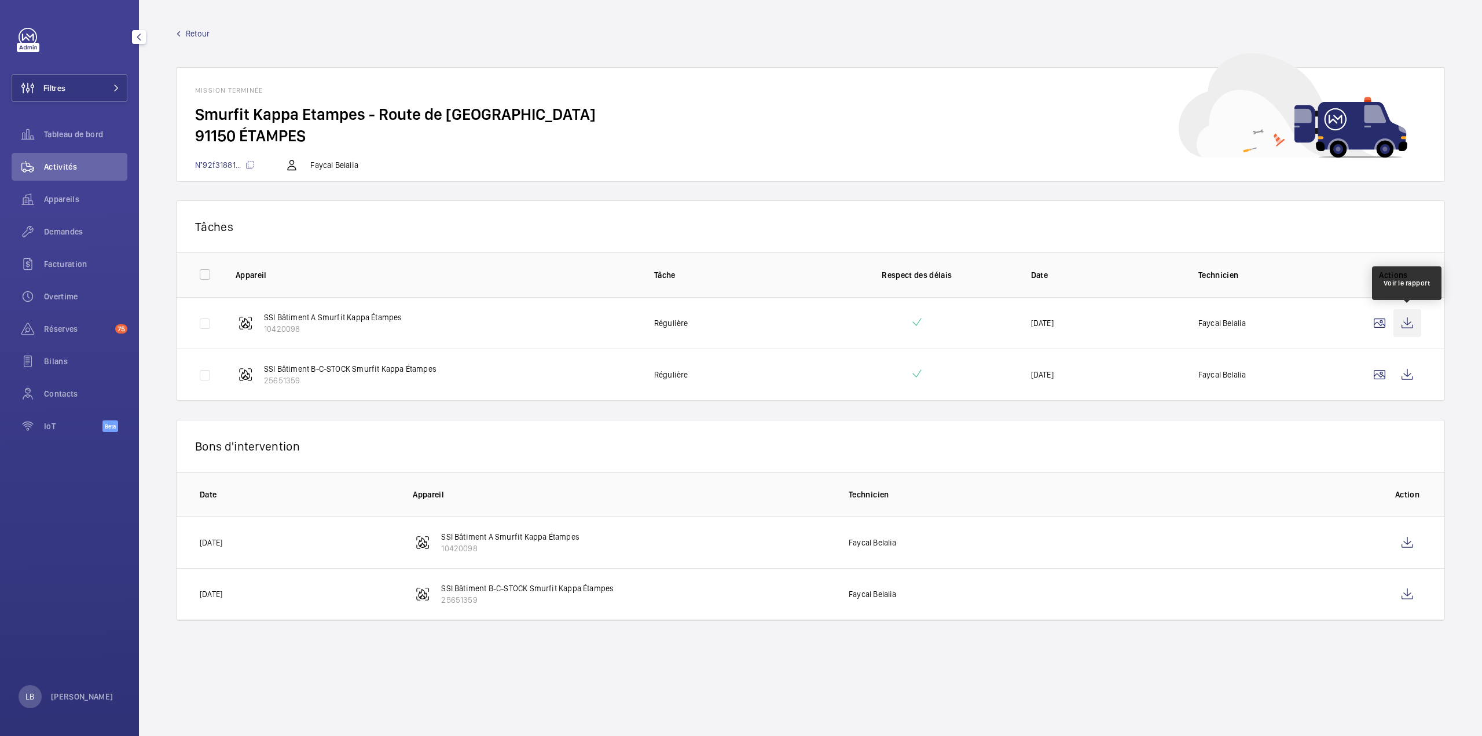
click at [1398, 327] on wm-front-icon-button at bounding box center [1408, 323] width 28 height 28
click at [1412, 377] on wm-front-icon-button at bounding box center [1408, 375] width 28 height 28
